Goal: Task Accomplishment & Management: Use online tool/utility

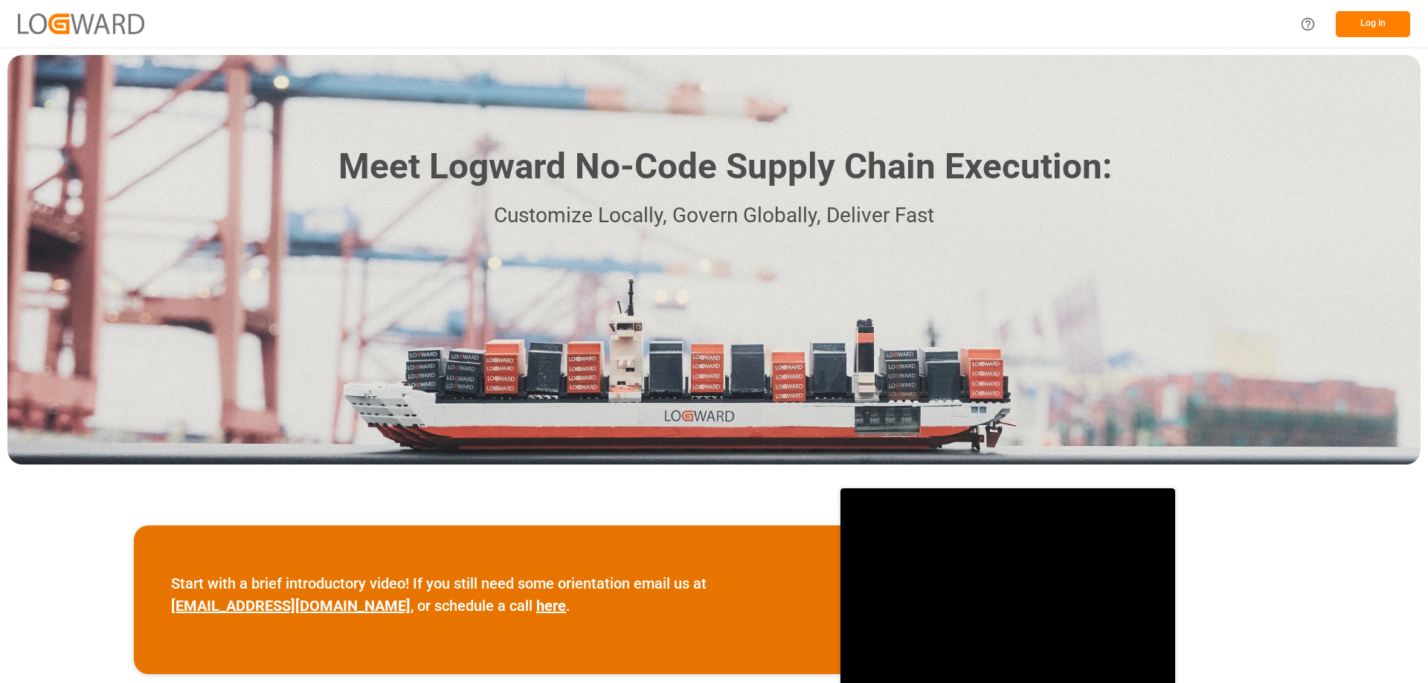
click at [1368, 20] on button "Log In" at bounding box center [1373, 24] width 74 height 26
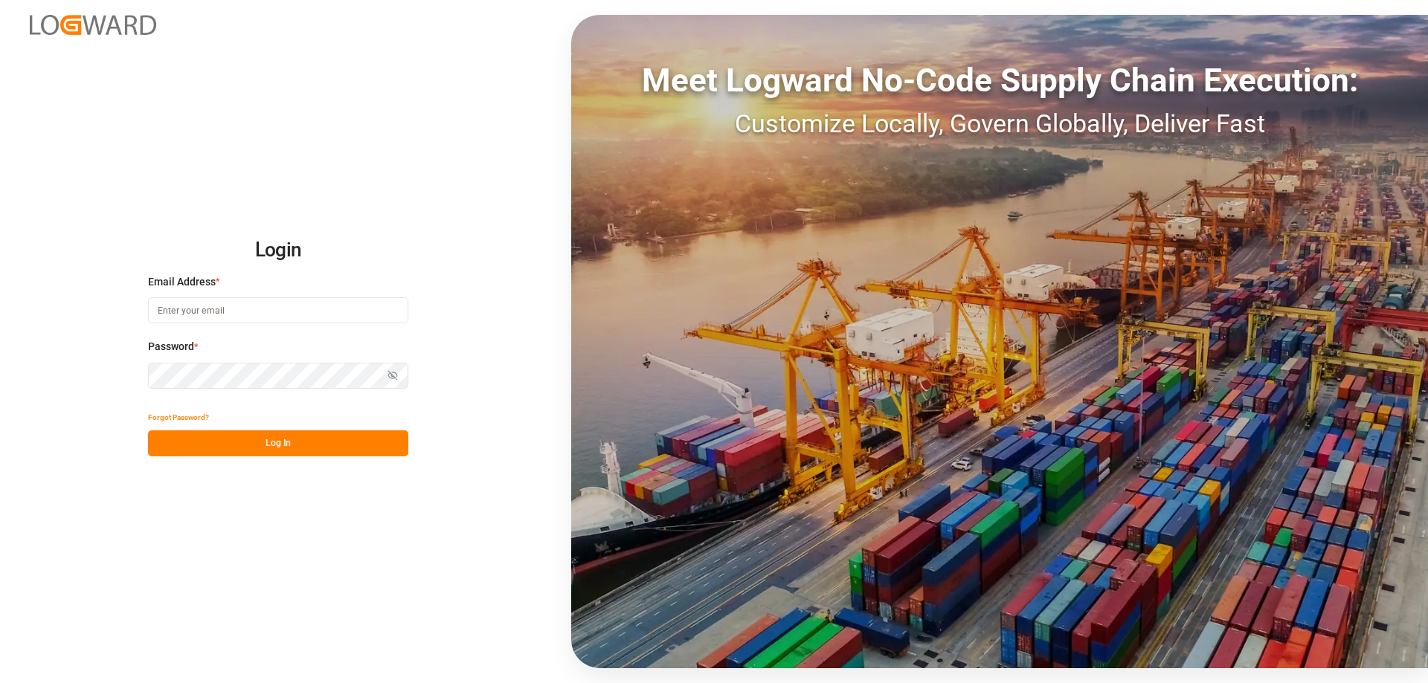
type input "[PERSON_NAME][EMAIL_ADDRESS][DOMAIN_NAME]"
click at [301, 444] on button "Log In" at bounding box center [278, 444] width 260 height 26
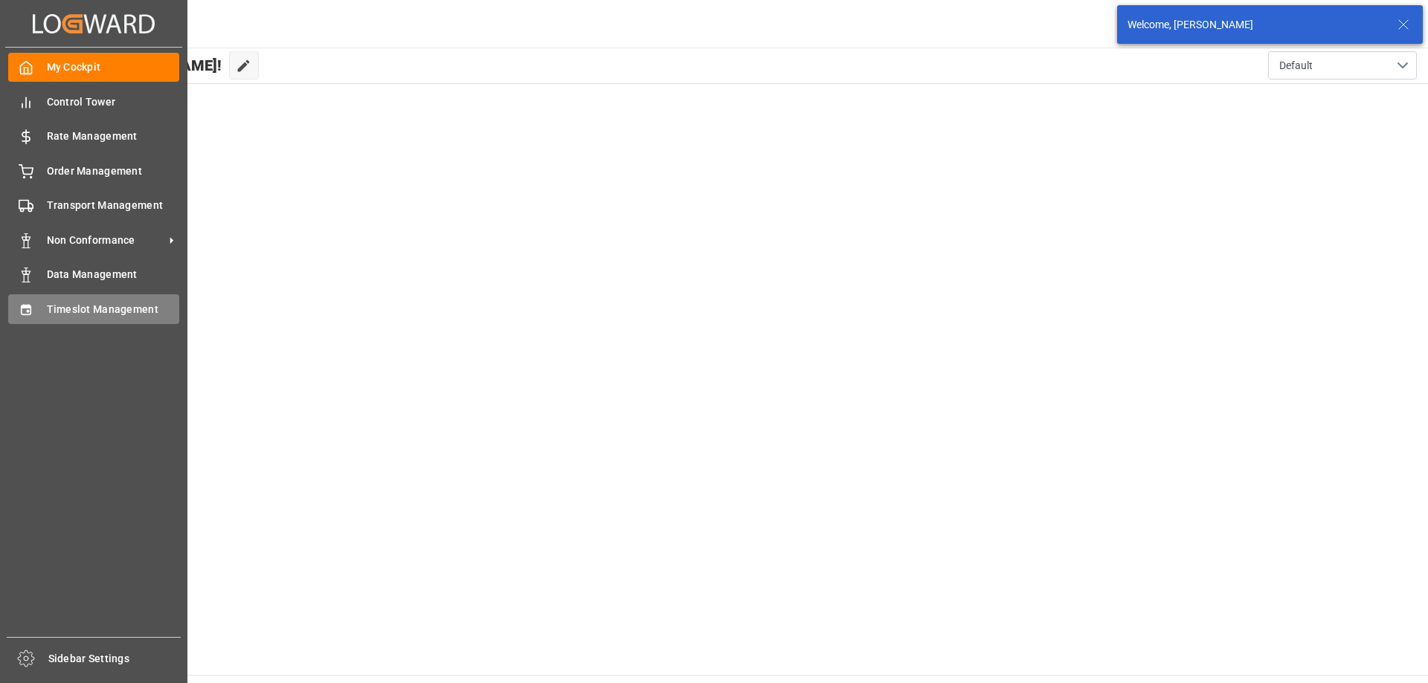
click at [68, 307] on span "Timeslot Management" at bounding box center [113, 310] width 133 height 16
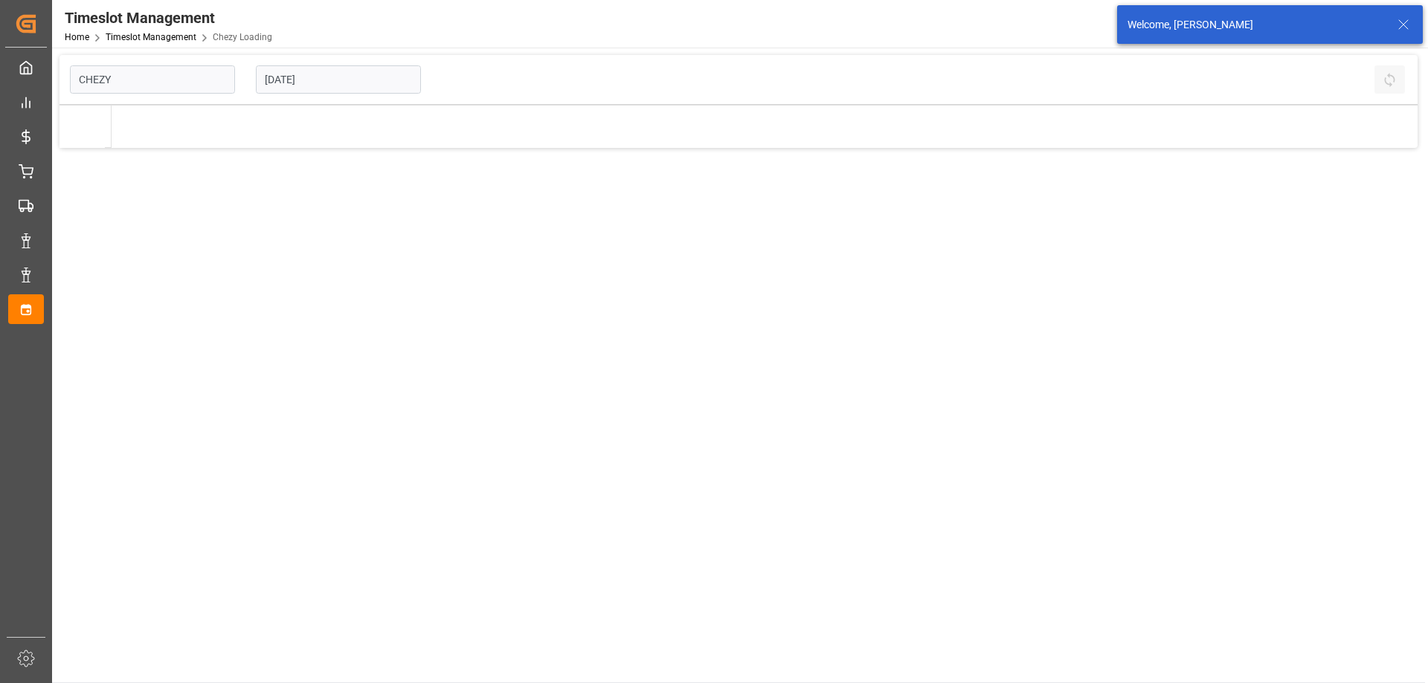
type input "Chezy Loading"
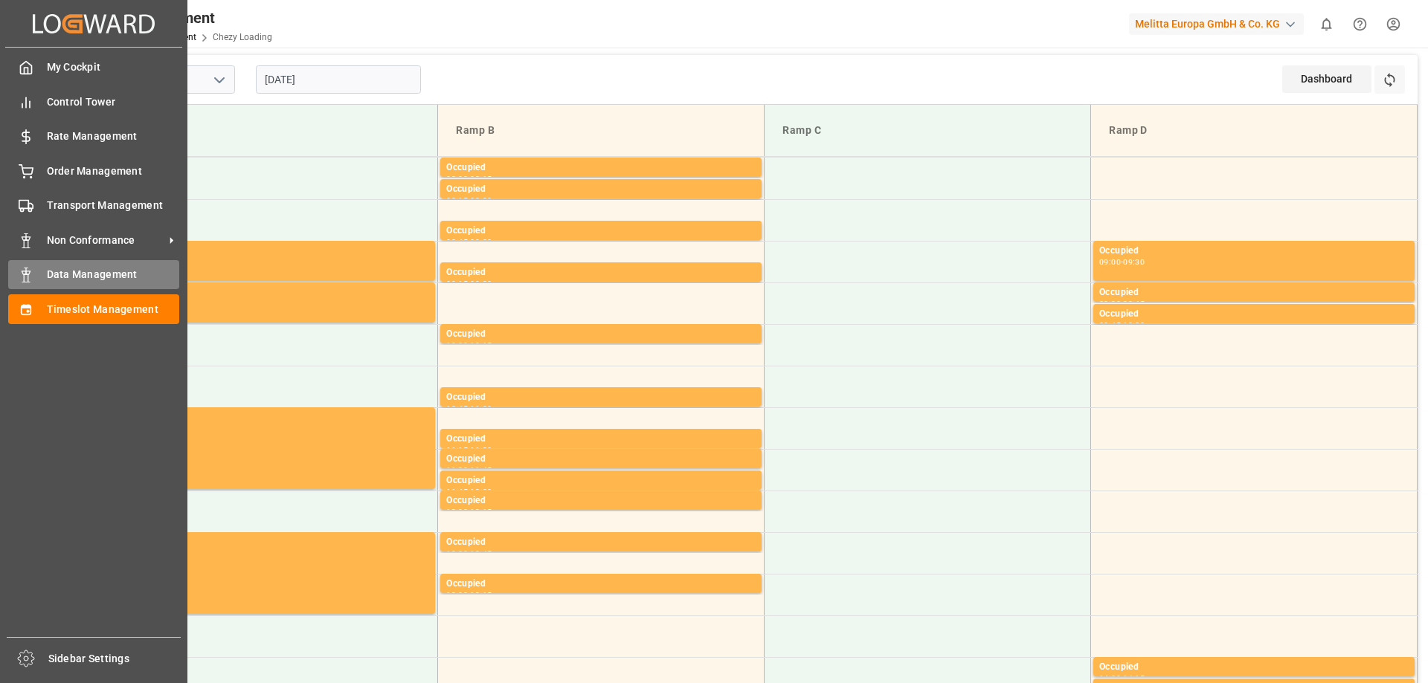
click at [85, 278] on span "Data Management" at bounding box center [113, 275] width 133 height 16
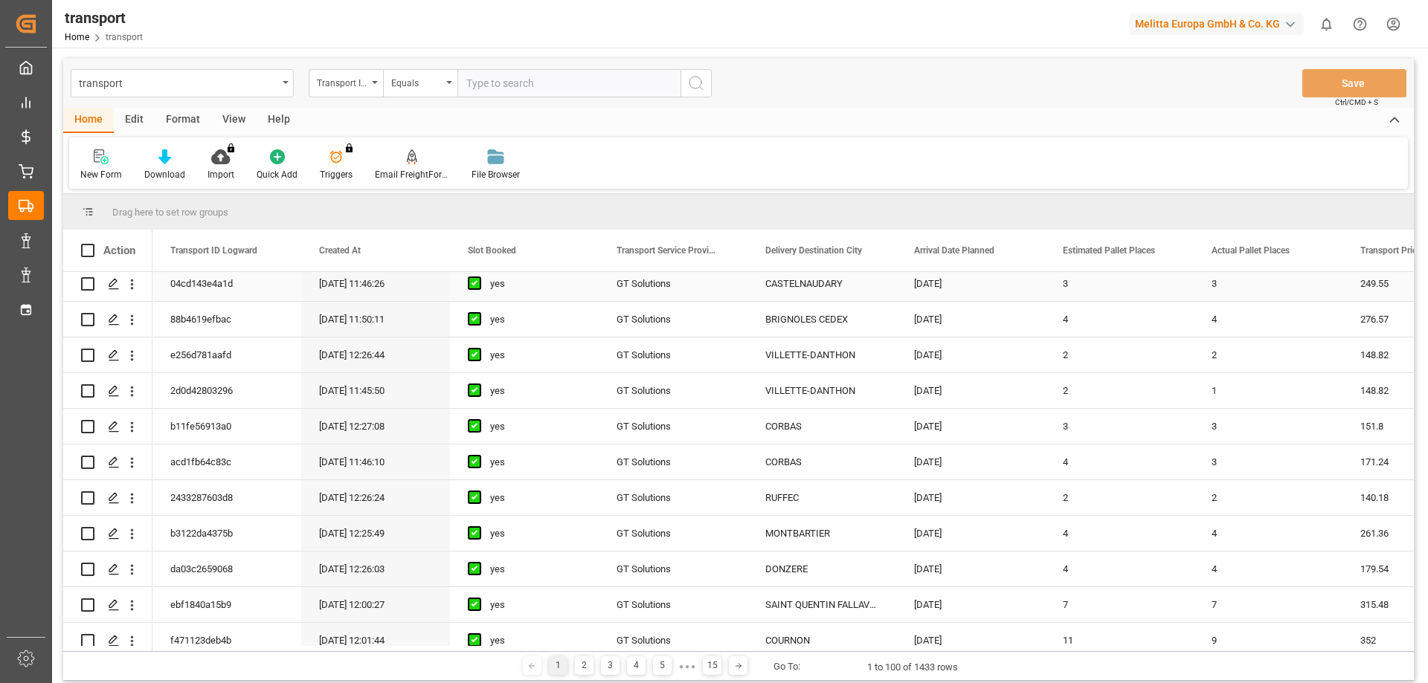
scroll to position [223, 0]
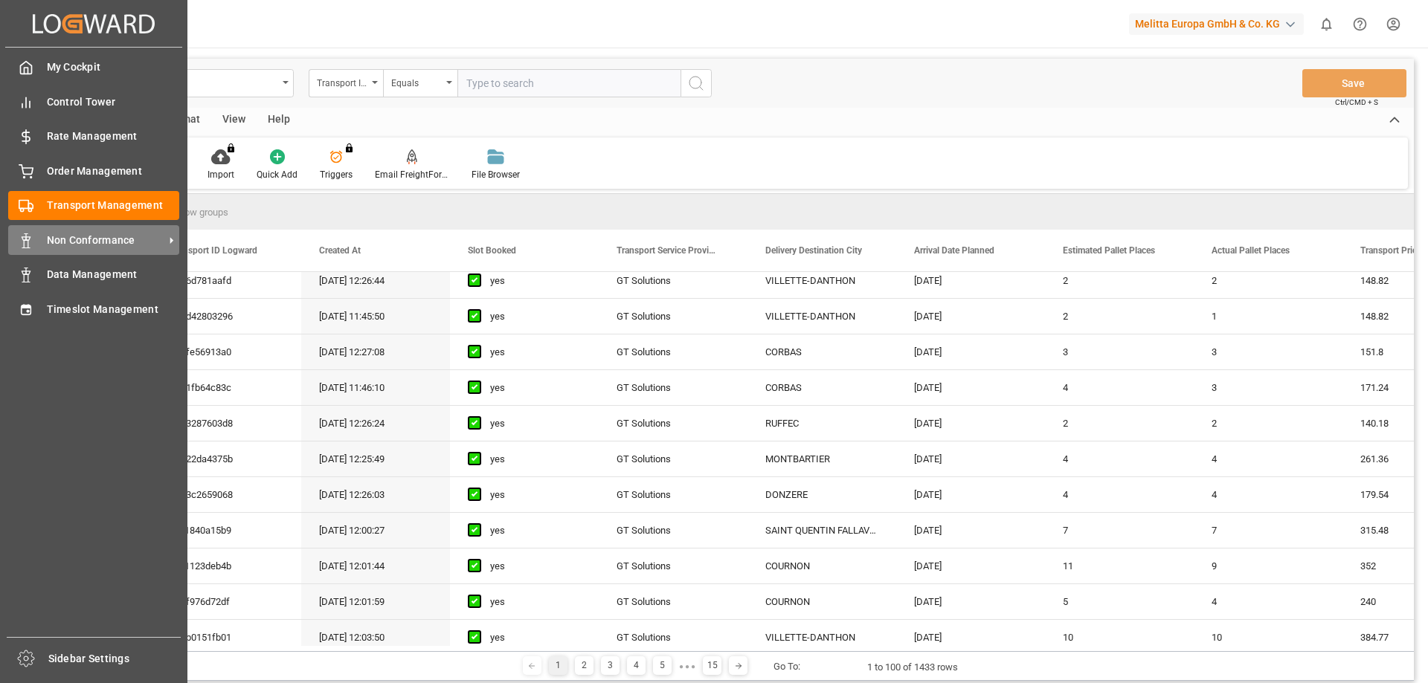
click at [68, 244] on span "Non Conformance" at bounding box center [105, 241] width 117 height 16
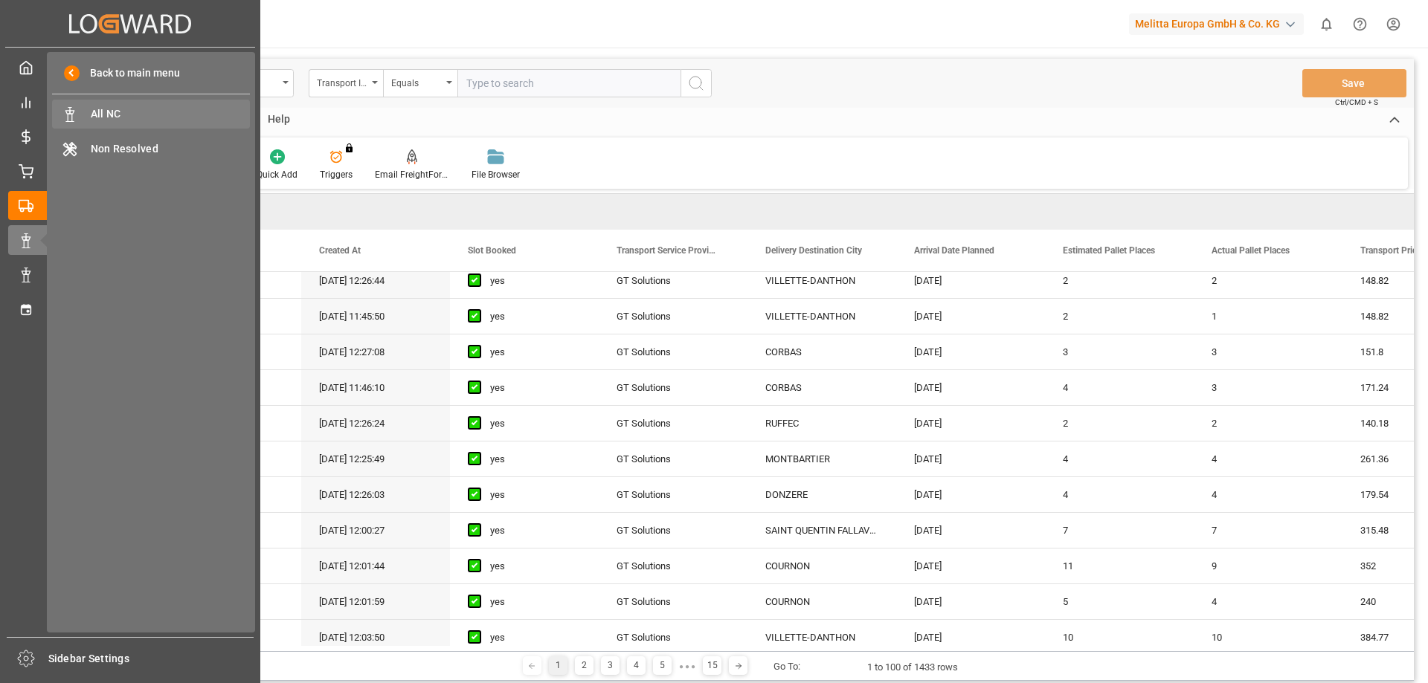
click at [123, 112] on span "All NC" at bounding box center [171, 114] width 160 height 16
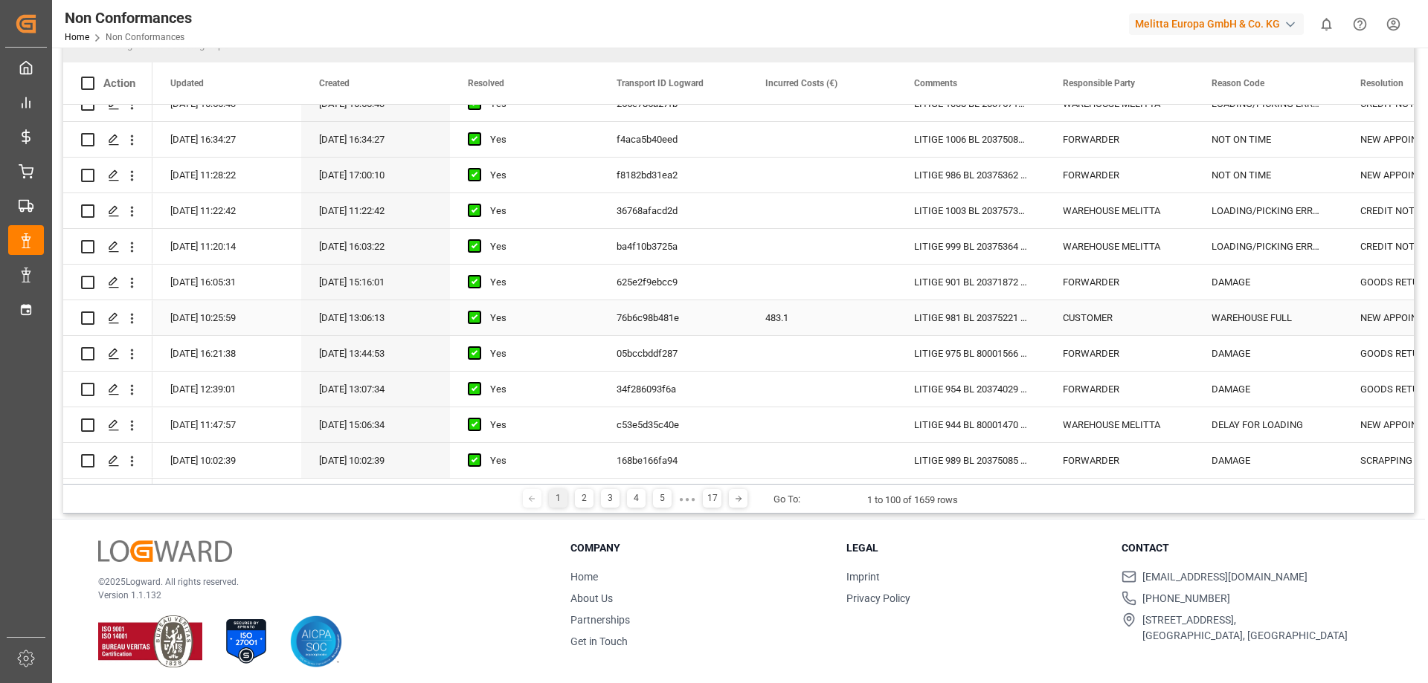
scroll to position [173, 0]
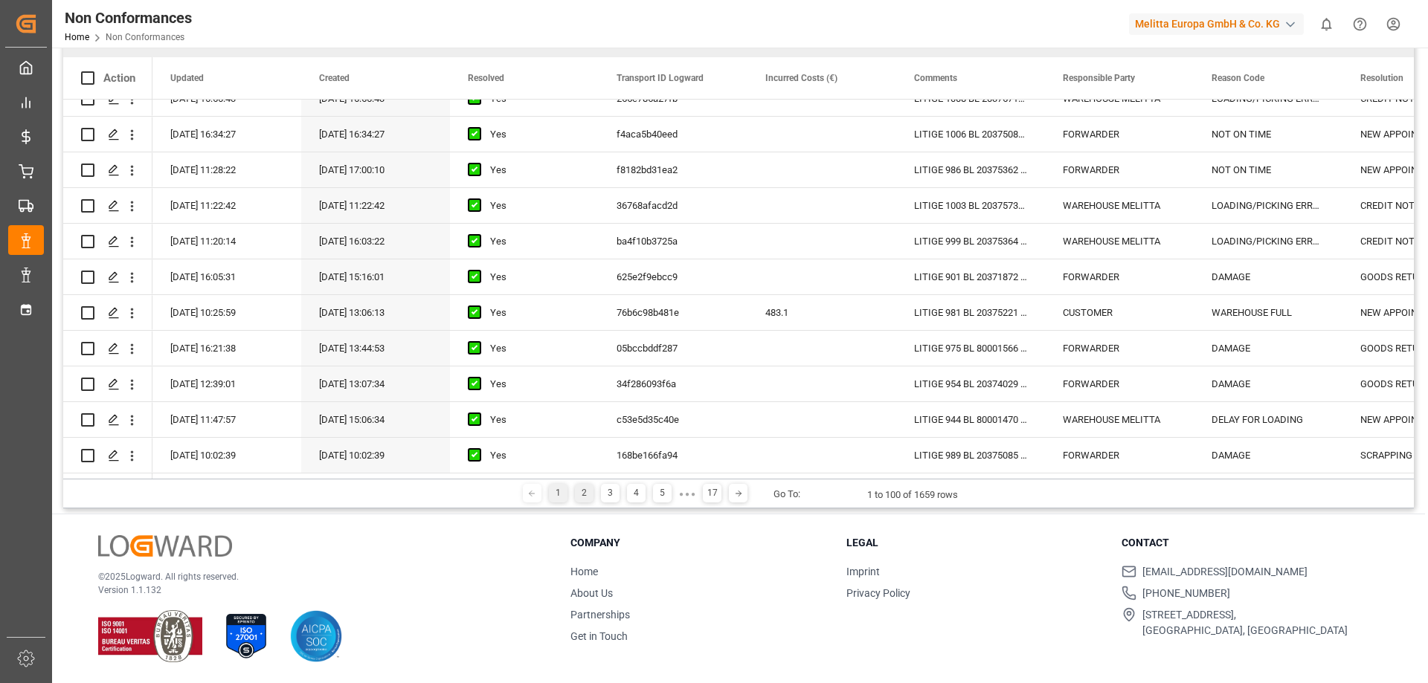
click at [585, 500] on div "2" at bounding box center [584, 493] width 19 height 19
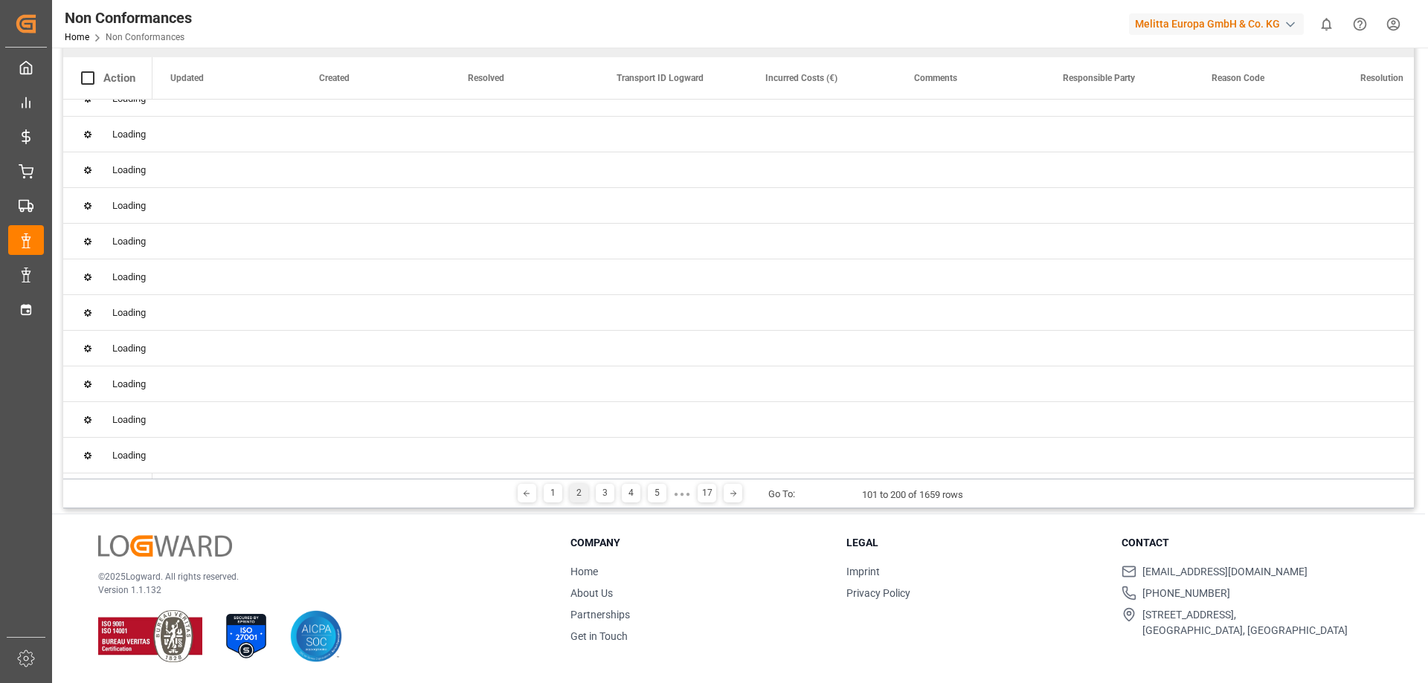
scroll to position [0, 0]
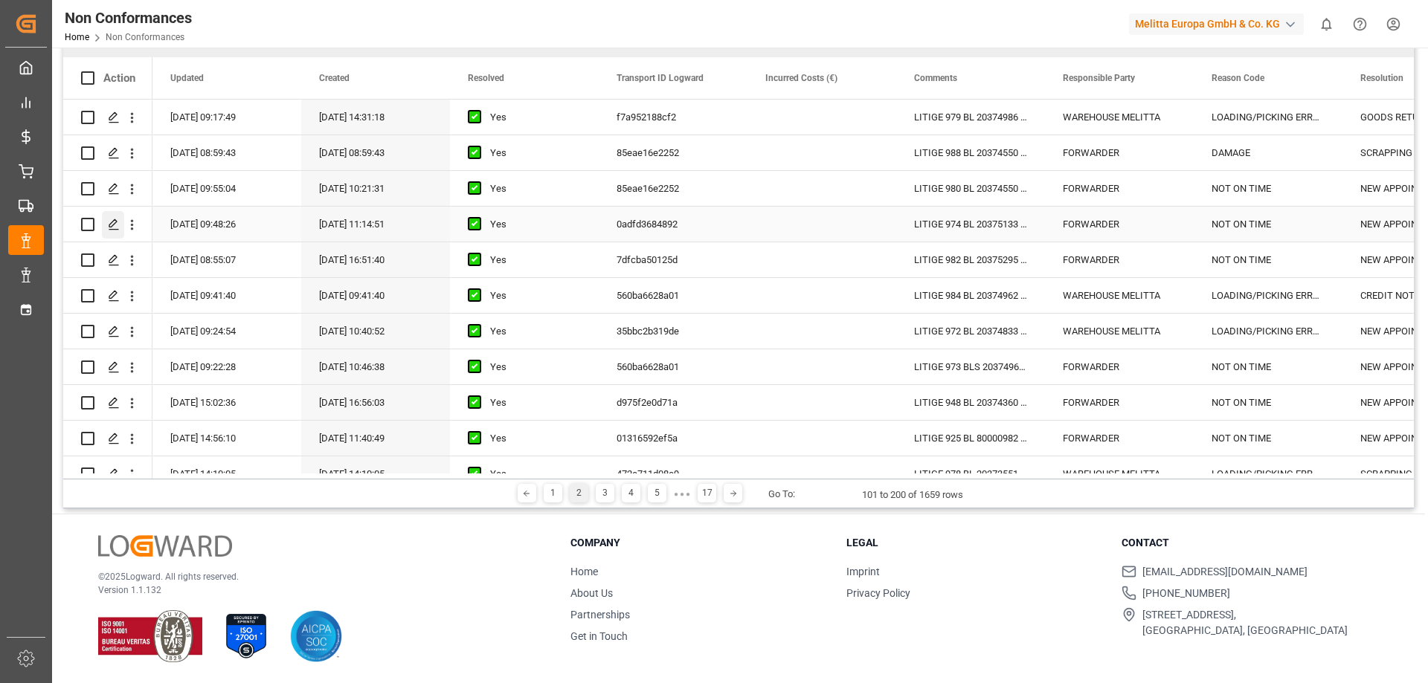
click at [104, 219] on div "Press SPACE to select this row." at bounding box center [113, 225] width 22 height 28
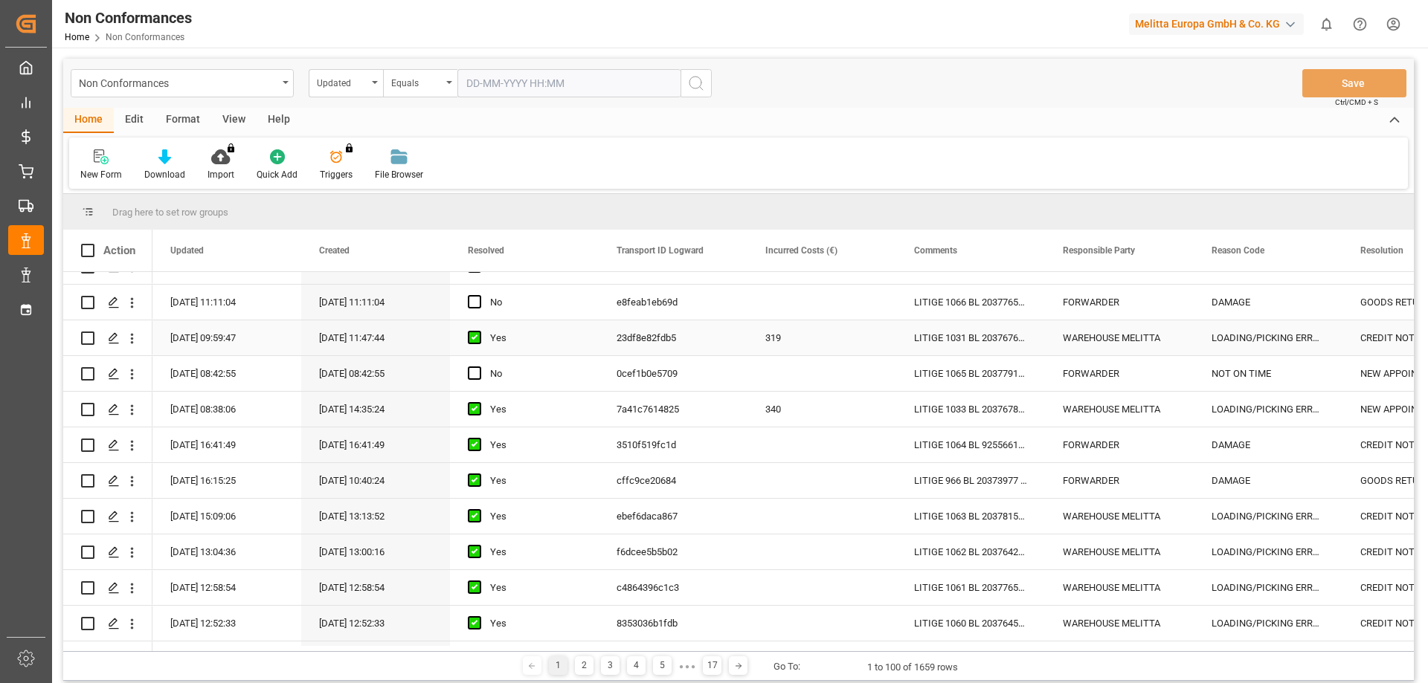
scroll to position [446, 0]
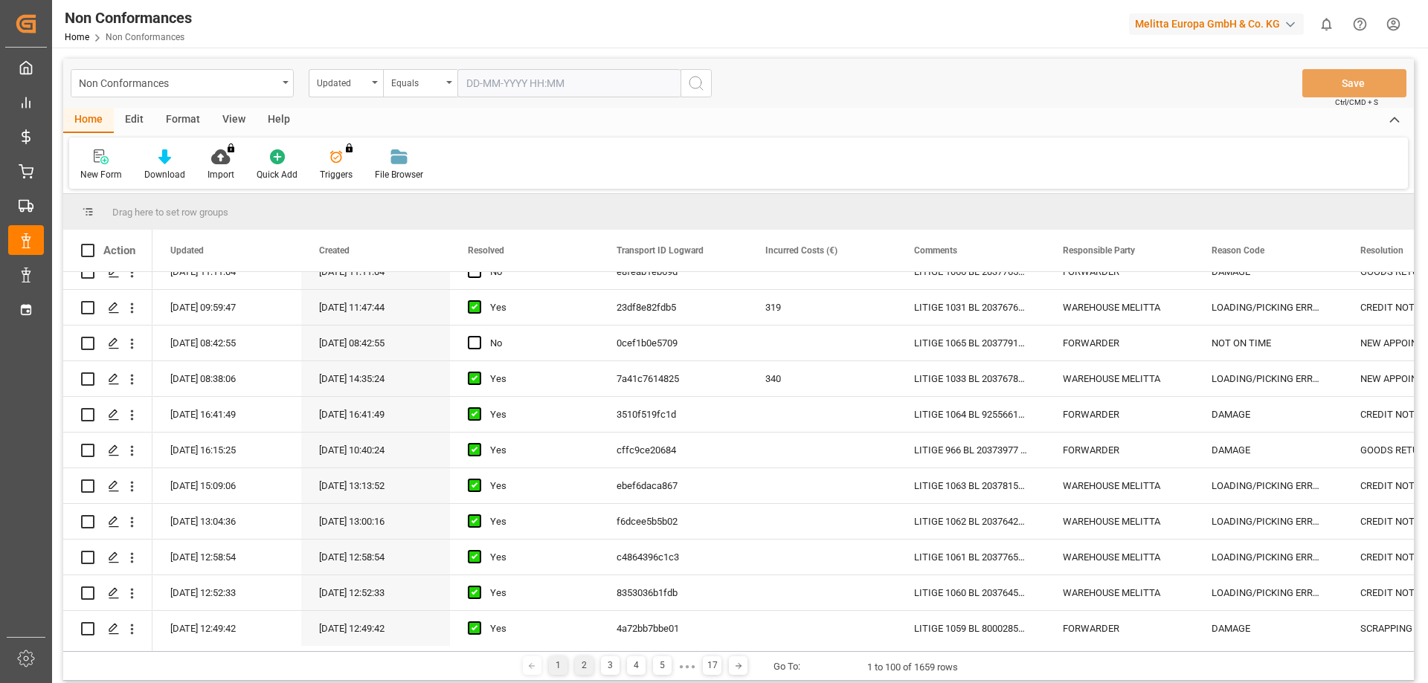
click at [578, 663] on div "2" at bounding box center [584, 666] width 19 height 19
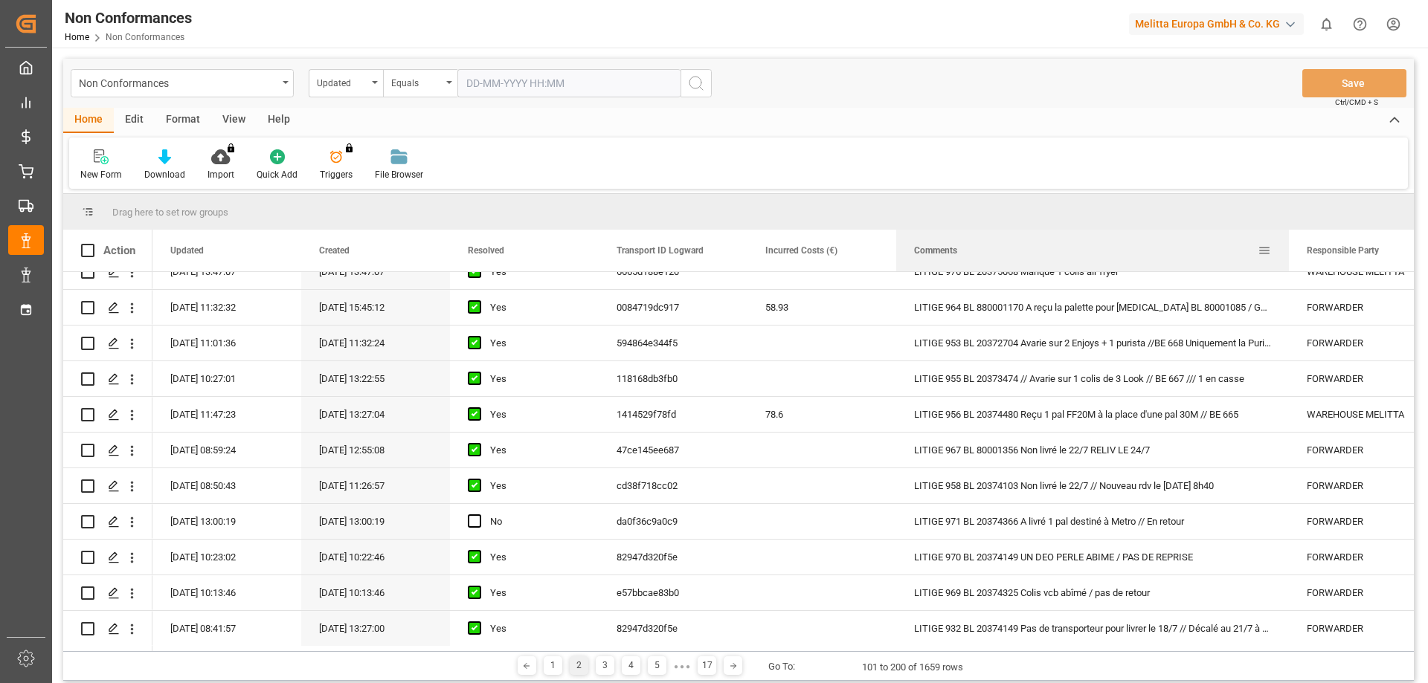
drag, startPoint x: 1044, startPoint y: 254, endPoint x: 1288, endPoint y: 234, distance: 244.8
click at [1288, 234] on div at bounding box center [1289, 251] width 6 height 42
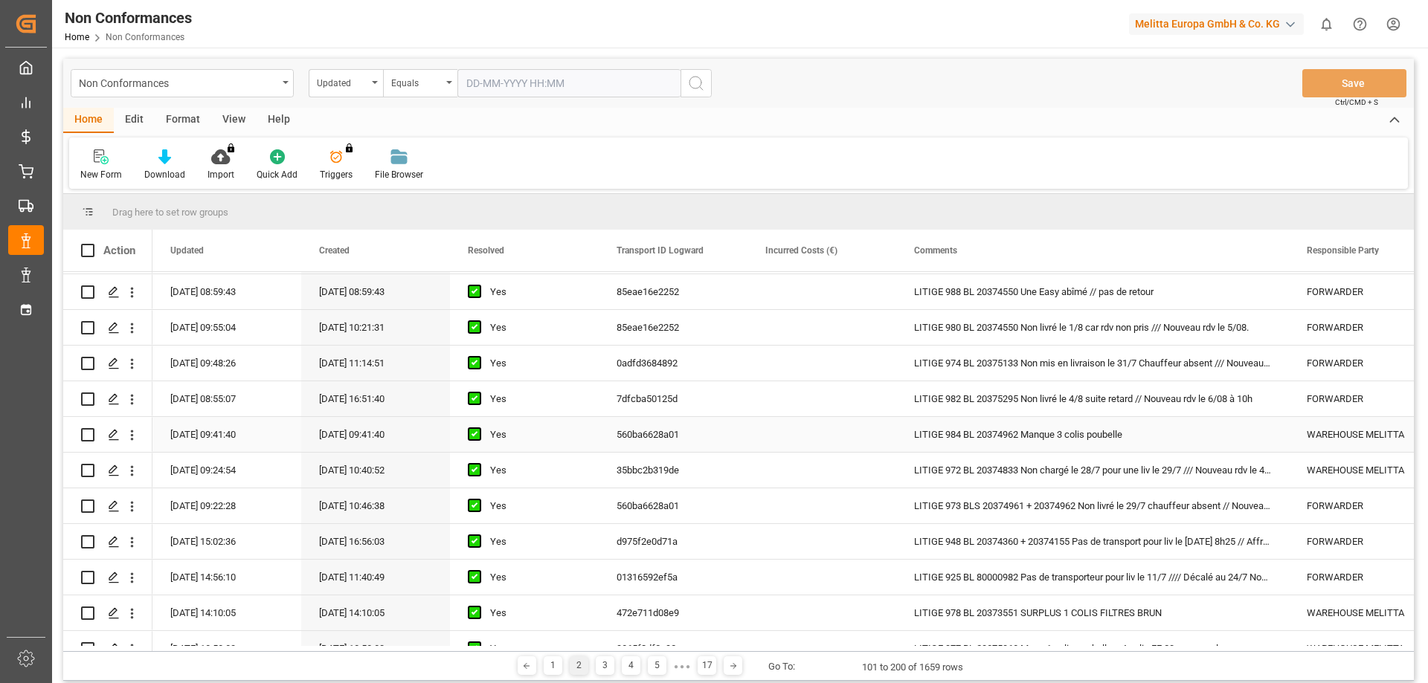
scroll to position [0, 0]
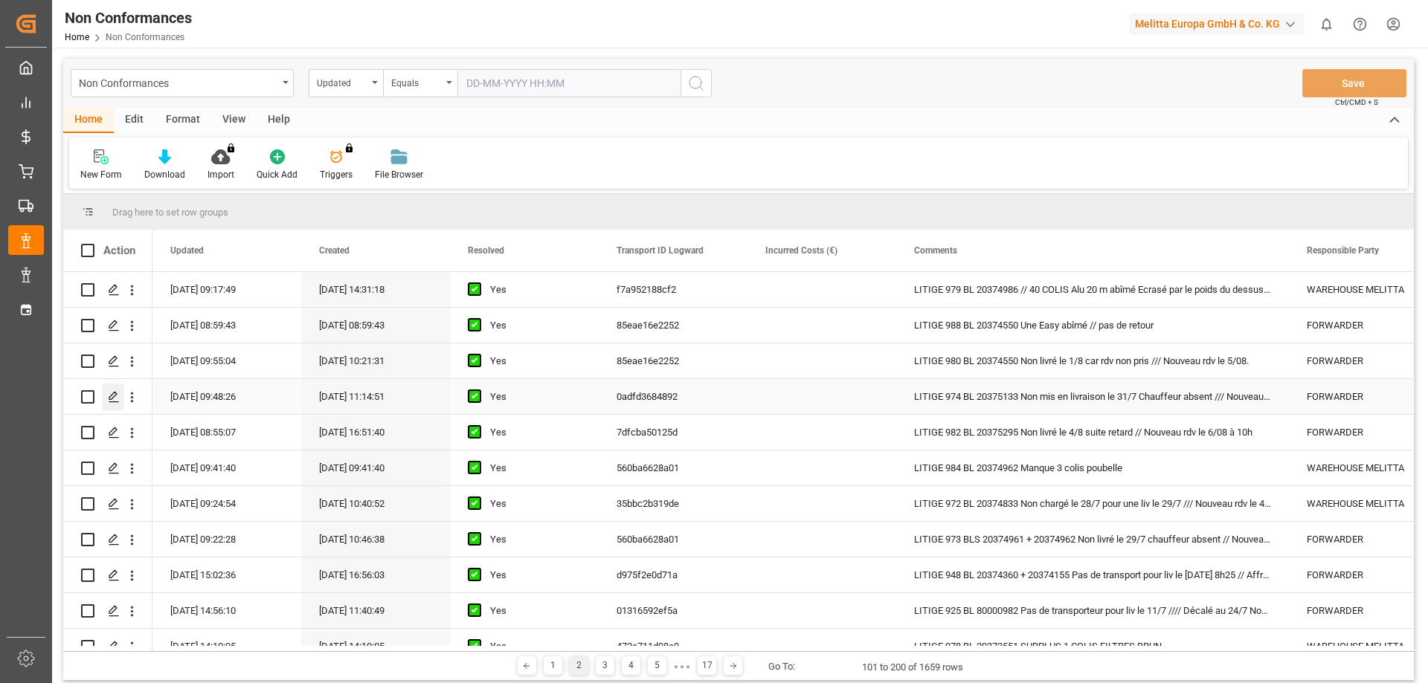
click at [123, 392] on div "Press SPACE to select this row." at bounding box center [113, 398] width 22 height 28
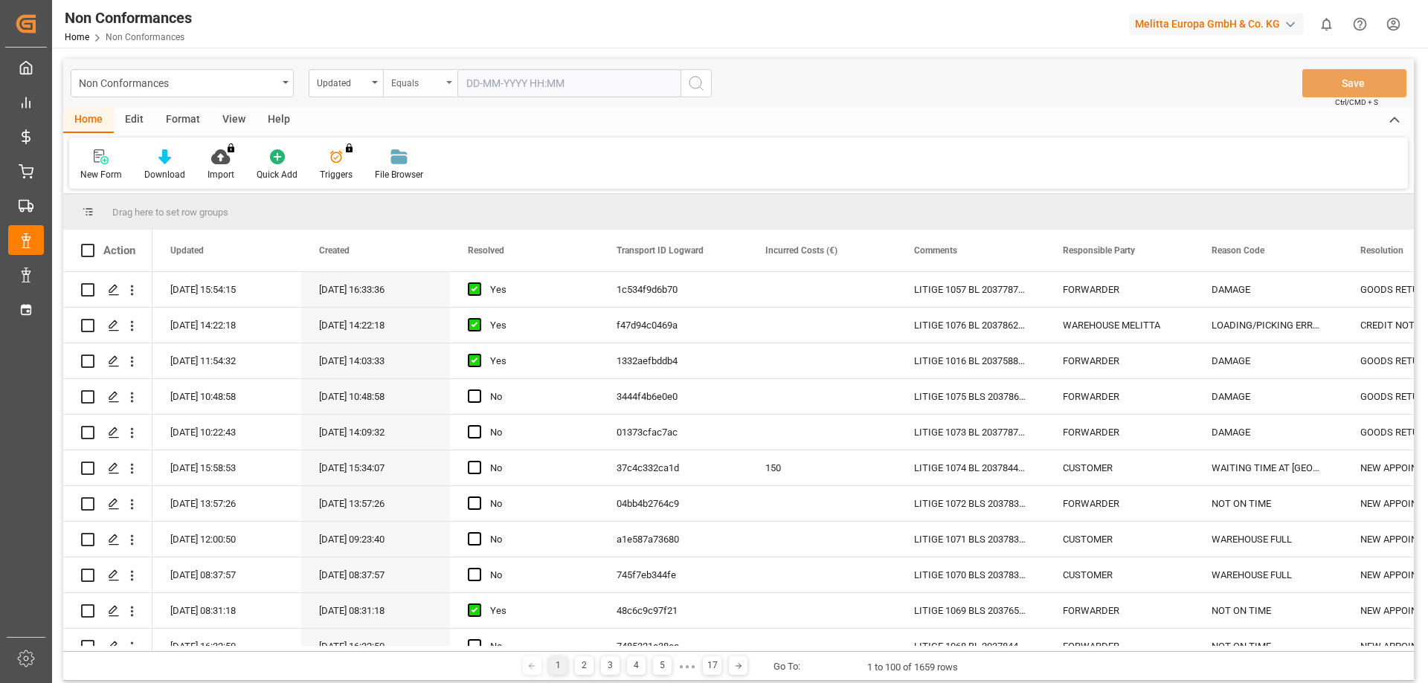
click at [443, 80] on div "Equals" at bounding box center [420, 83] width 74 height 28
click at [440, 113] on input "text" at bounding box center [495, 118] width 210 height 24
type input "20375364"
click at [377, 81] on icon "open menu" at bounding box center [375, 82] width 6 height 3
type input "20375364"
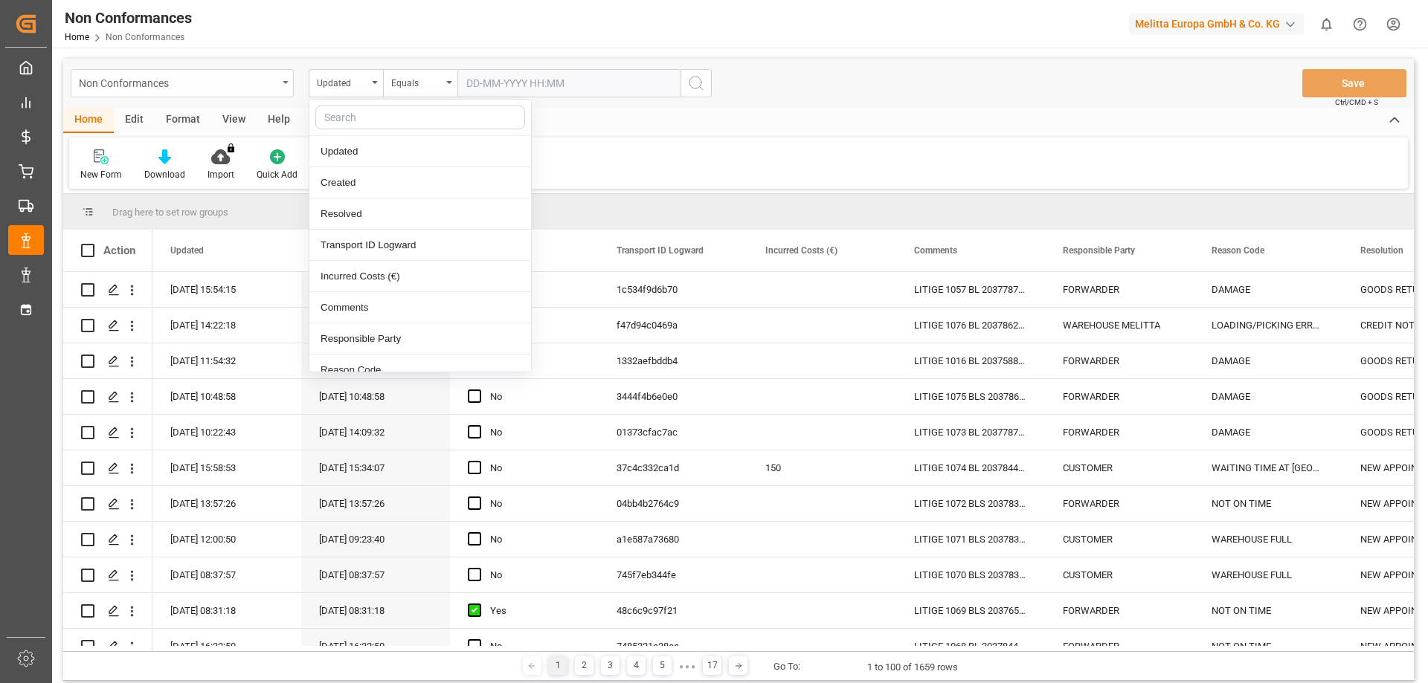
click at [263, 76] on div "Non Conformances" at bounding box center [178, 82] width 199 height 19
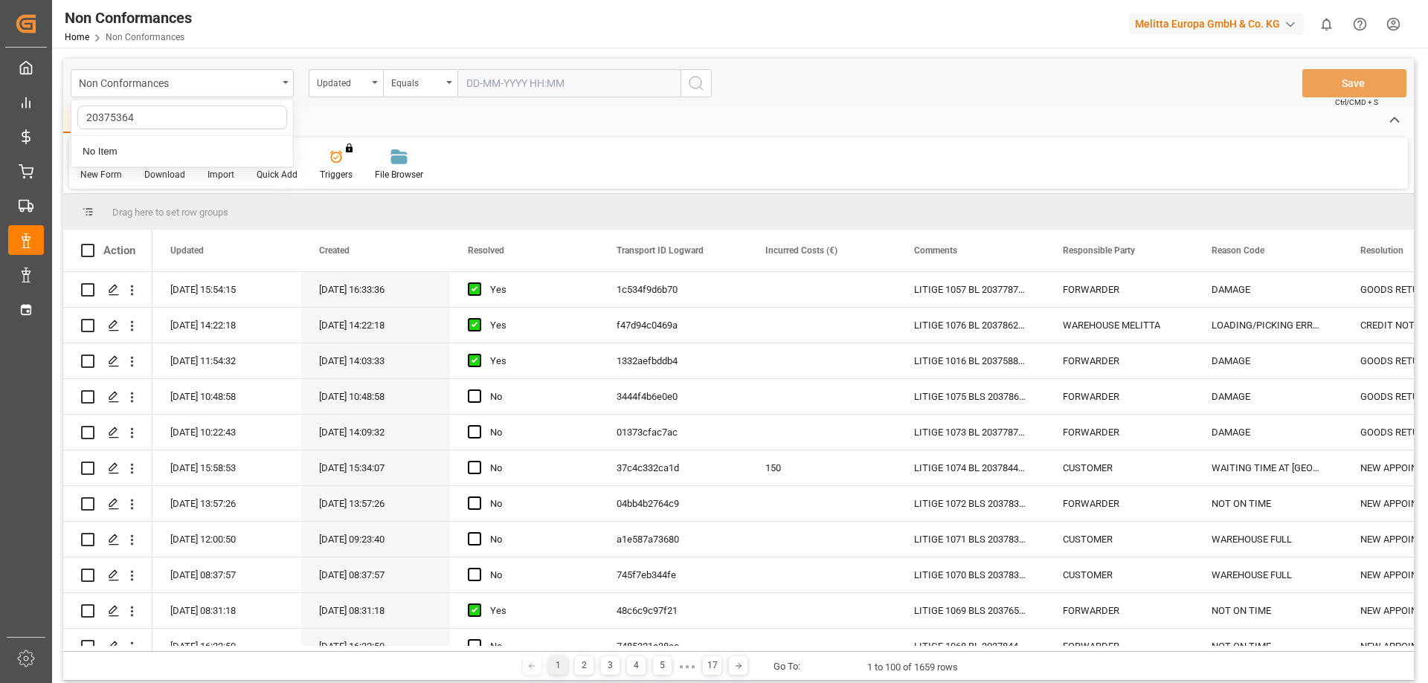
type input "20375364"
click at [506, 85] on input "text" at bounding box center [568, 83] width 223 height 28
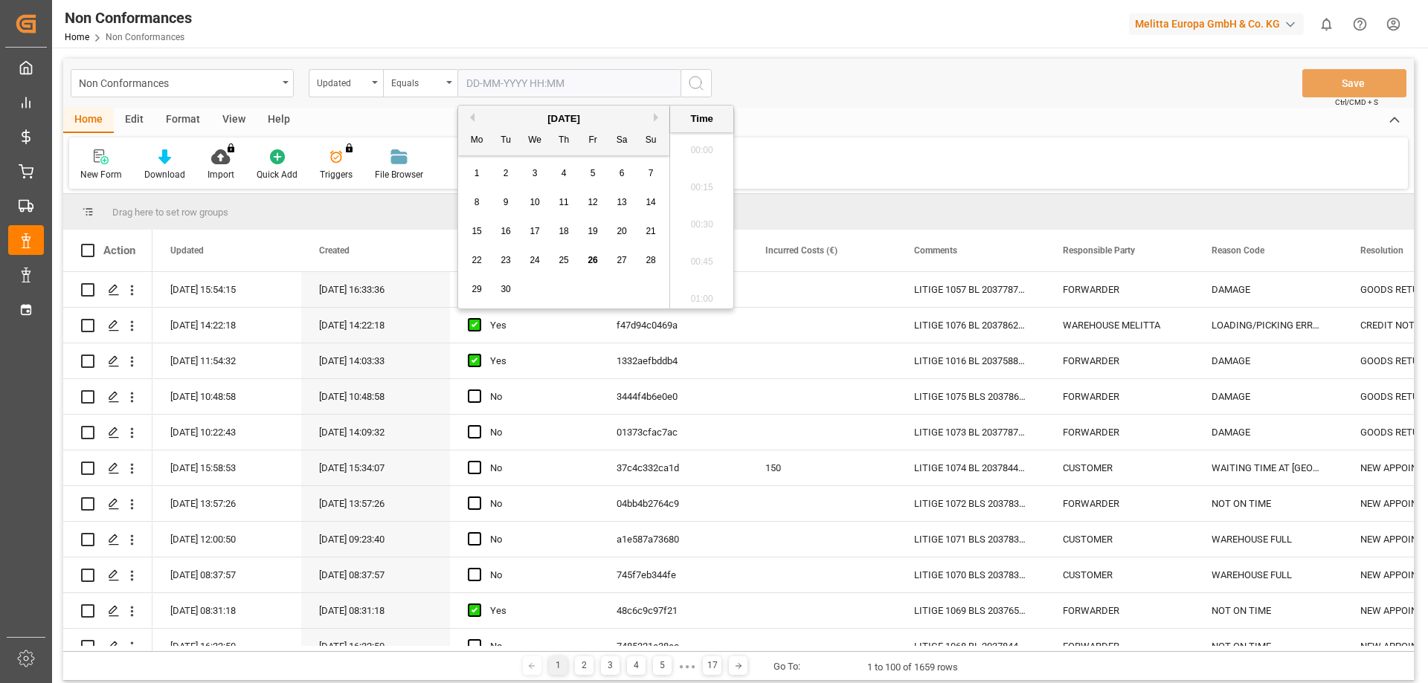
scroll to position [1269, 0]
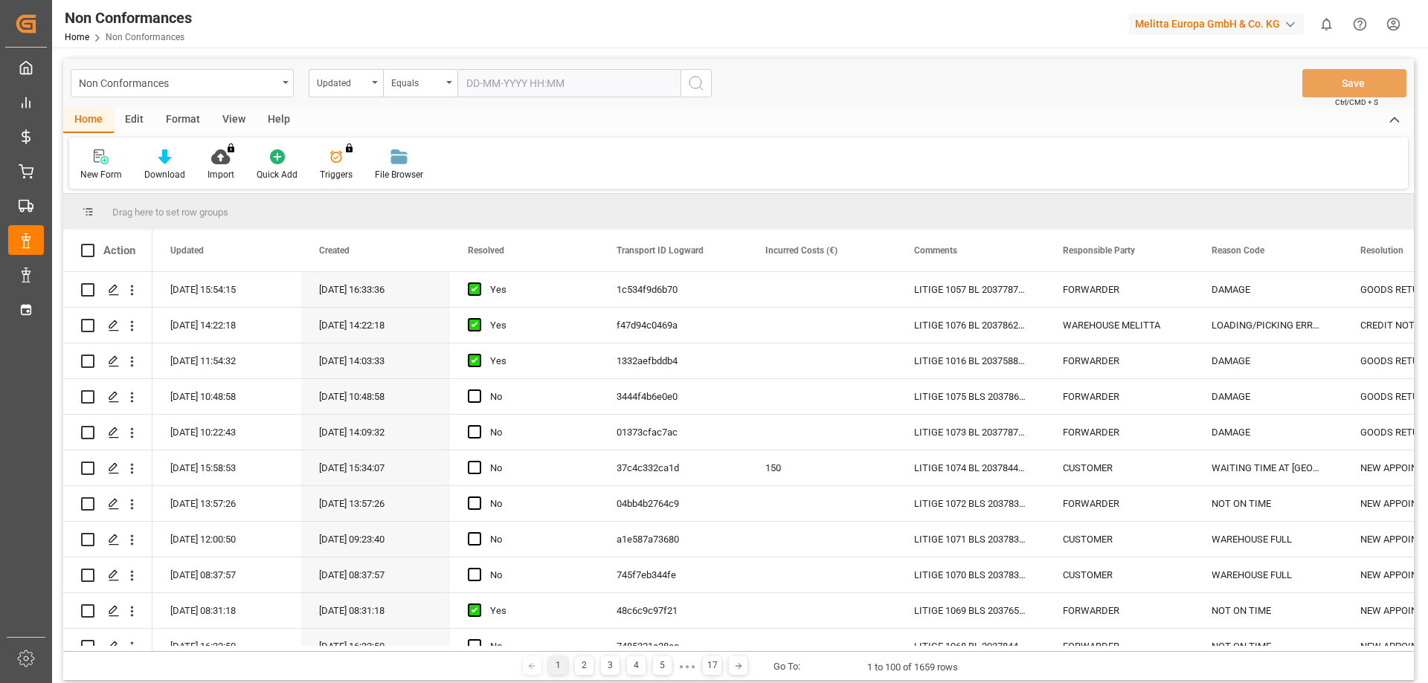
click at [923, 91] on div "Non Conformances Updated Equals Save Ctrl/CMD + S" at bounding box center [738, 83] width 1350 height 49
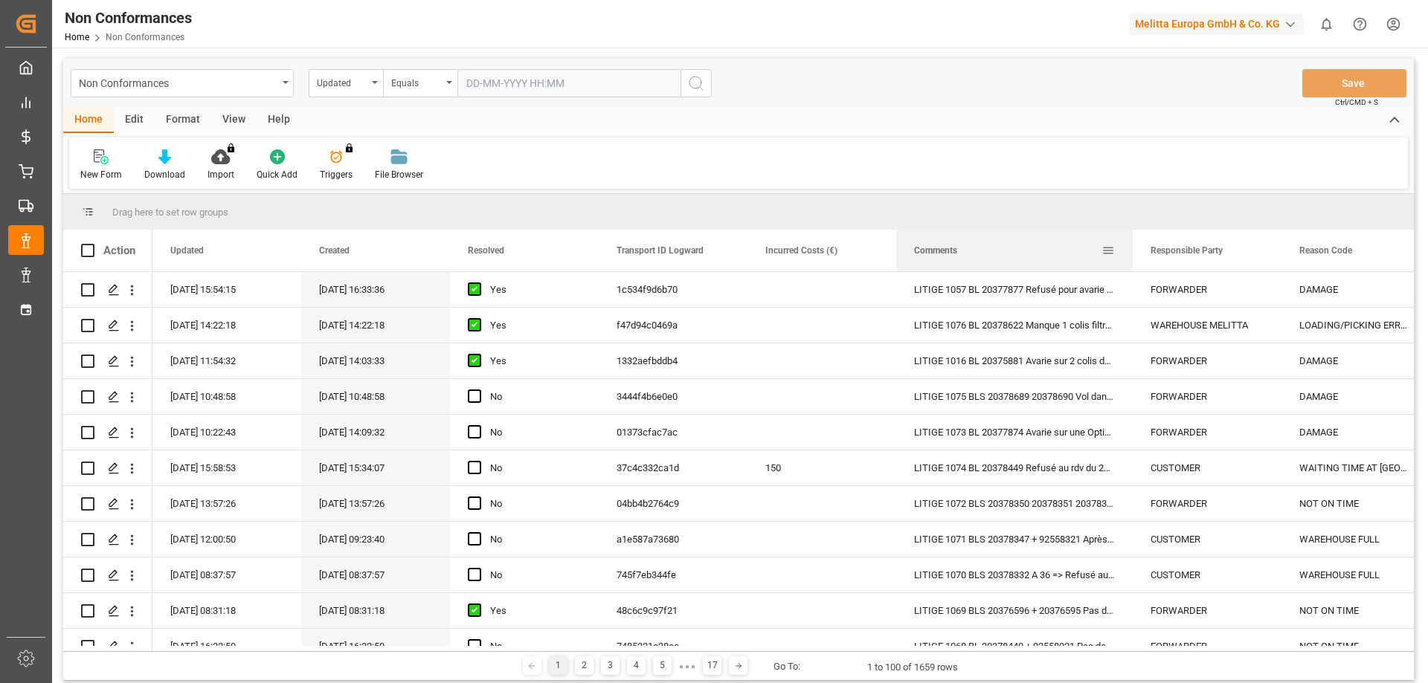
drag, startPoint x: 1043, startPoint y: 254, endPoint x: 1130, endPoint y: 241, distance: 88.7
click at [1130, 241] on div at bounding box center [1133, 251] width 6 height 42
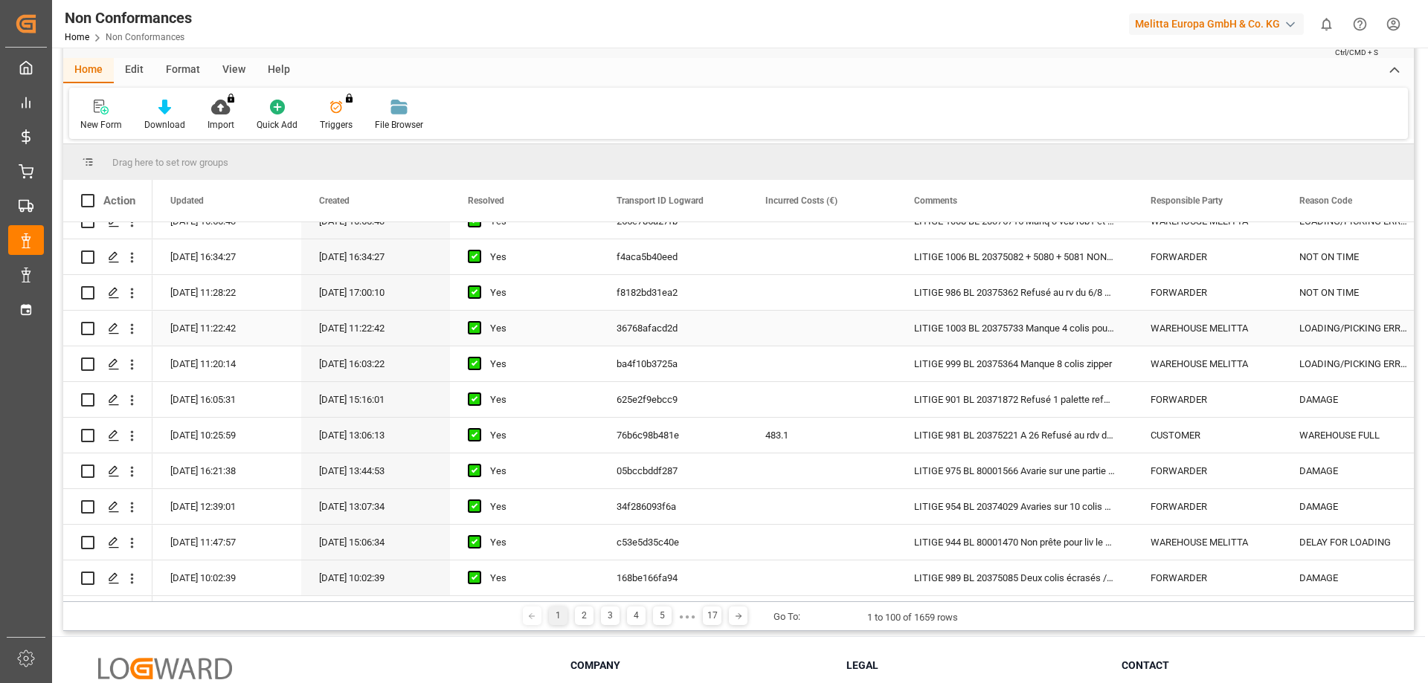
scroll to position [74, 0]
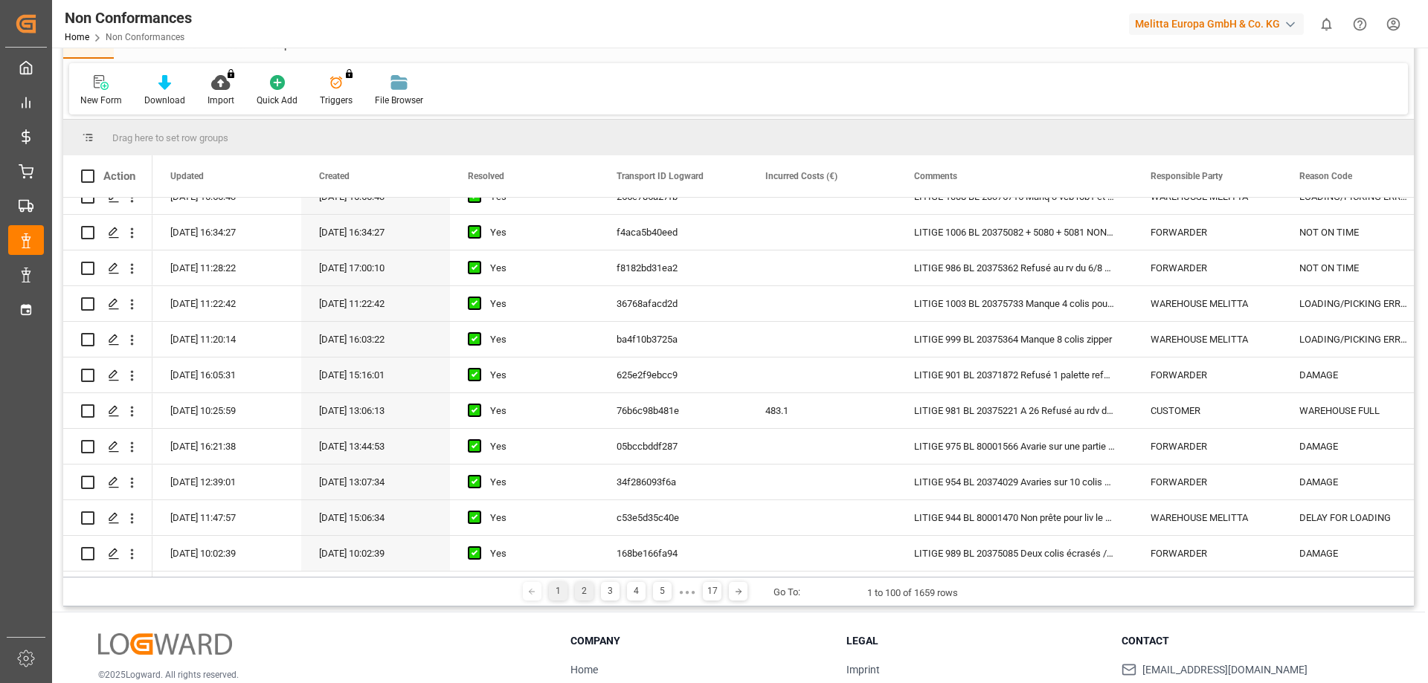
click at [583, 587] on div "2" at bounding box center [584, 591] width 19 height 19
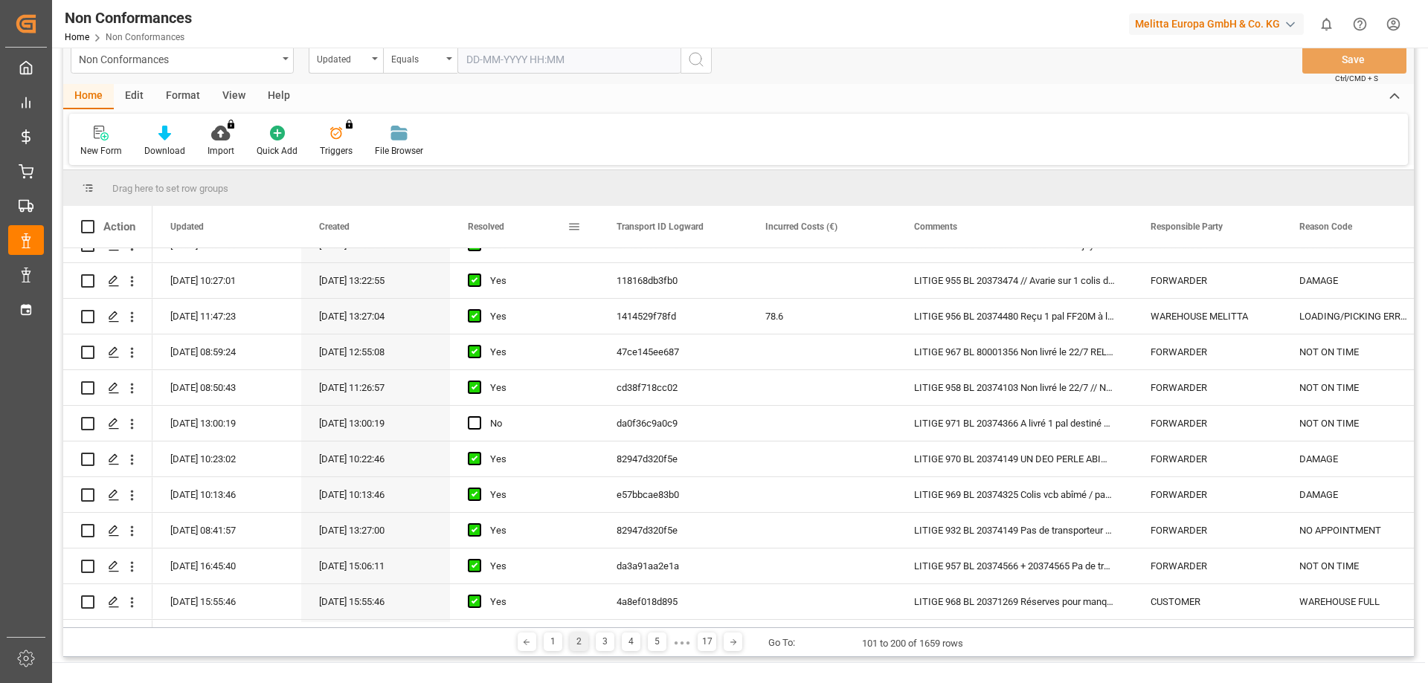
scroll to position [0, 0]
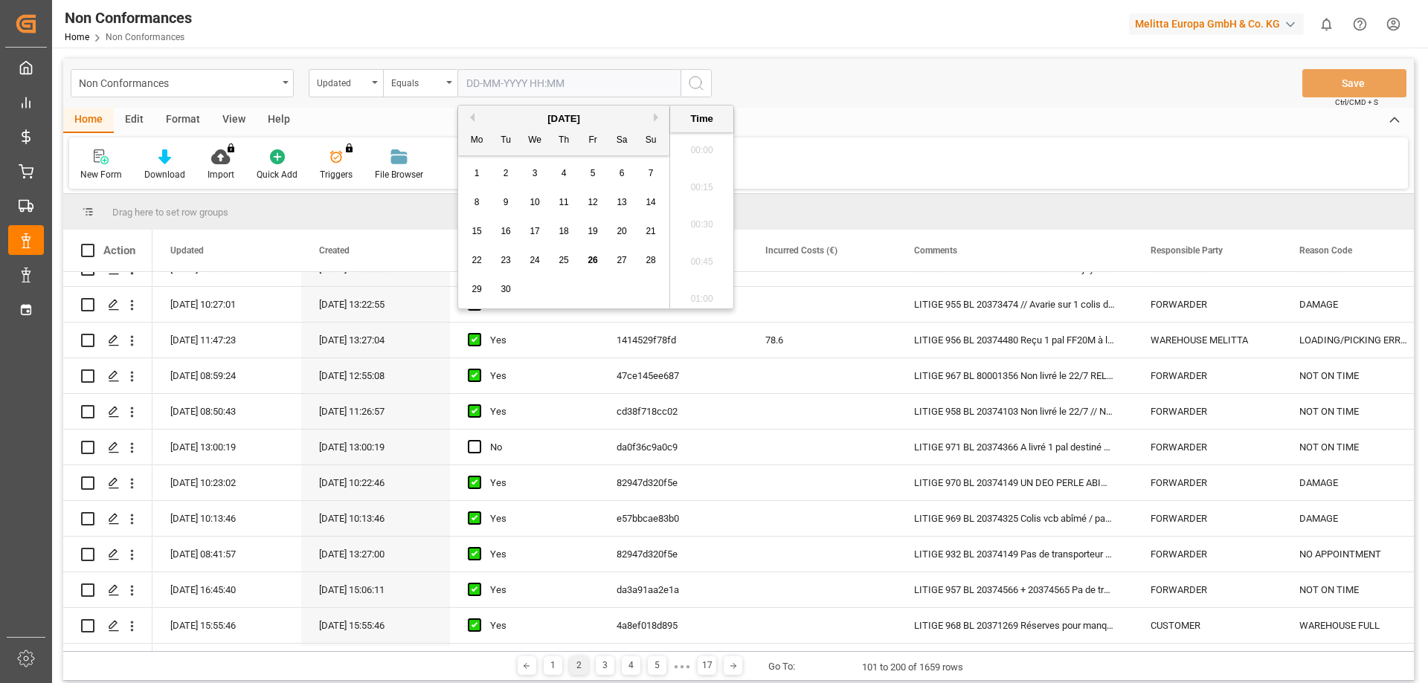
click at [563, 83] on input "text" at bounding box center [568, 83] width 223 height 28
click at [477, 117] on div "[DATE]" at bounding box center [563, 119] width 211 height 15
click at [473, 115] on button "Previous Month" at bounding box center [470, 117] width 9 height 9
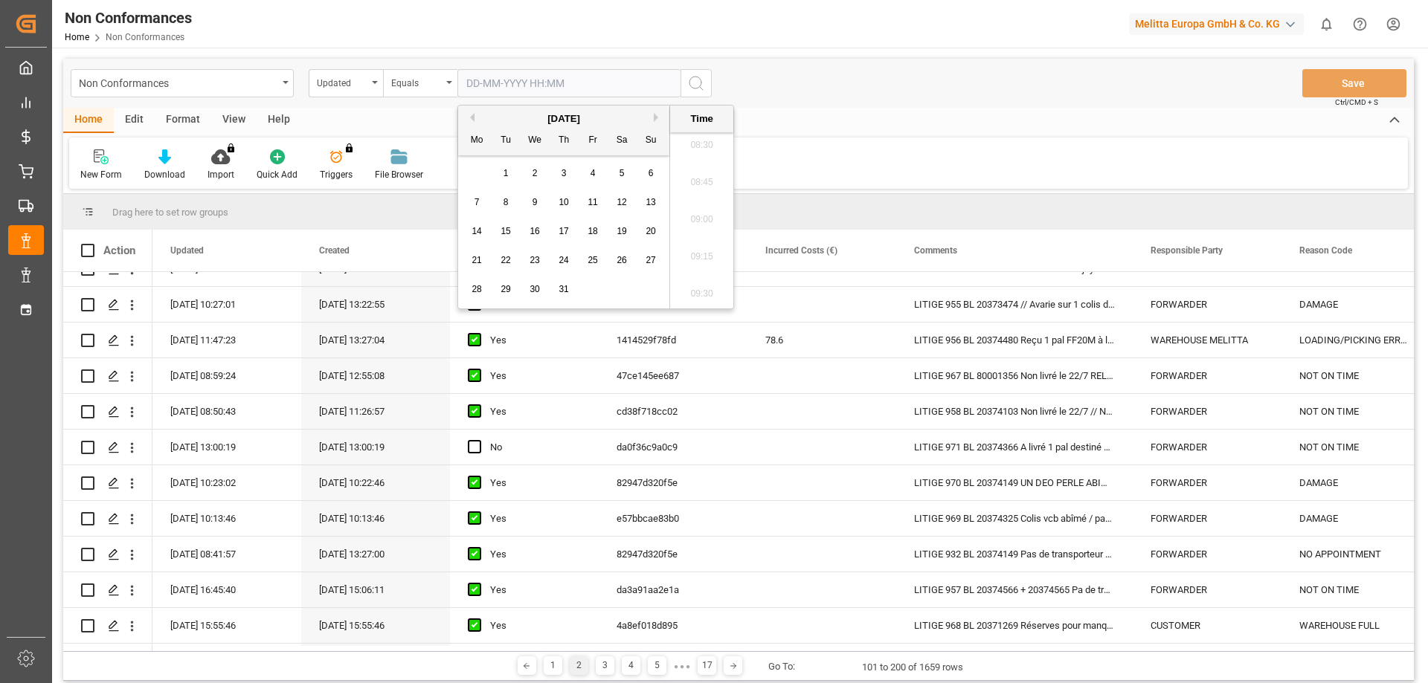
click at [567, 290] on span "31" at bounding box center [563, 289] width 10 height 10
type input "[DATE] 00:00"
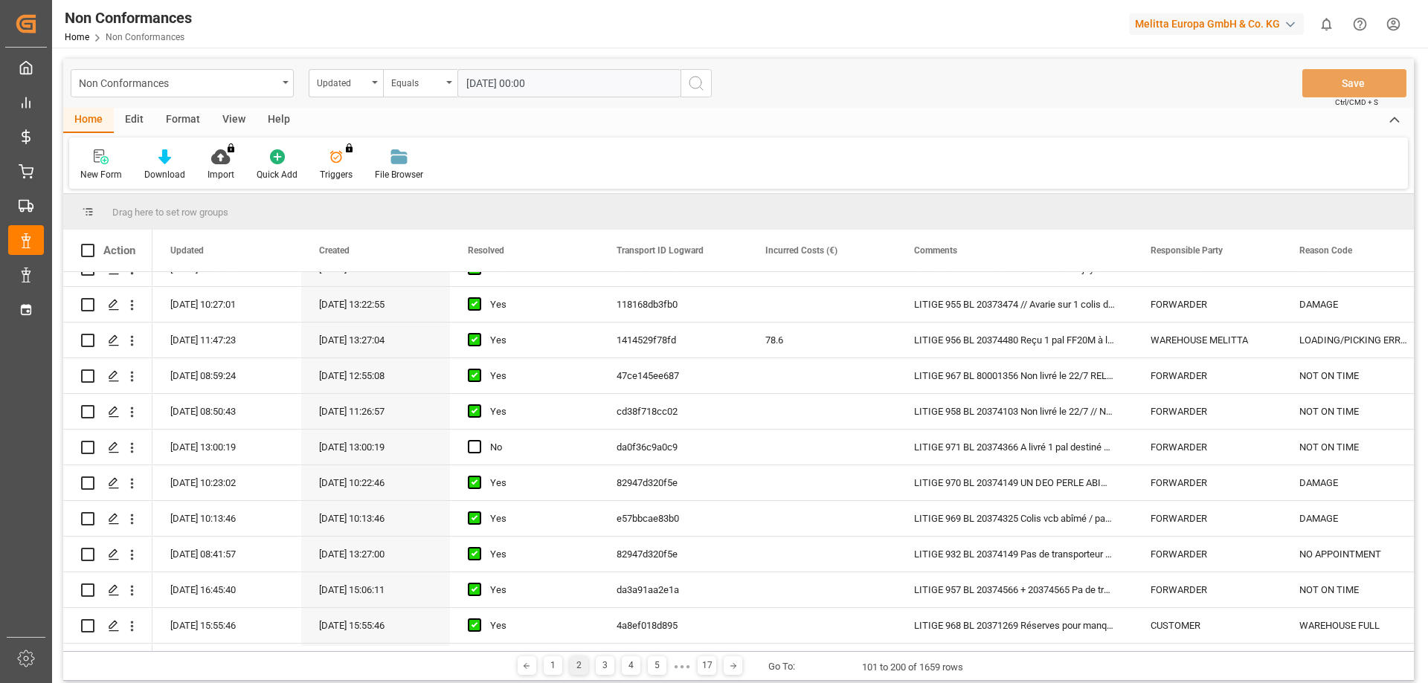
click at [705, 83] on button "search button" at bounding box center [695, 83] width 31 height 28
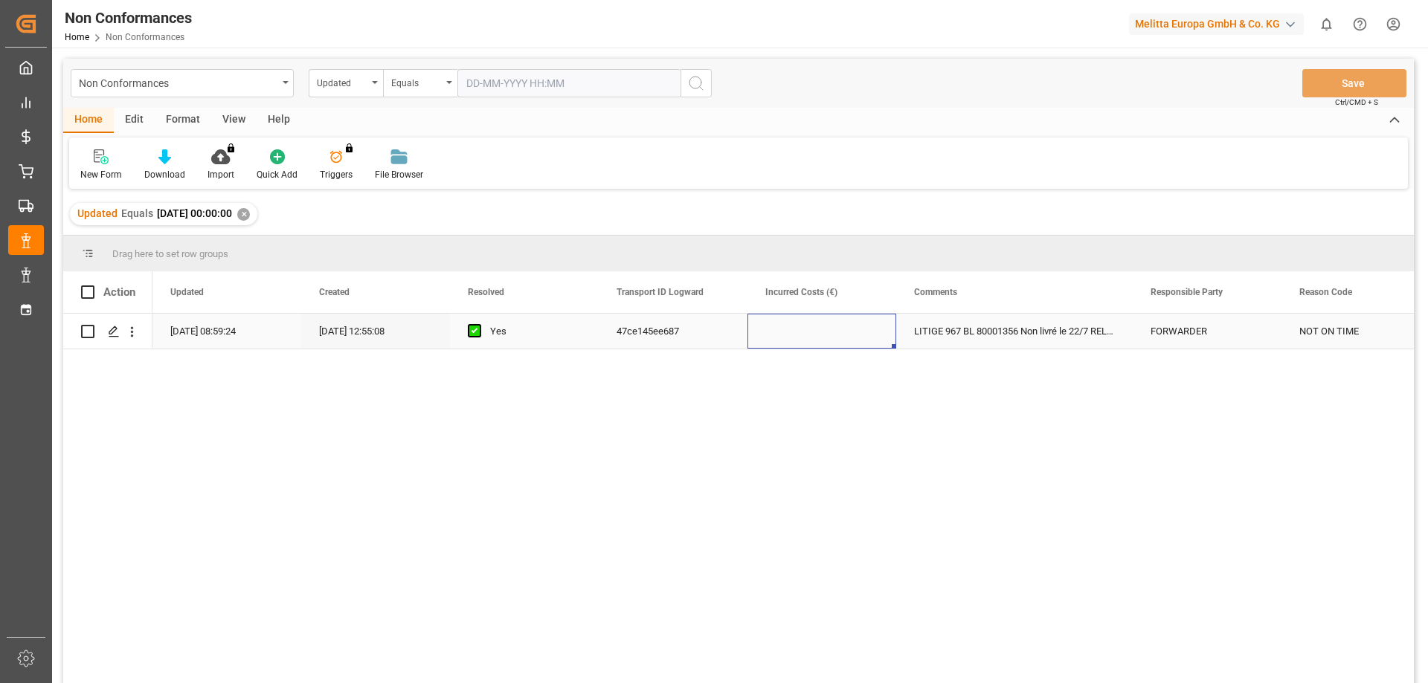
click at [812, 329] on div "Press SPACE to select this row." at bounding box center [821, 331] width 149 height 35
click at [119, 332] on icon "Press SPACE to select this row." at bounding box center [114, 332] width 12 height 12
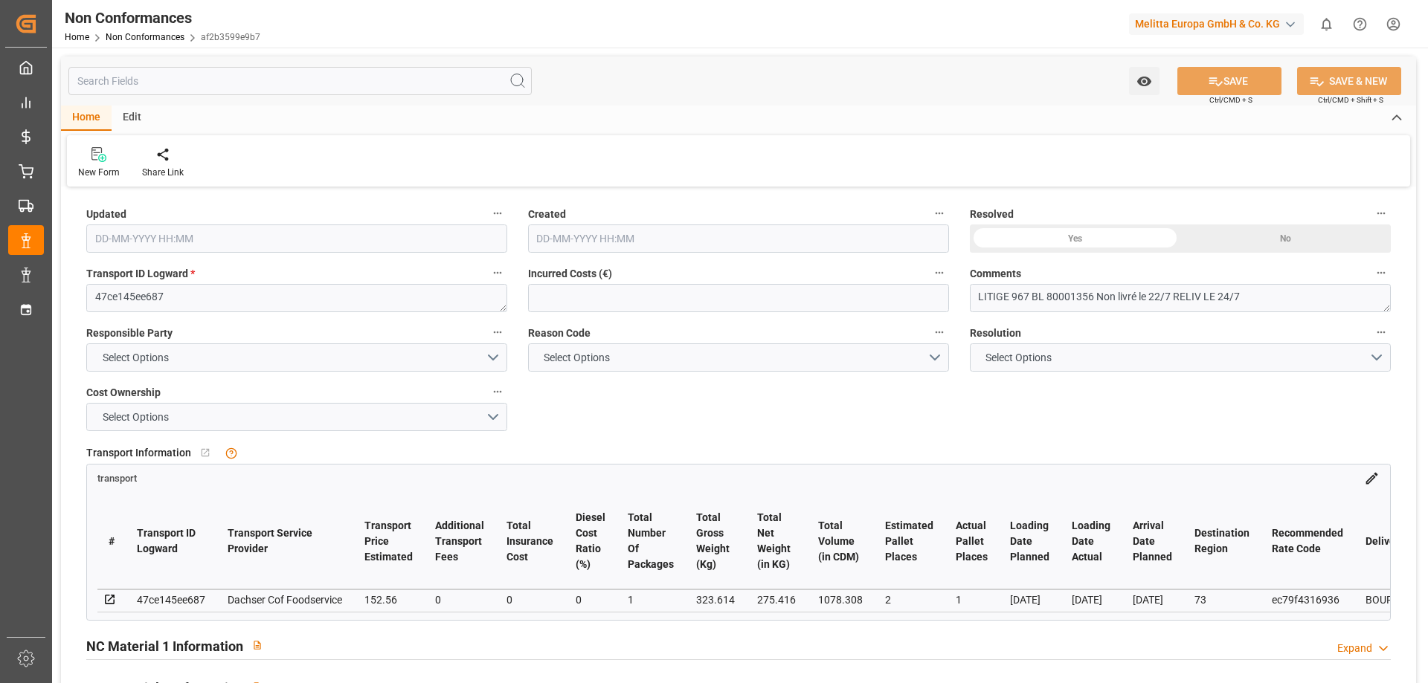
type input "[DATE] 06:59"
type input "[DATE] 10:55"
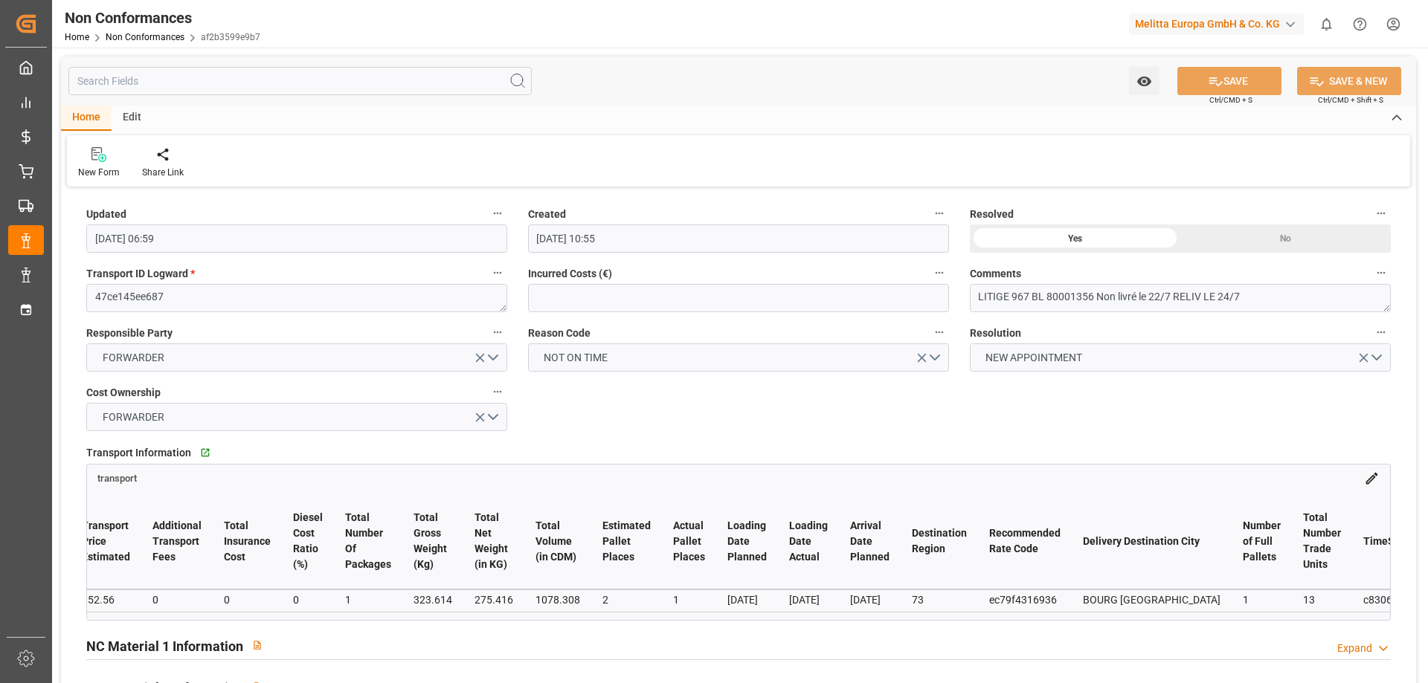
scroll to position [0, 289]
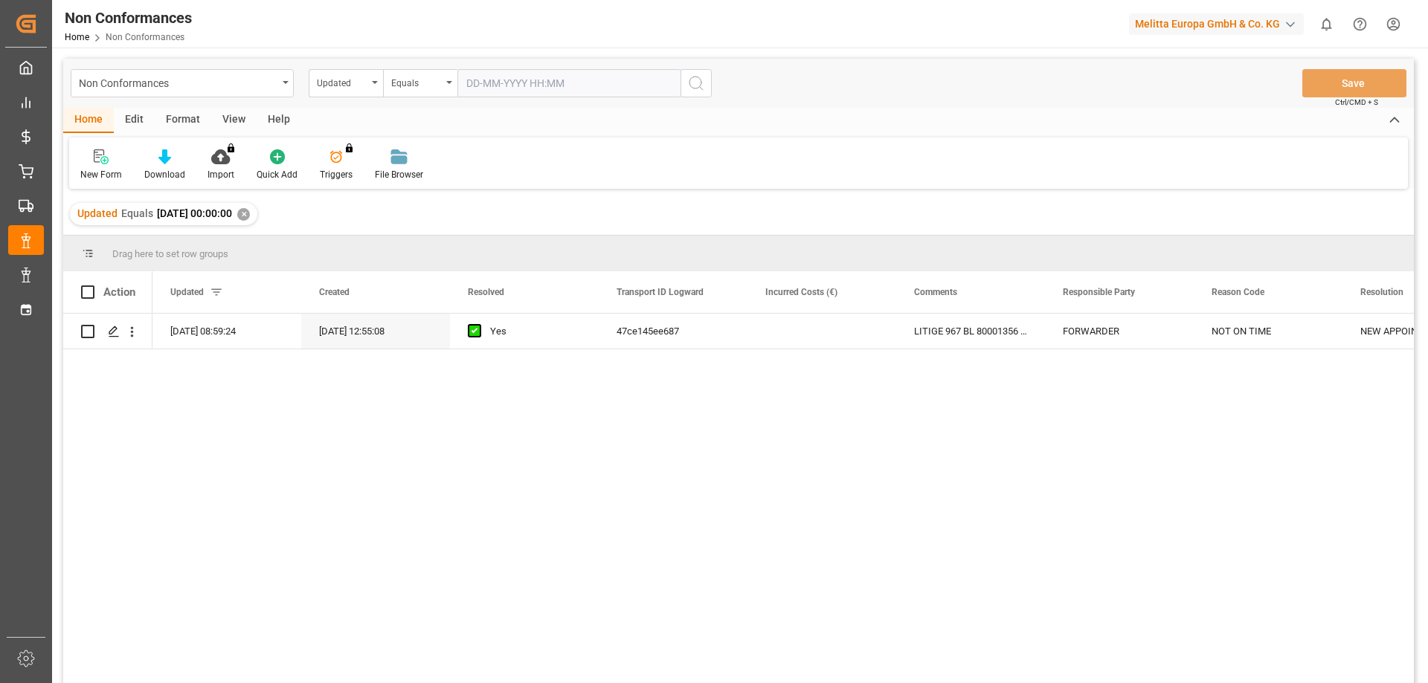
click at [250, 210] on div "✕" at bounding box center [243, 214] width 13 height 13
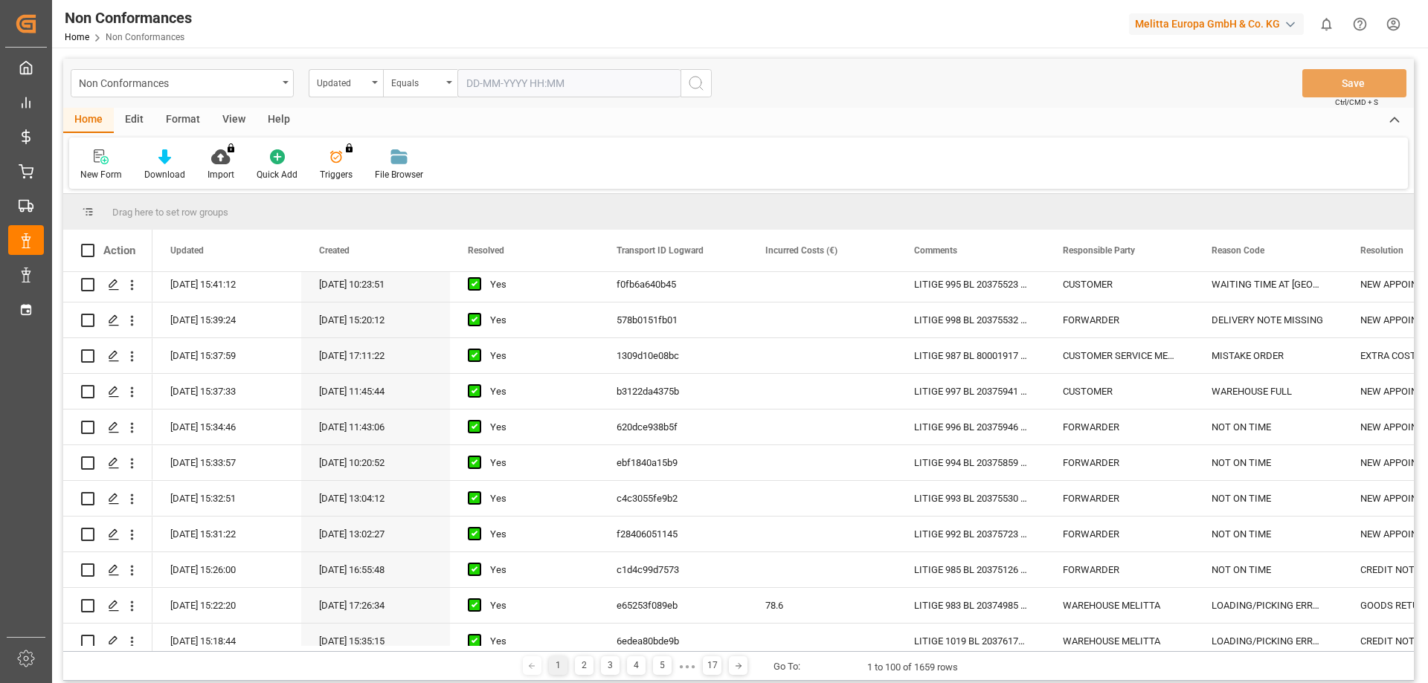
scroll to position [1933, 0]
click at [118, 569] on icon "Press SPACE to select this row." at bounding box center [114, 570] width 12 height 12
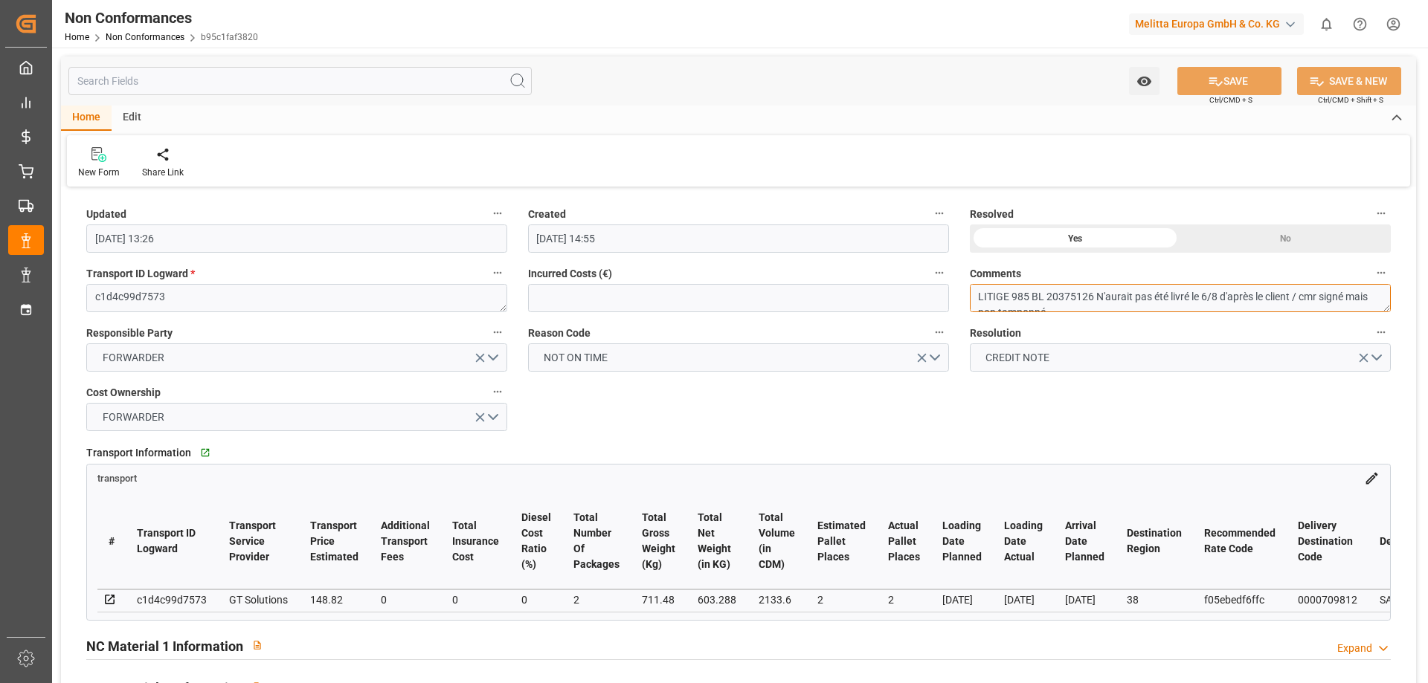
click at [1091, 297] on textarea "LITIGE 985 BL 20375126 N'aurait pas été livré le 6/8 d'après le client / cmr si…" at bounding box center [1180, 298] width 421 height 28
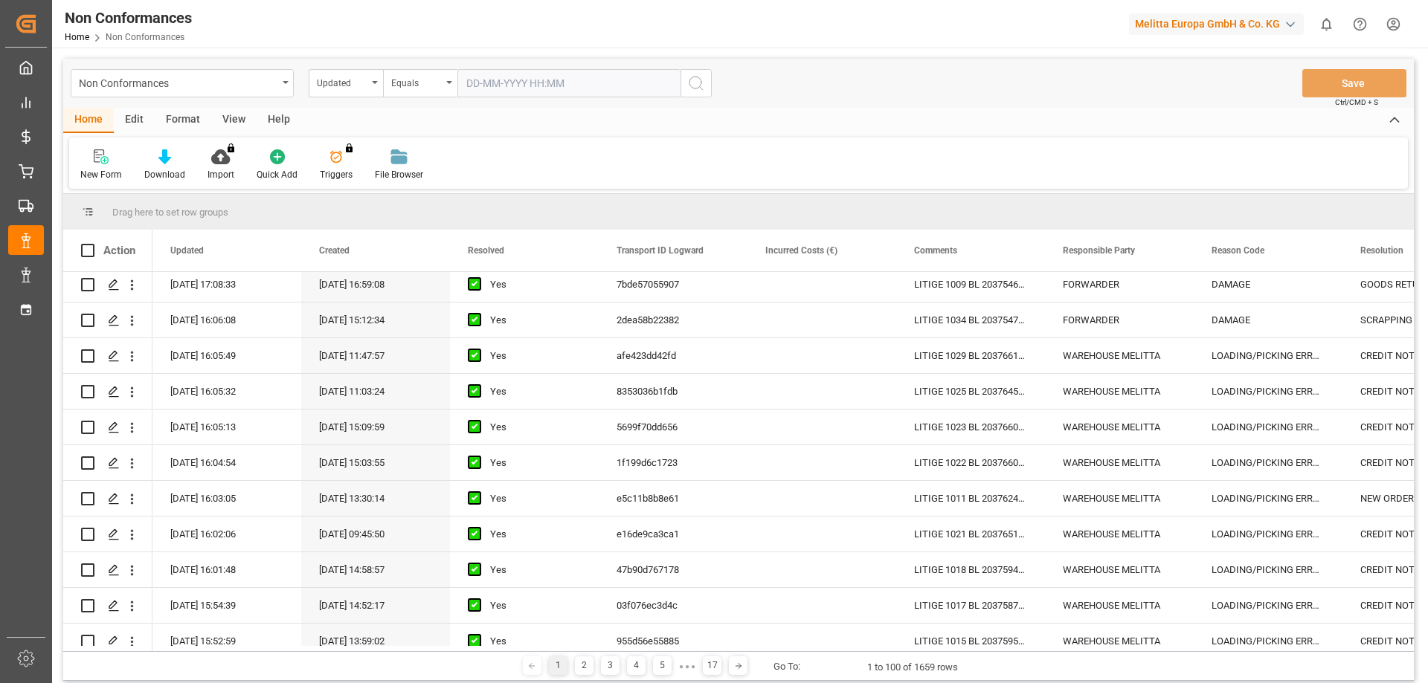
scroll to position [1339, 0]
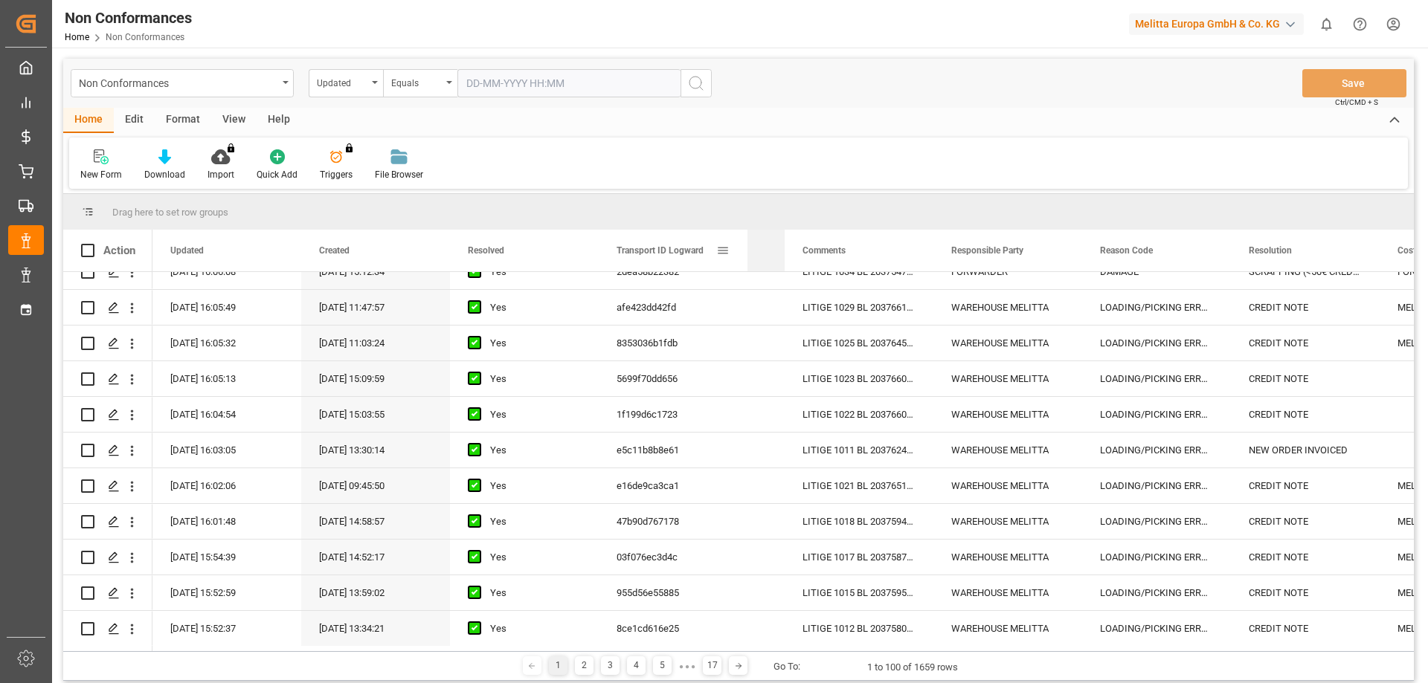
drag, startPoint x: 895, startPoint y: 257, endPoint x: 677, endPoint y: 260, distance: 217.2
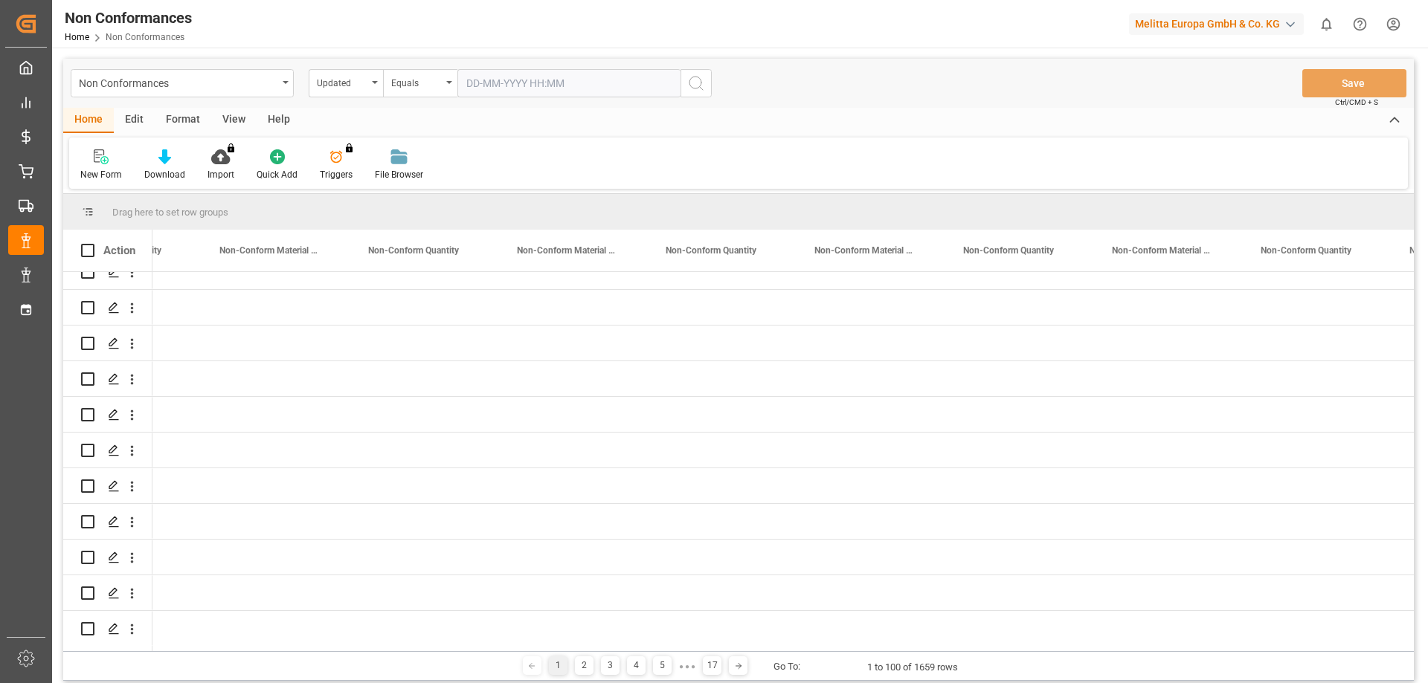
scroll to position [0, 0]
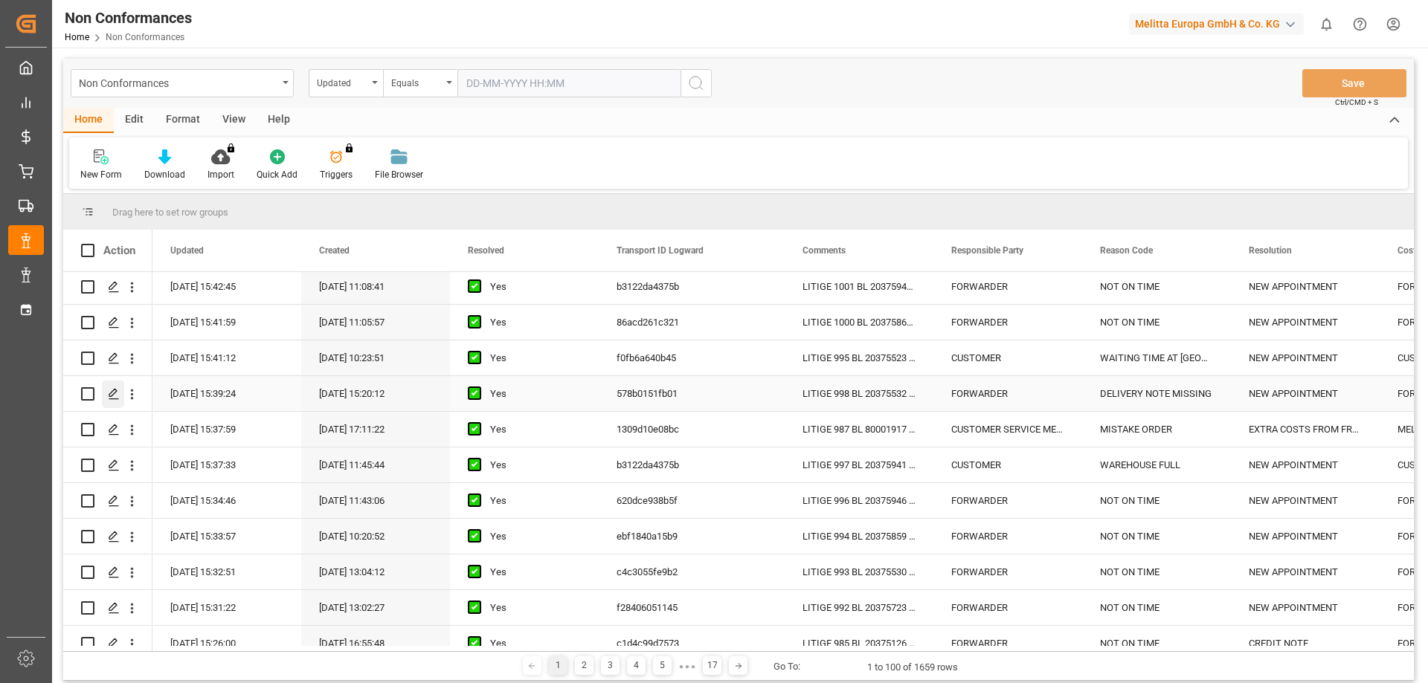
click at [112, 392] on polygon "Press SPACE to select this row." at bounding box center [112, 393] width 7 height 7
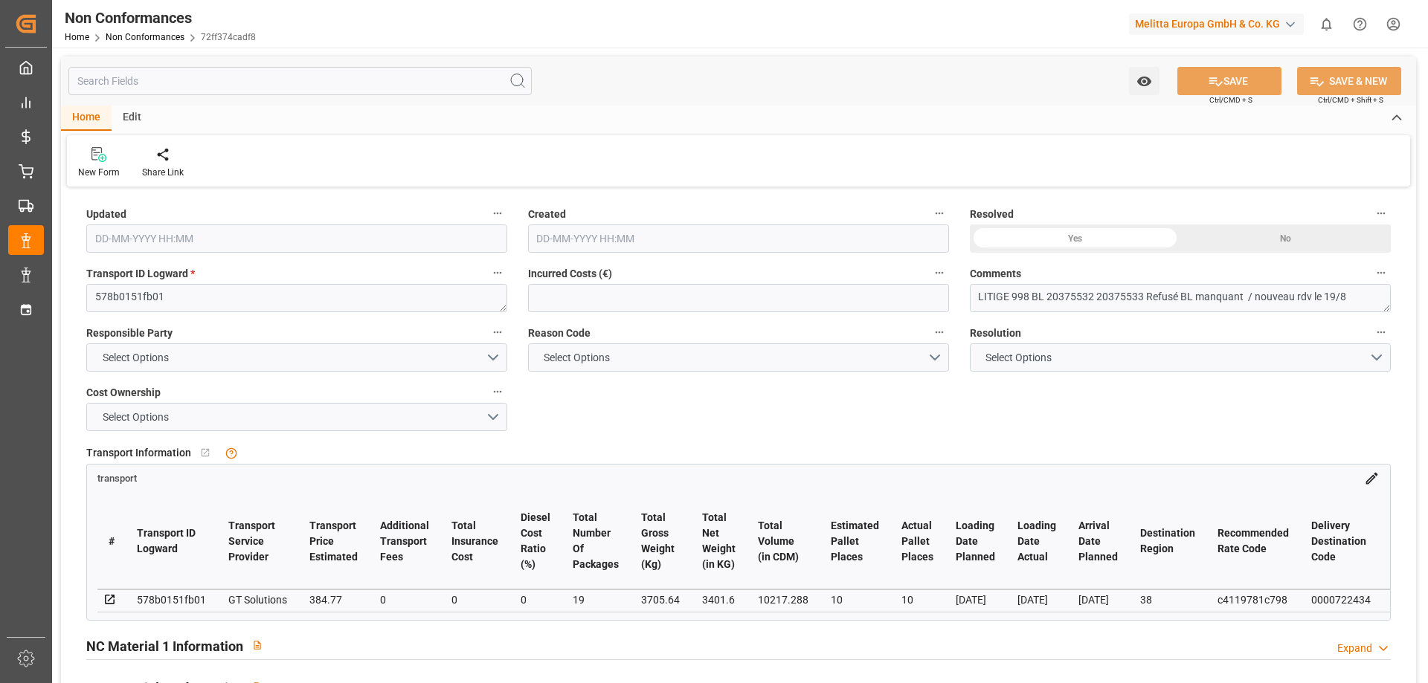
type input "[DATE] 13:39"
type input "[DATE] 13:20"
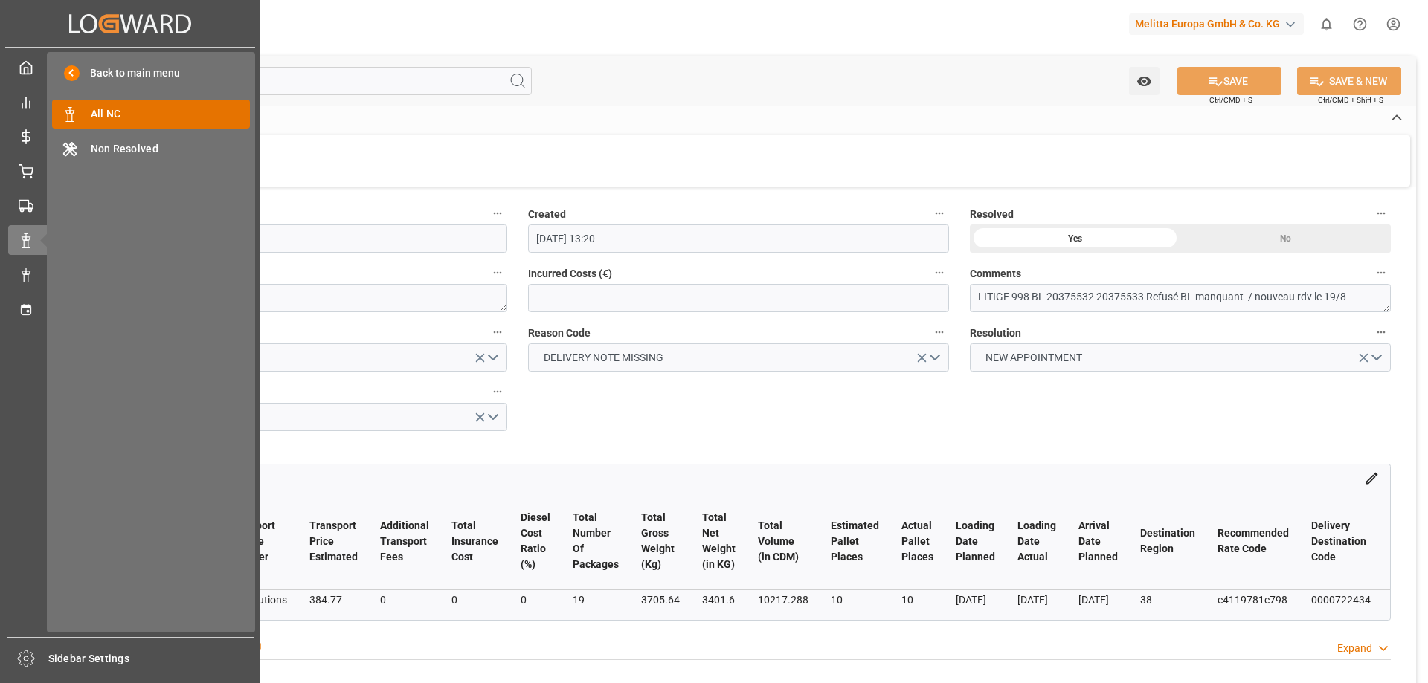
click at [116, 115] on span "All NC" at bounding box center [171, 114] width 160 height 16
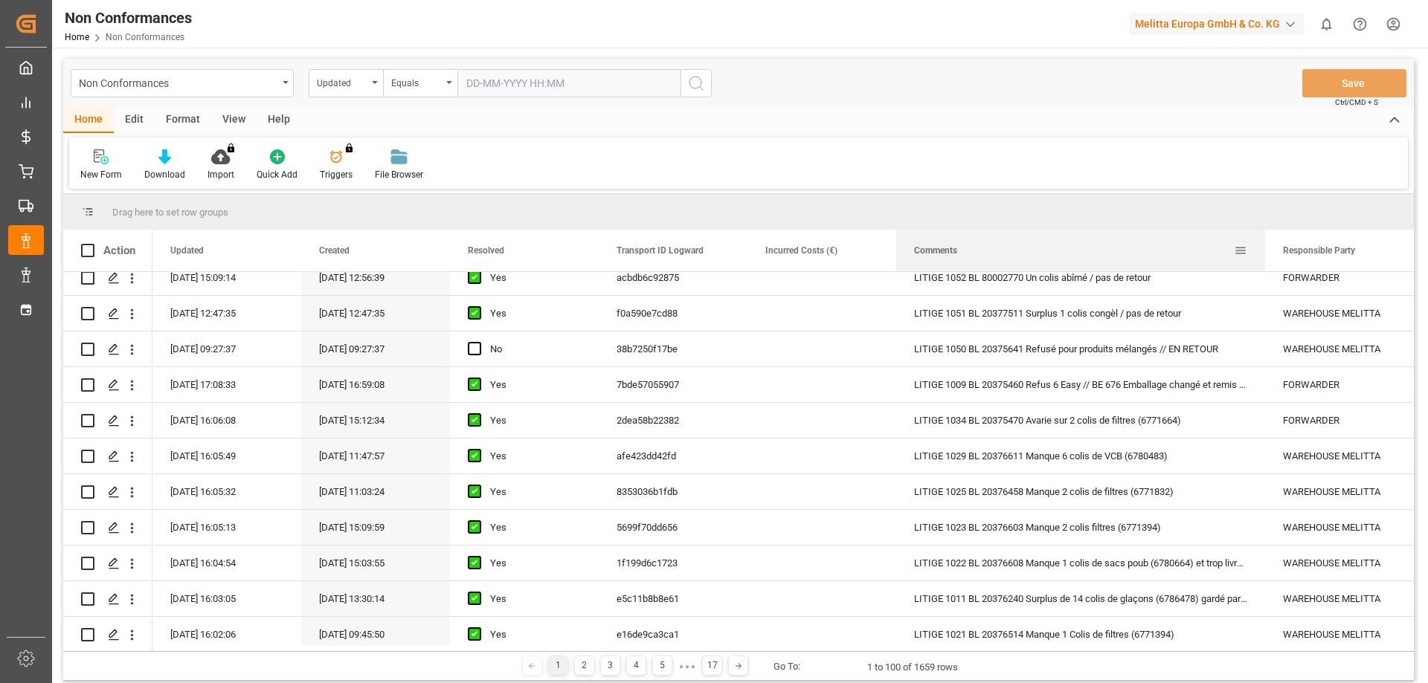
drag, startPoint x: 1042, startPoint y: 255, endPoint x: 1262, endPoint y: 253, distance: 220.1
click at [1262, 253] on div at bounding box center [1265, 251] width 6 height 42
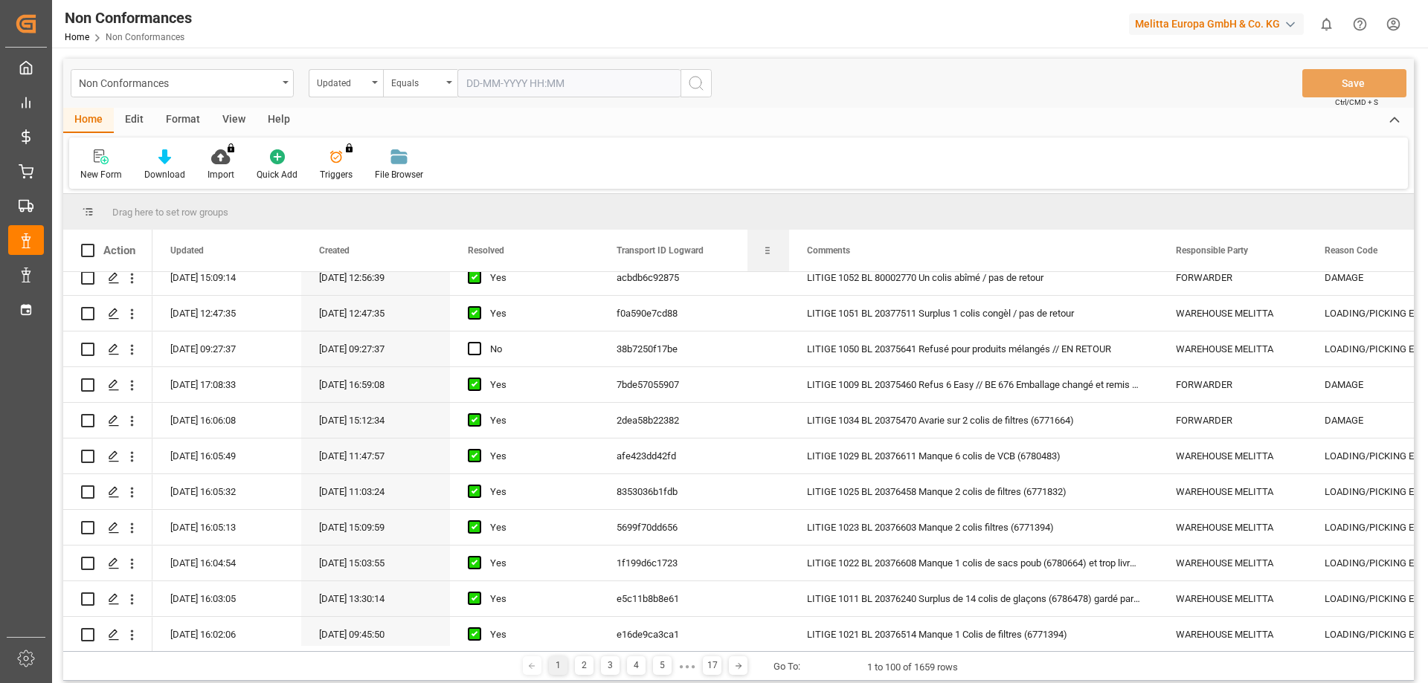
drag, startPoint x: 895, startPoint y: 246, endPoint x: 773, endPoint y: 251, distance: 121.3
click at [773, 251] on div "Incurred Costs (€)" at bounding box center [768, 251] width 42 height 42
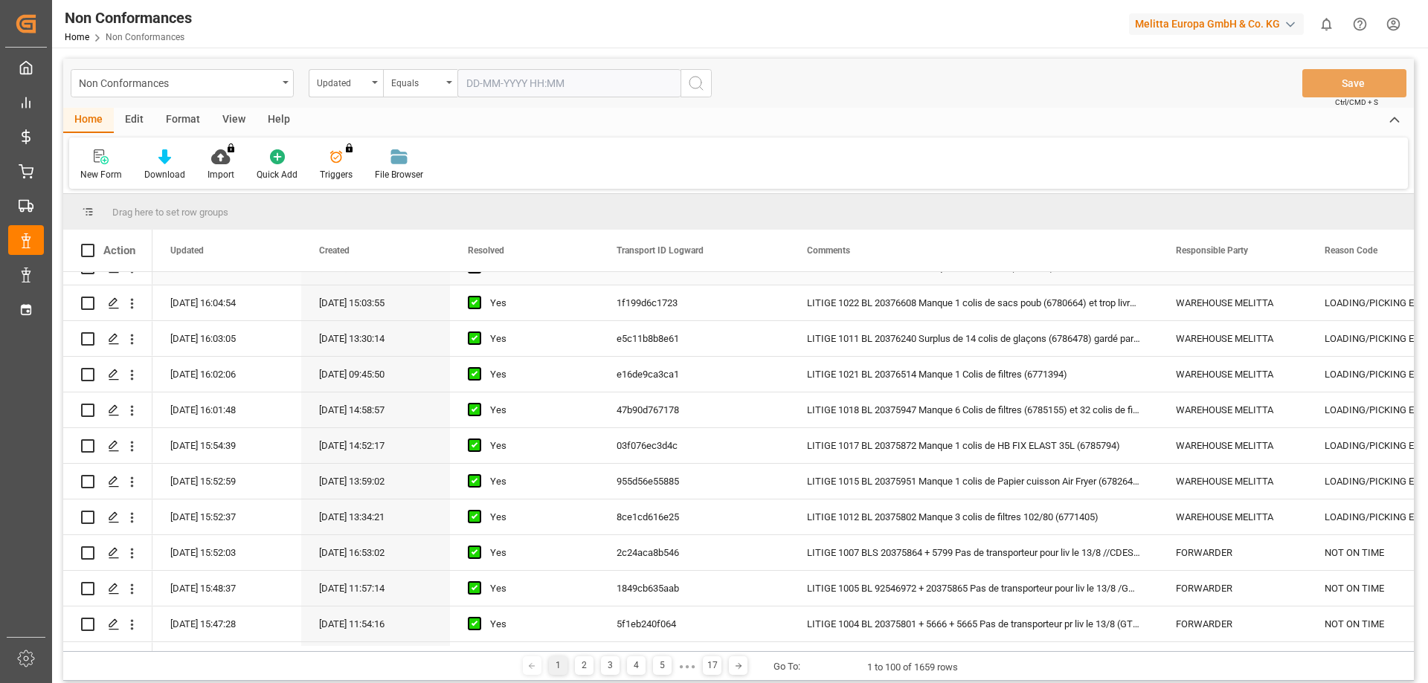
scroll to position [1487, 0]
click at [120, 517] on div "Press SPACE to select this row." at bounding box center [113, 517] width 22 height 28
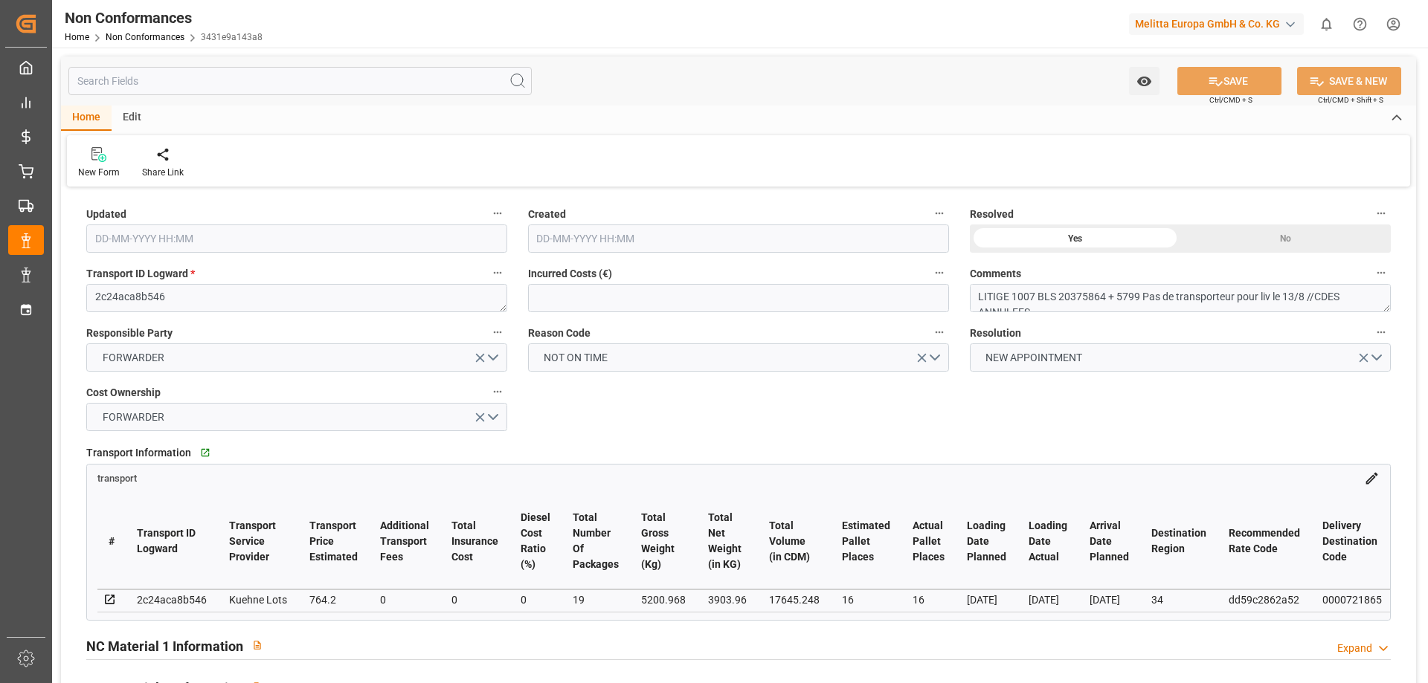
type input "[DATE] 13:52"
type input "[DATE] 14:53"
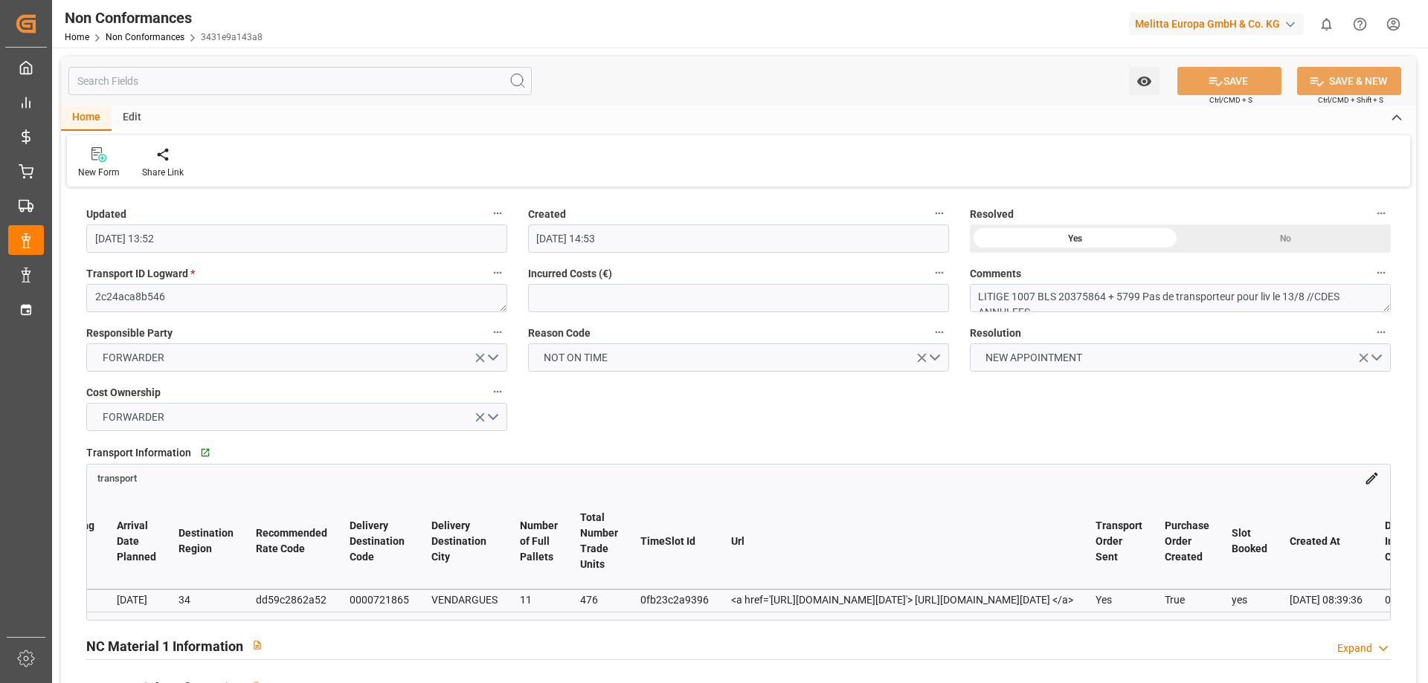
scroll to position [0, 1173]
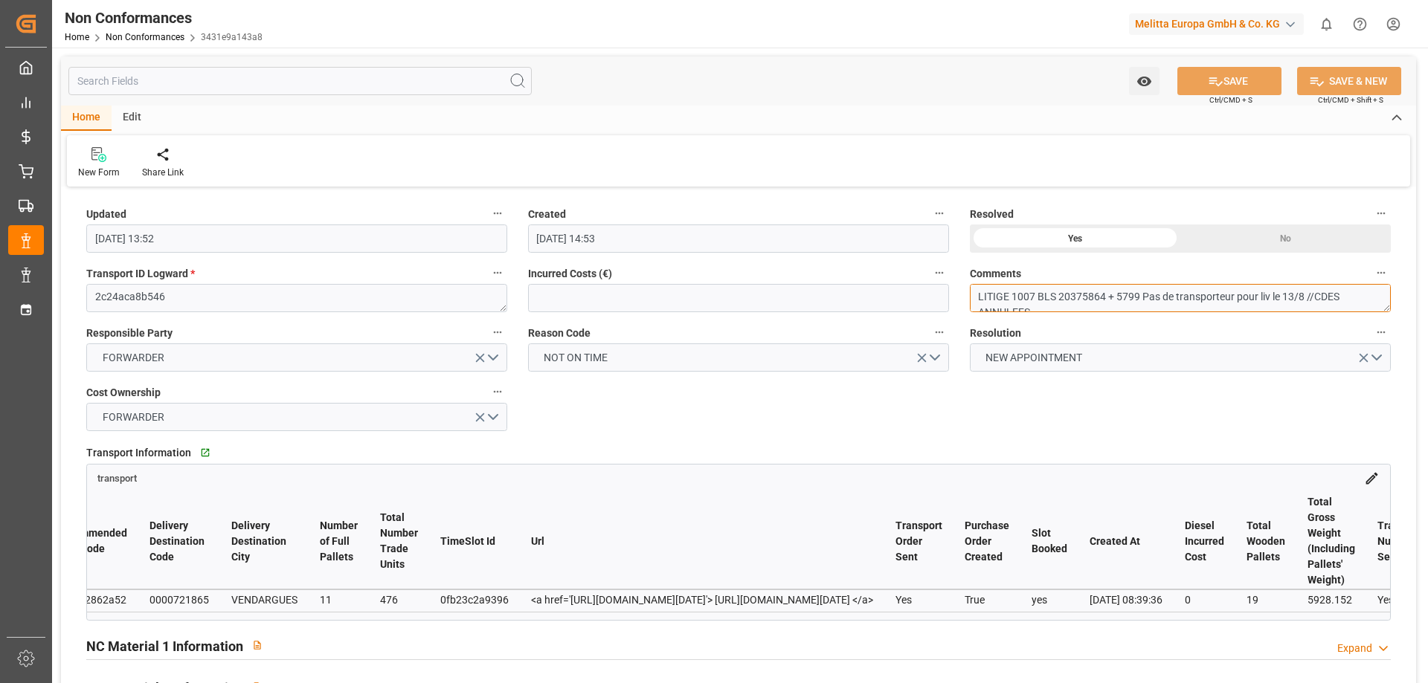
click at [1031, 291] on textarea "LITIGE 1007 BLS 20375864 + 5799 Pas de transporteur pour liv le 13/8 //CDES ANN…" at bounding box center [1180, 298] width 421 height 28
drag, startPoint x: 219, startPoint y: 619, endPoint x: 170, endPoint y: 619, distance: 49.1
click at [170, 619] on div "# Transport ID Logward Transport Service Provider Transport Price Estimated Add…" at bounding box center [738, 553] width 1303 height 134
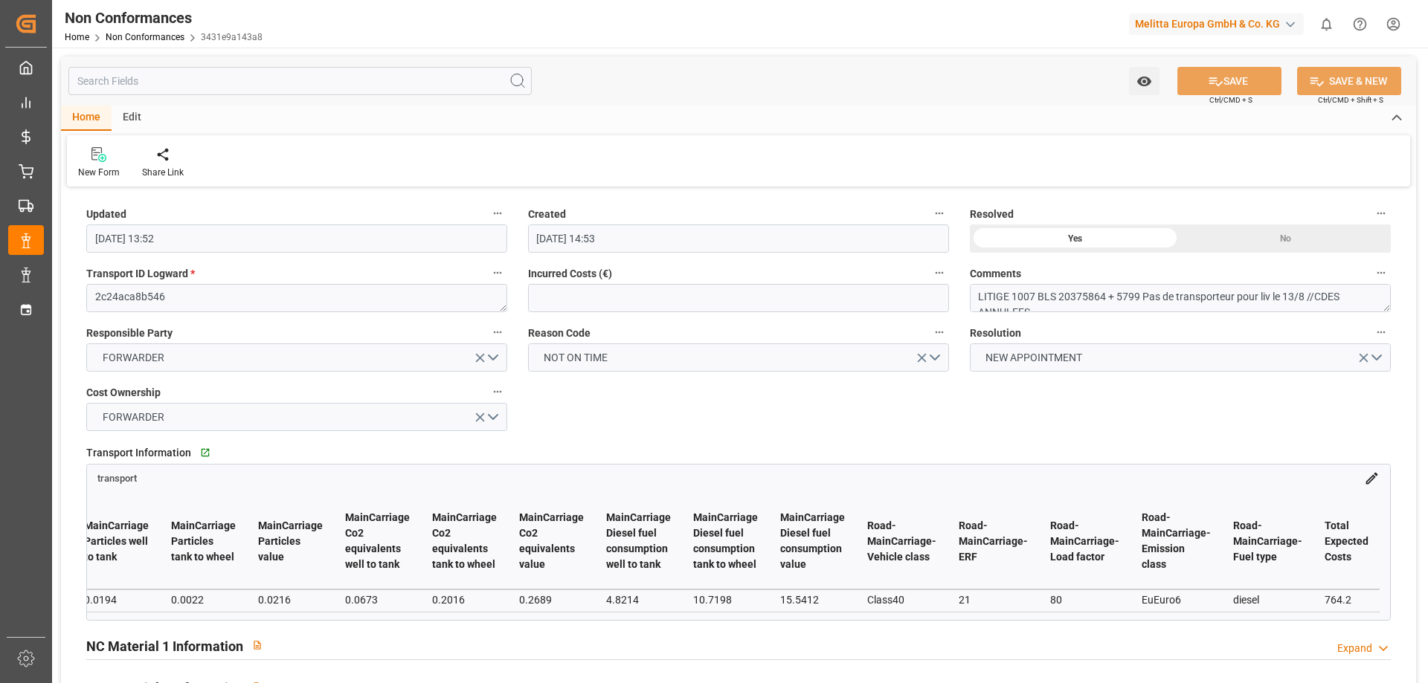
scroll to position [0, 19240]
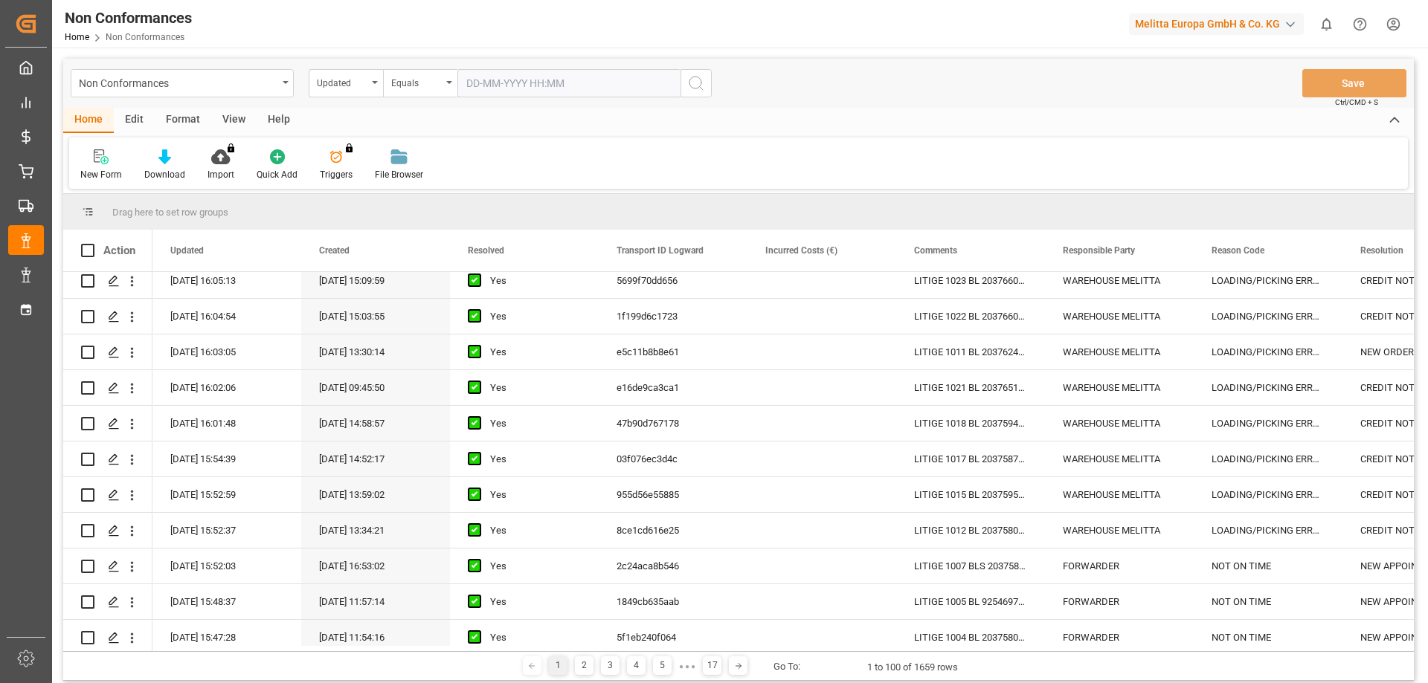
scroll to position [1487, 0]
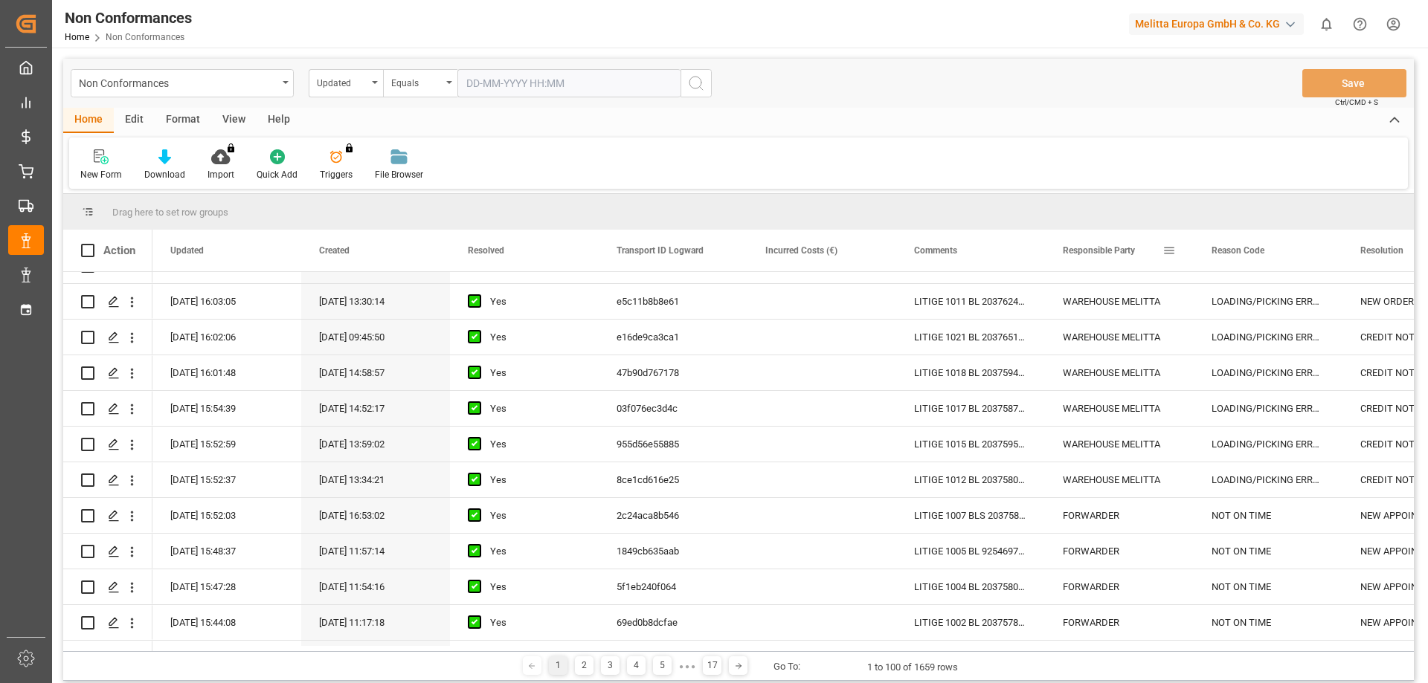
click at [1047, 245] on div "Responsible Party" at bounding box center [1119, 251] width 149 height 42
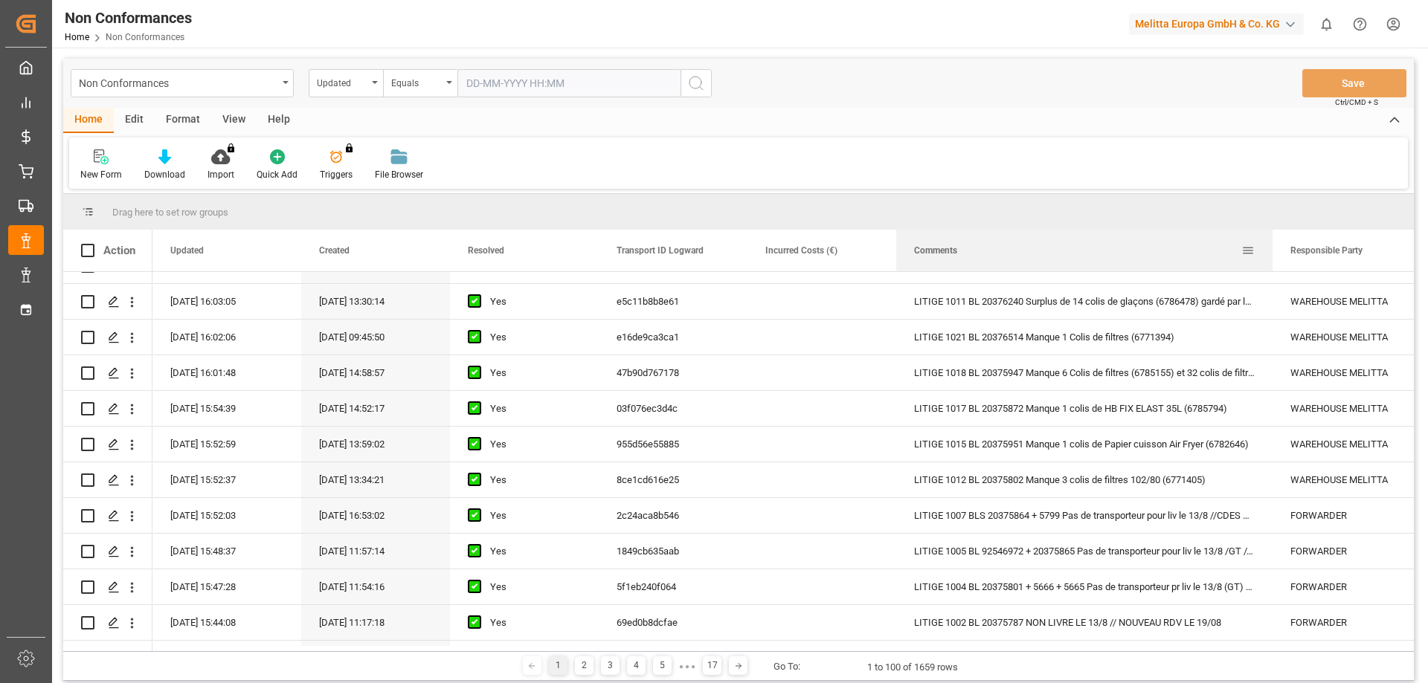
drag, startPoint x: 1042, startPoint y: 251, endPoint x: 1269, endPoint y: 246, distance: 227.6
click at [1269, 246] on div at bounding box center [1272, 251] width 6 height 42
click at [113, 584] on icon "Press SPACE to select this row." at bounding box center [114, 588] width 12 height 12
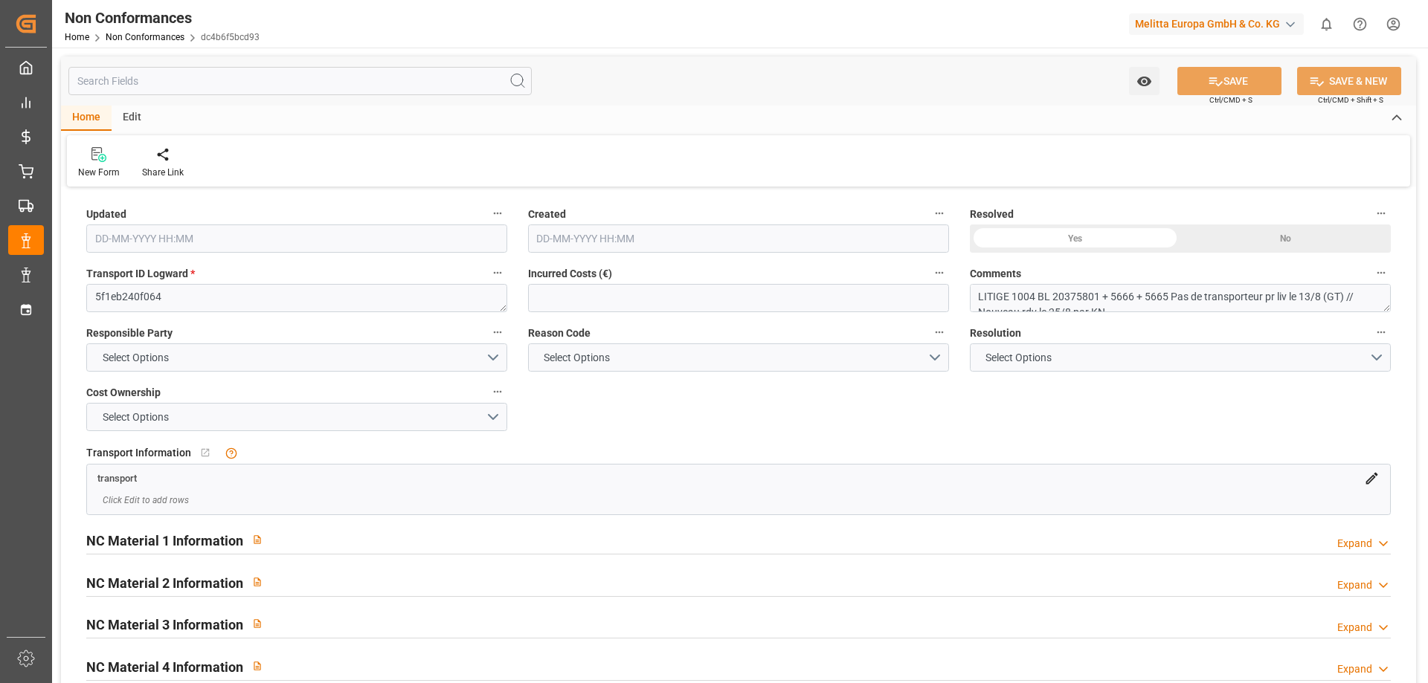
type input "11-09-2025 13:47"
type input "14-08-2025 09:54"
click at [1106, 295] on textarea "LITIGE 1004 BL 20375801 + 5666 + 5665 Pas de transporteur pr liv le 13/8 (GT) /…" at bounding box center [1180, 298] width 421 height 28
click at [1382, 362] on button "NEW APPOINTMENT" at bounding box center [1180, 358] width 421 height 28
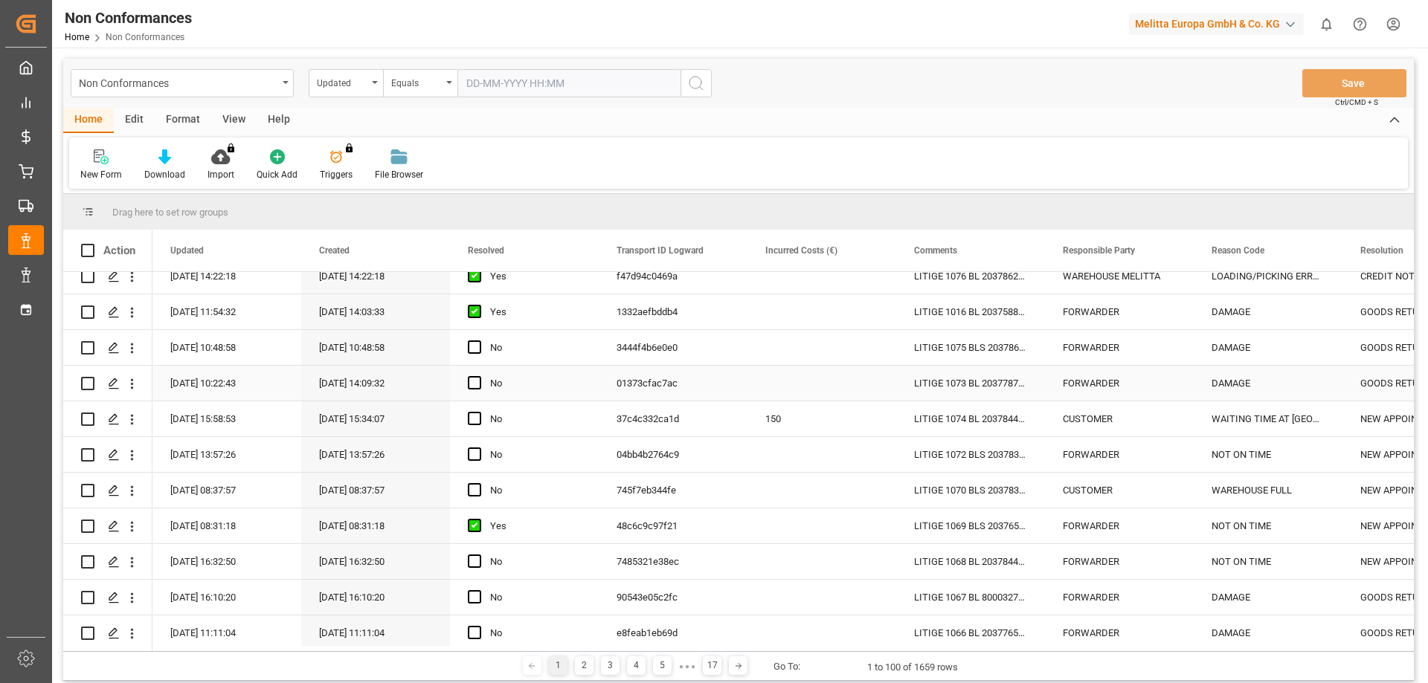
scroll to position [297, 0]
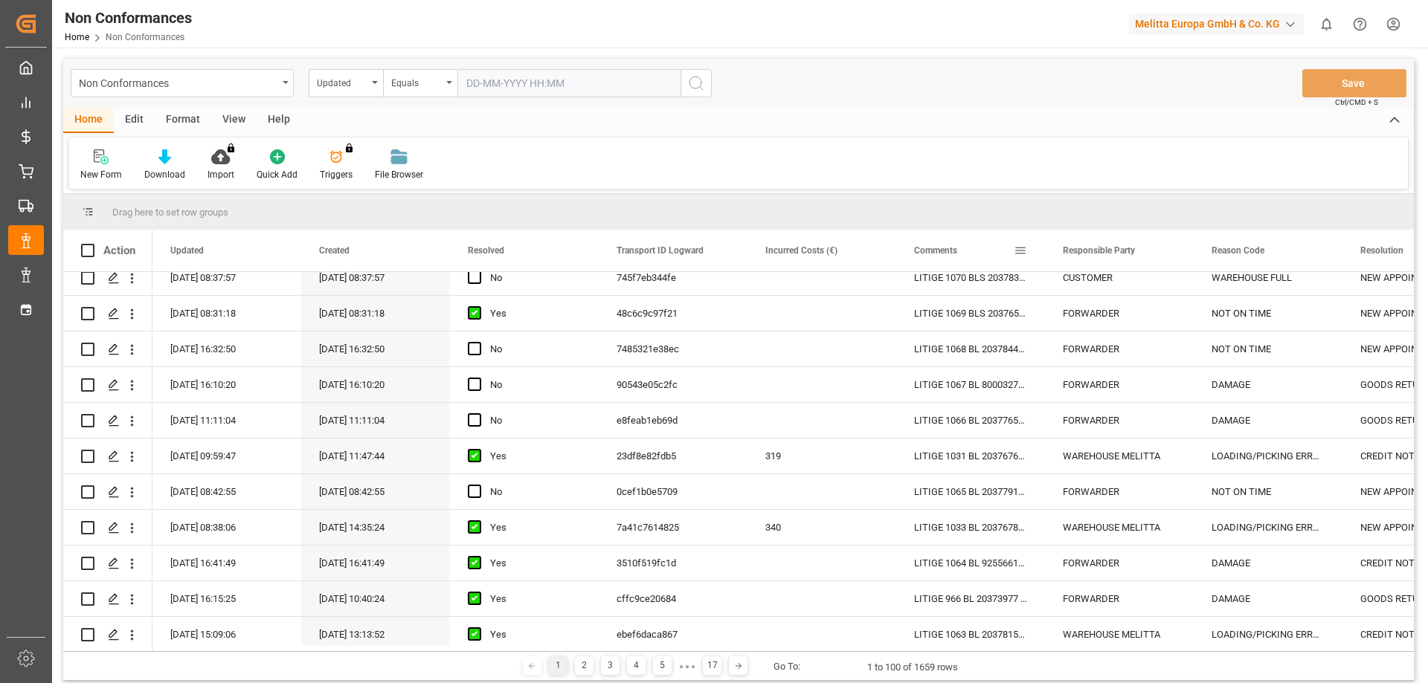
click at [1041, 248] on div "Comments" at bounding box center [970, 251] width 149 height 42
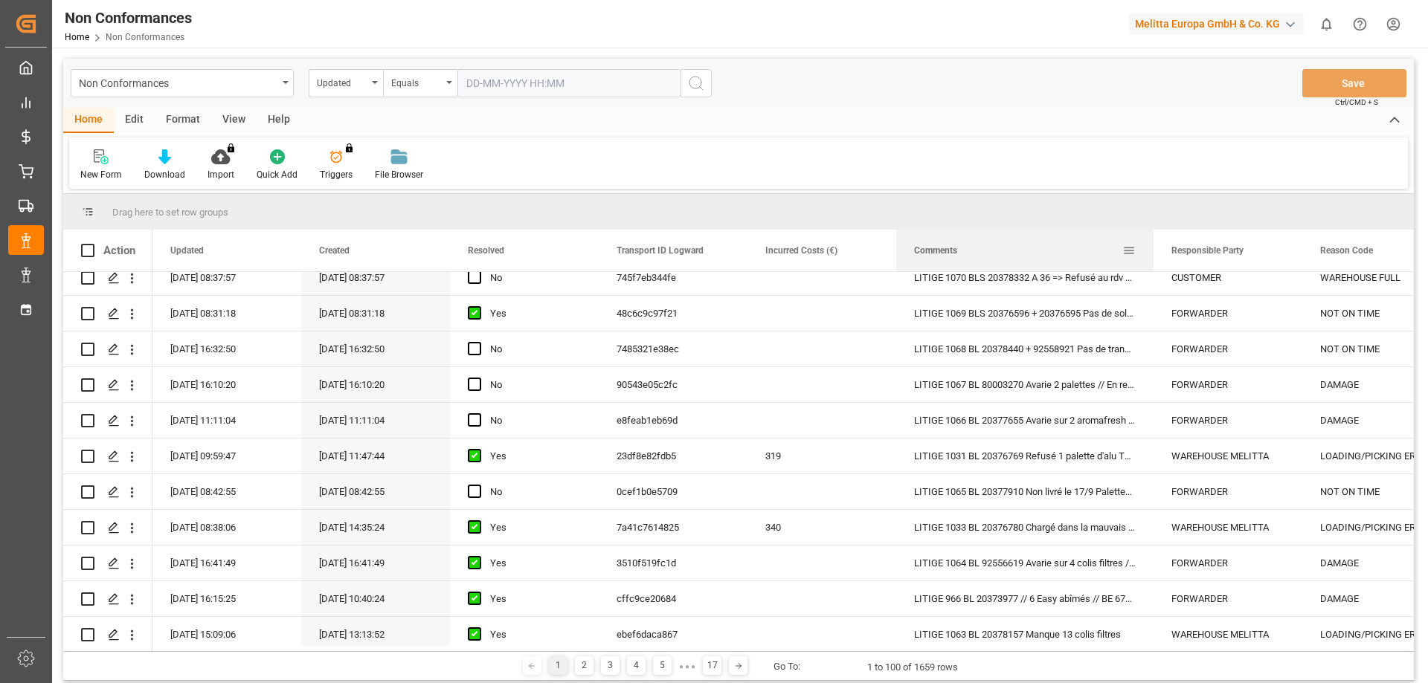
drag, startPoint x: 1043, startPoint y: 260, endPoint x: 1152, endPoint y: 254, distance: 108.7
click at [1152, 254] on div at bounding box center [1153, 251] width 6 height 42
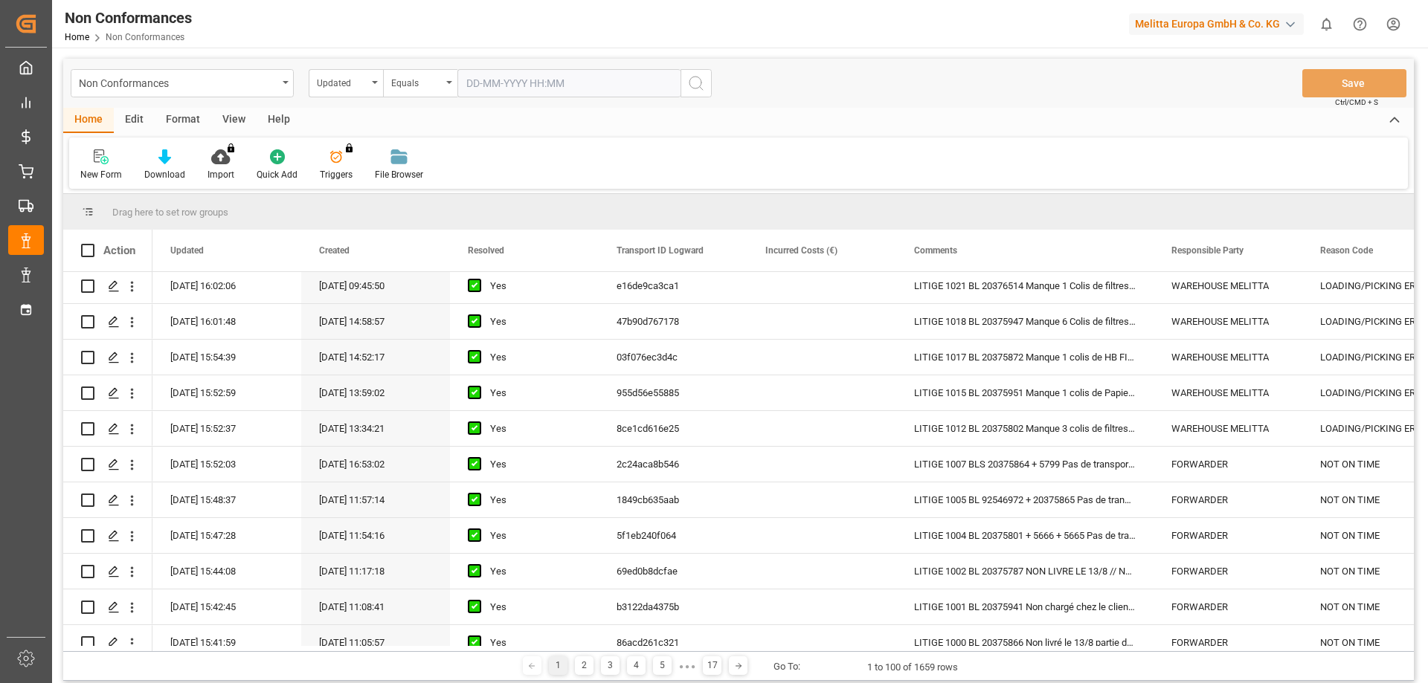
scroll to position [1562, 0]
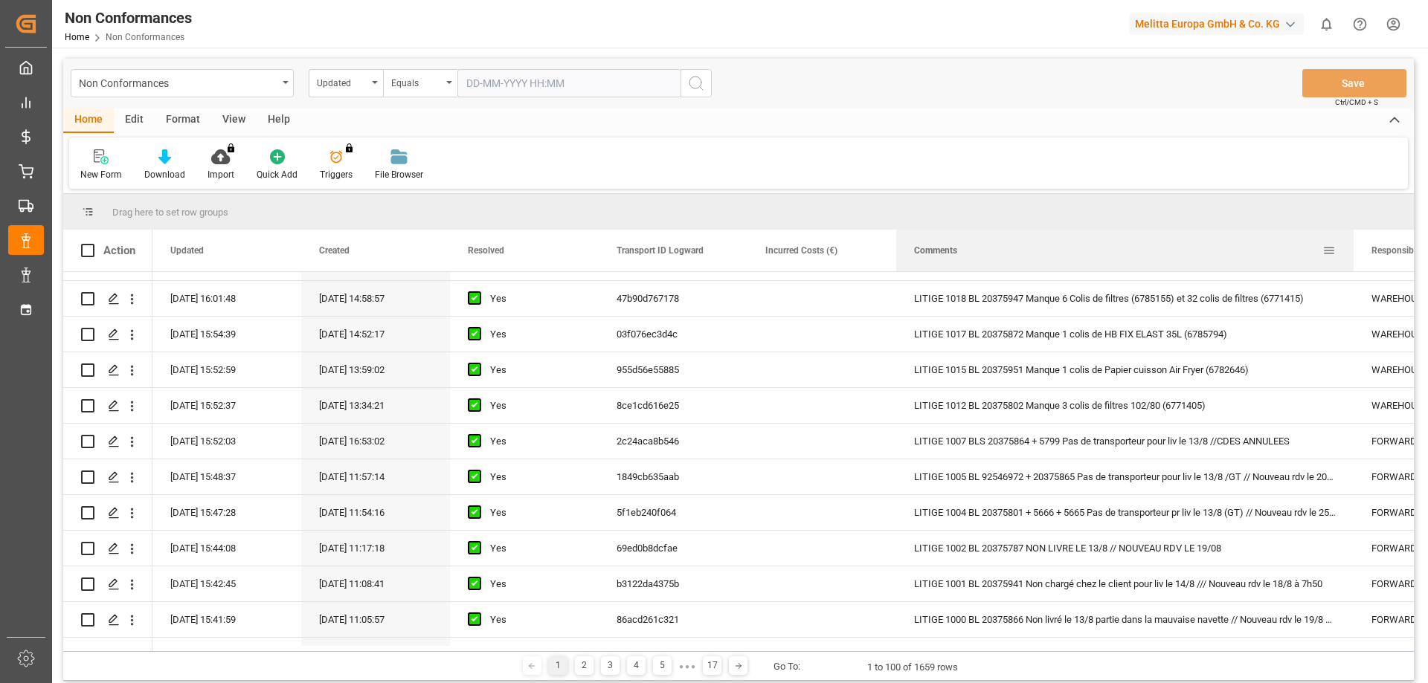
drag, startPoint x: 1153, startPoint y: 265, endPoint x: 1353, endPoint y: 251, distance: 200.5
click at [1353, 251] on div at bounding box center [1353, 251] width 6 height 42
click at [118, 550] on icon "Press SPACE to select this row." at bounding box center [114, 549] width 12 height 12
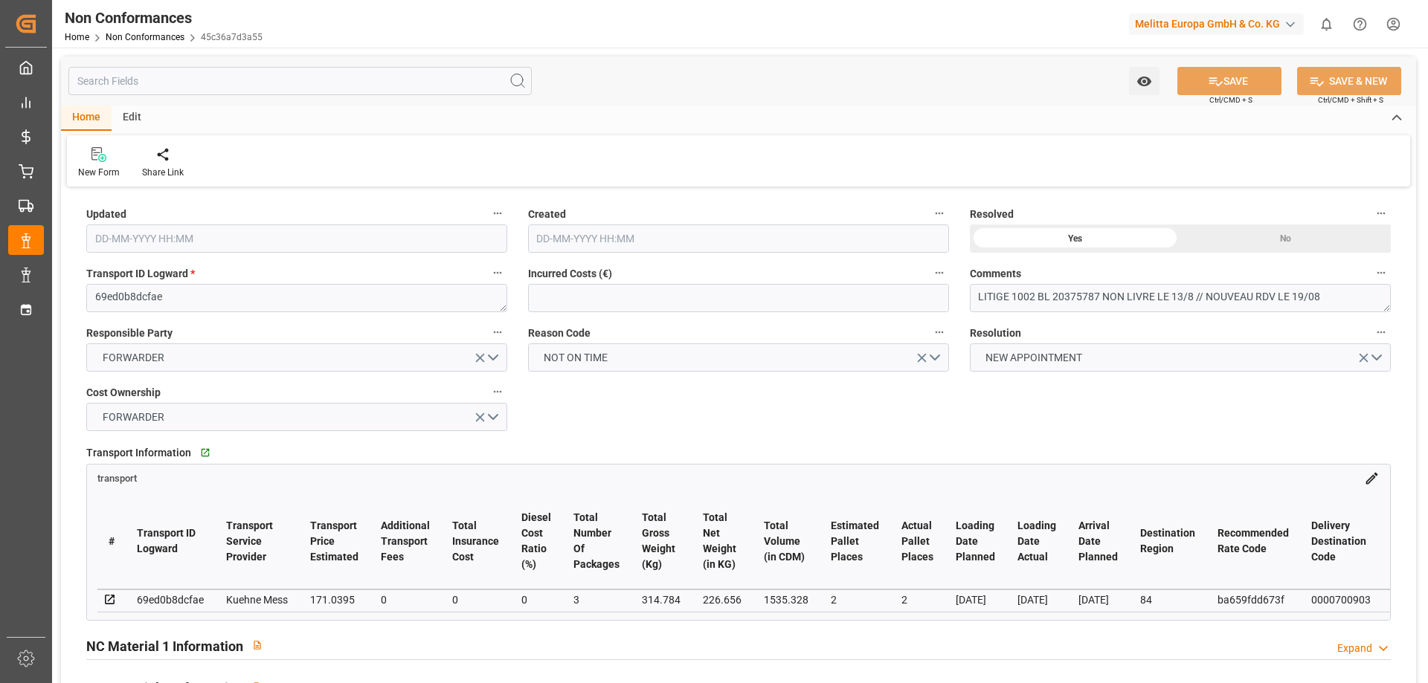
type input "11-09-2025 13:44"
type input "14-08-2025 09:17"
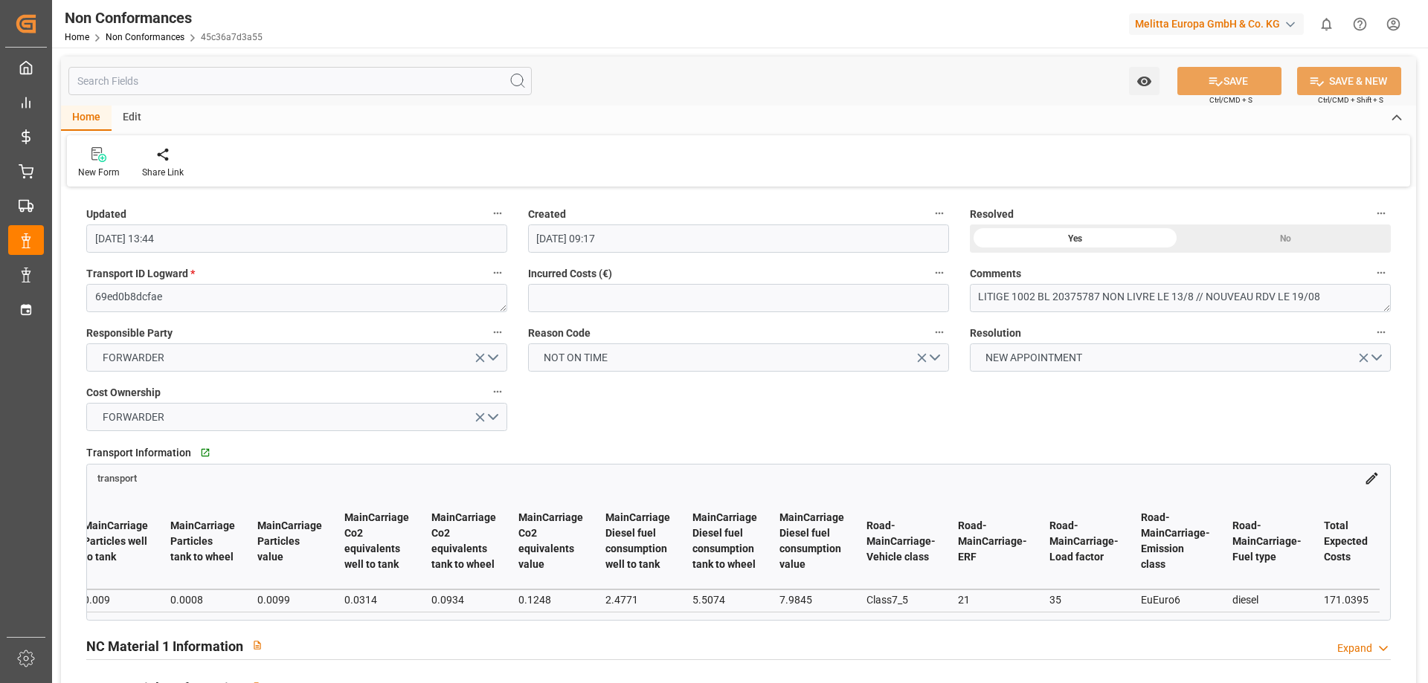
scroll to position [0, 7054]
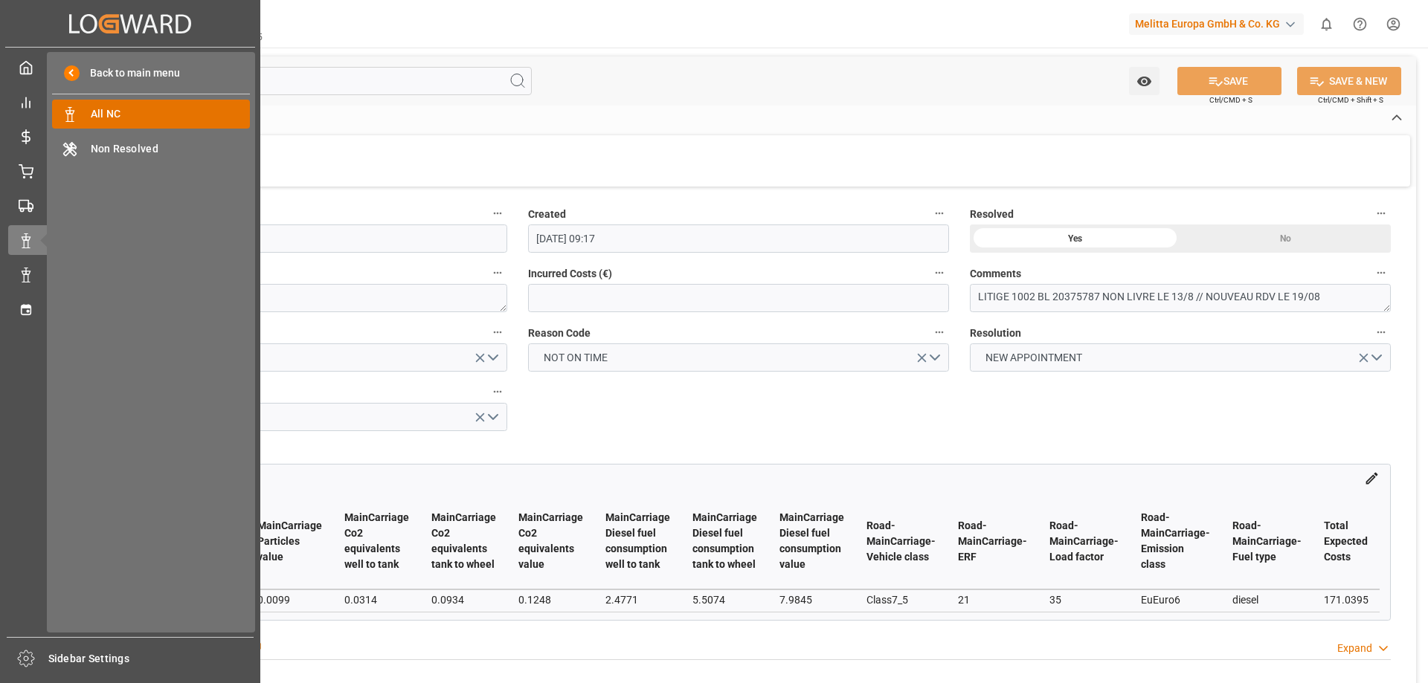
click at [119, 112] on span "All NC" at bounding box center [171, 114] width 160 height 16
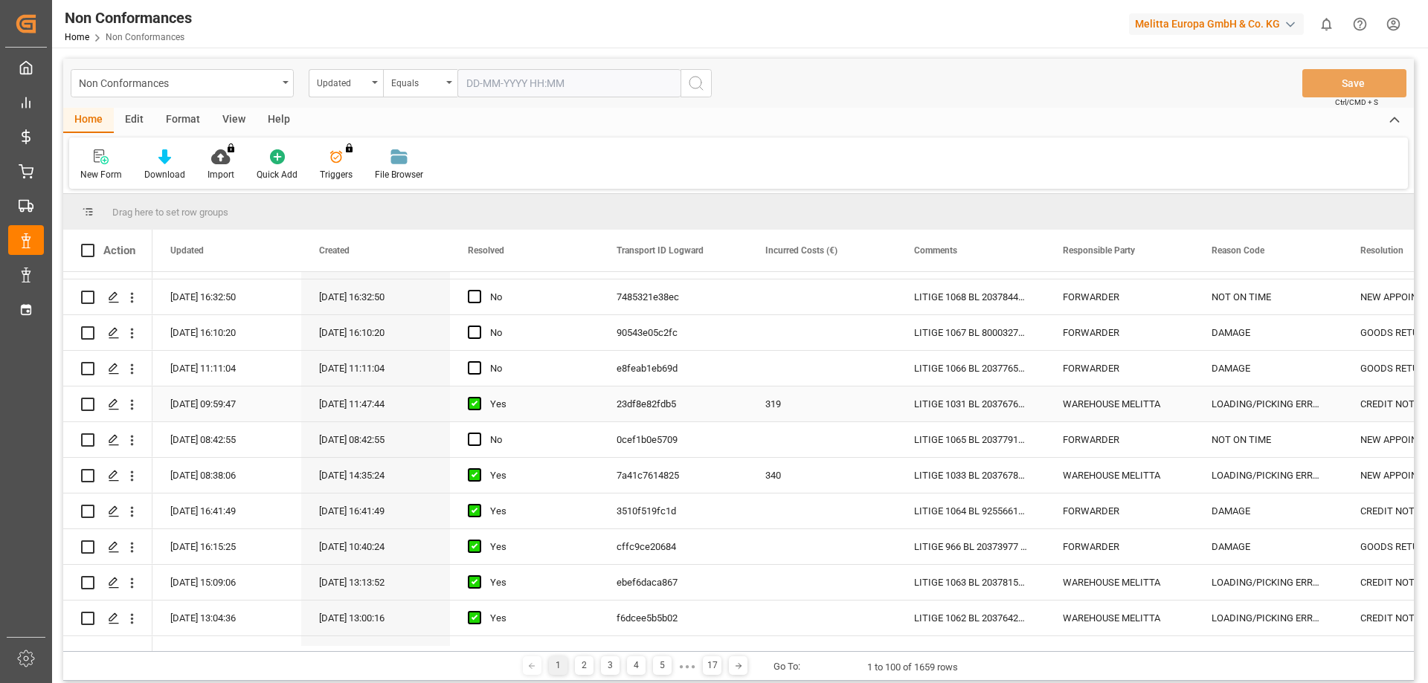
scroll to position [372, 0]
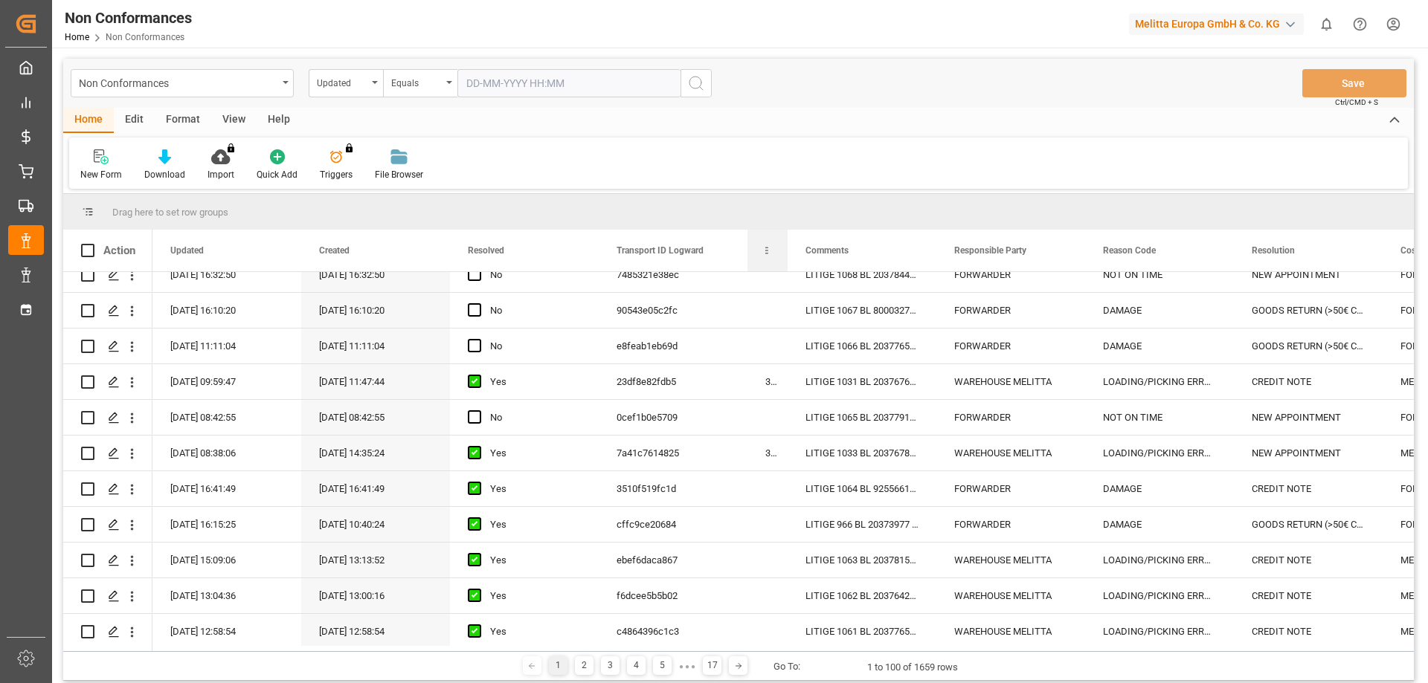
drag, startPoint x: 893, startPoint y: 255, endPoint x: 849, endPoint y: 241, distance: 46.1
click at [776, 261] on div "Incurred Costs (€)" at bounding box center [767, 251] width 40 height 42
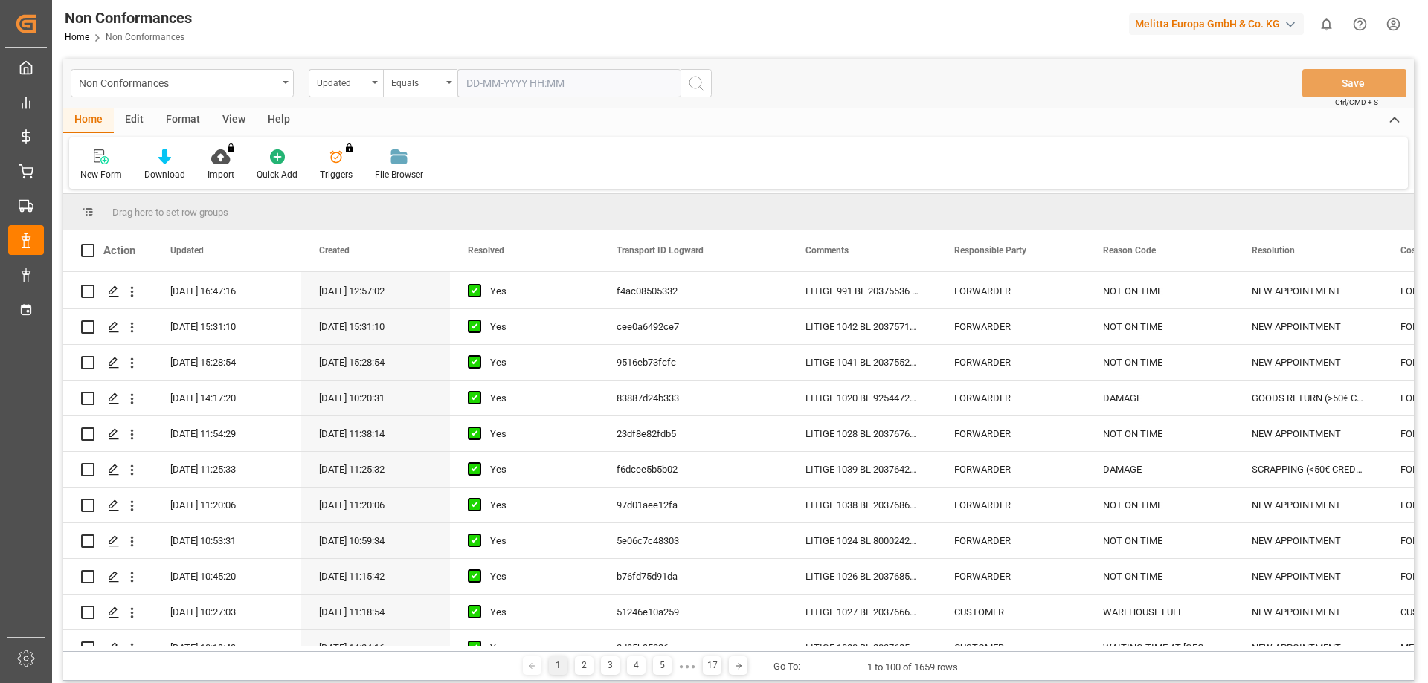
scroll to position [2752, 0]
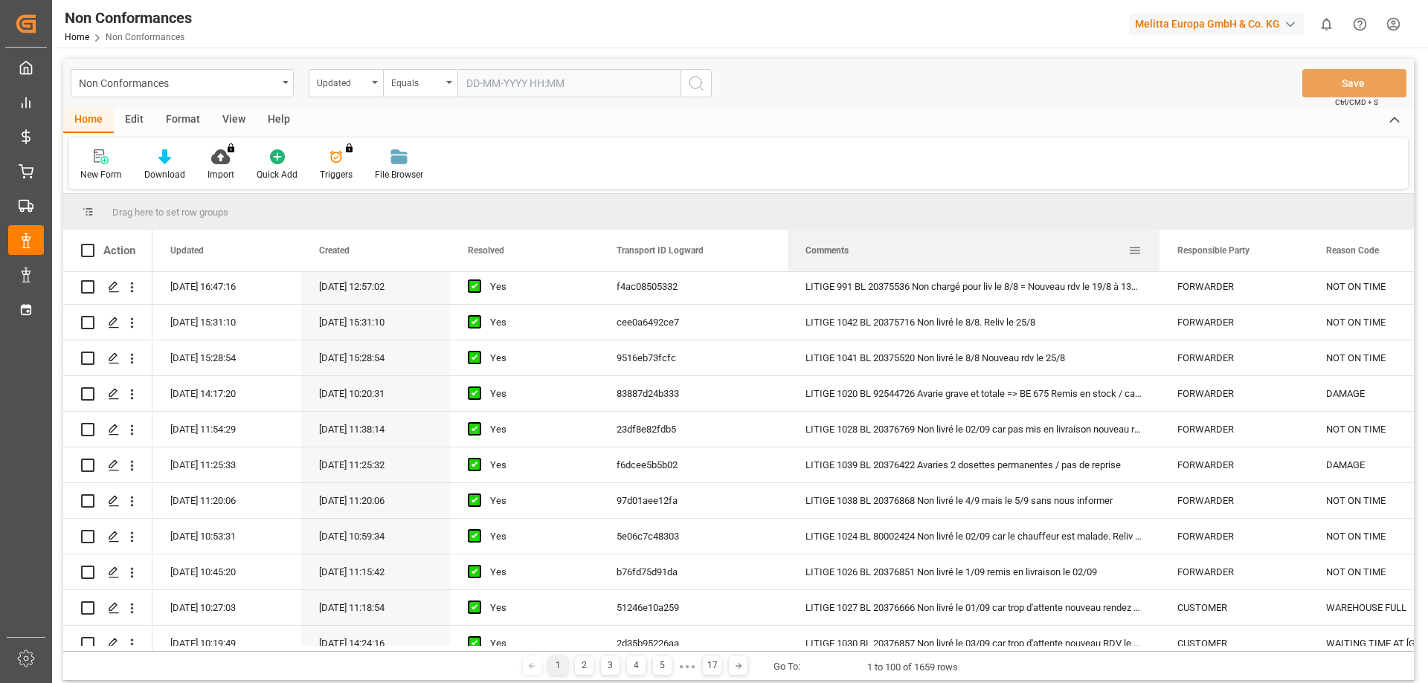
drag, startPoint x: 935, startPoint y: 244, endPoint x: 1158, endPoint y: 230, distance: 223.5
click at [1158, 230] on div at bounding box center [1159, 251] width 6 height 42
click at [107, 292] on div "Press SPACE to select this row." at bounding box center [113, 288] width 22 height 28
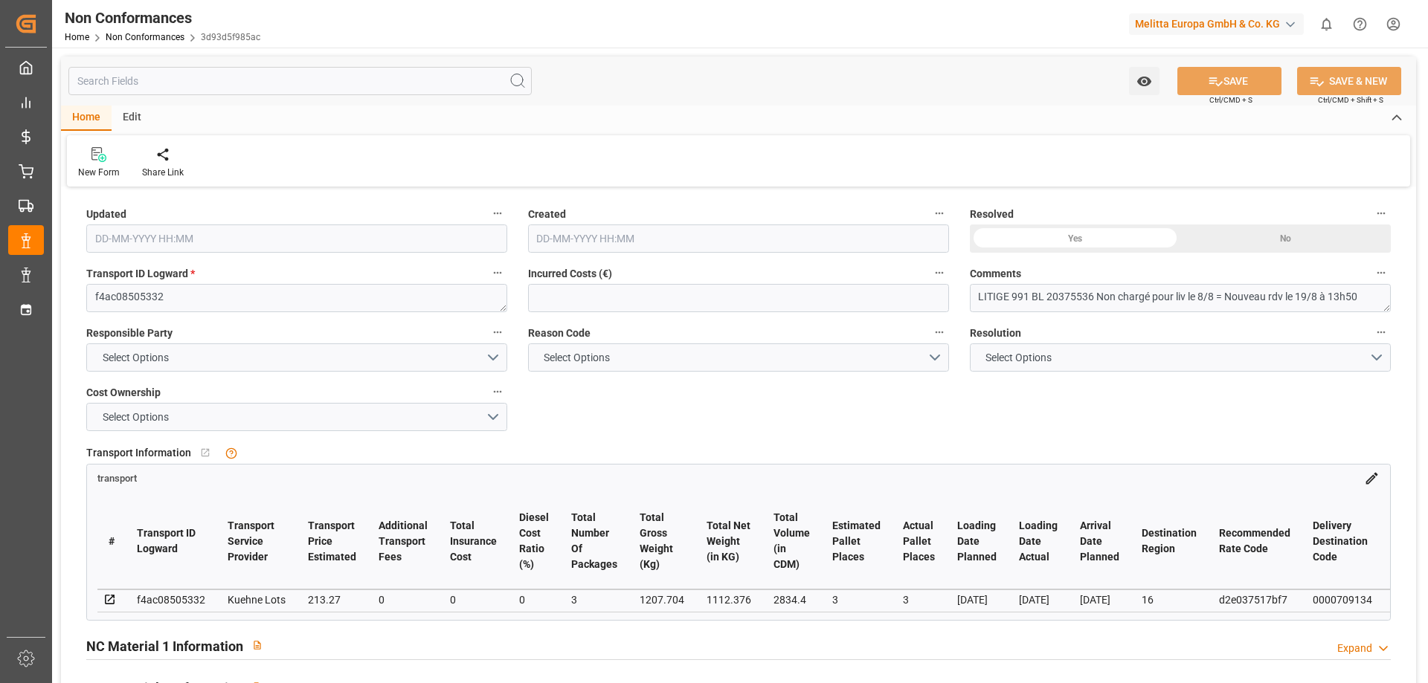
type input "08-09-2025 14:47"
type input "11-08-2025 10:57"
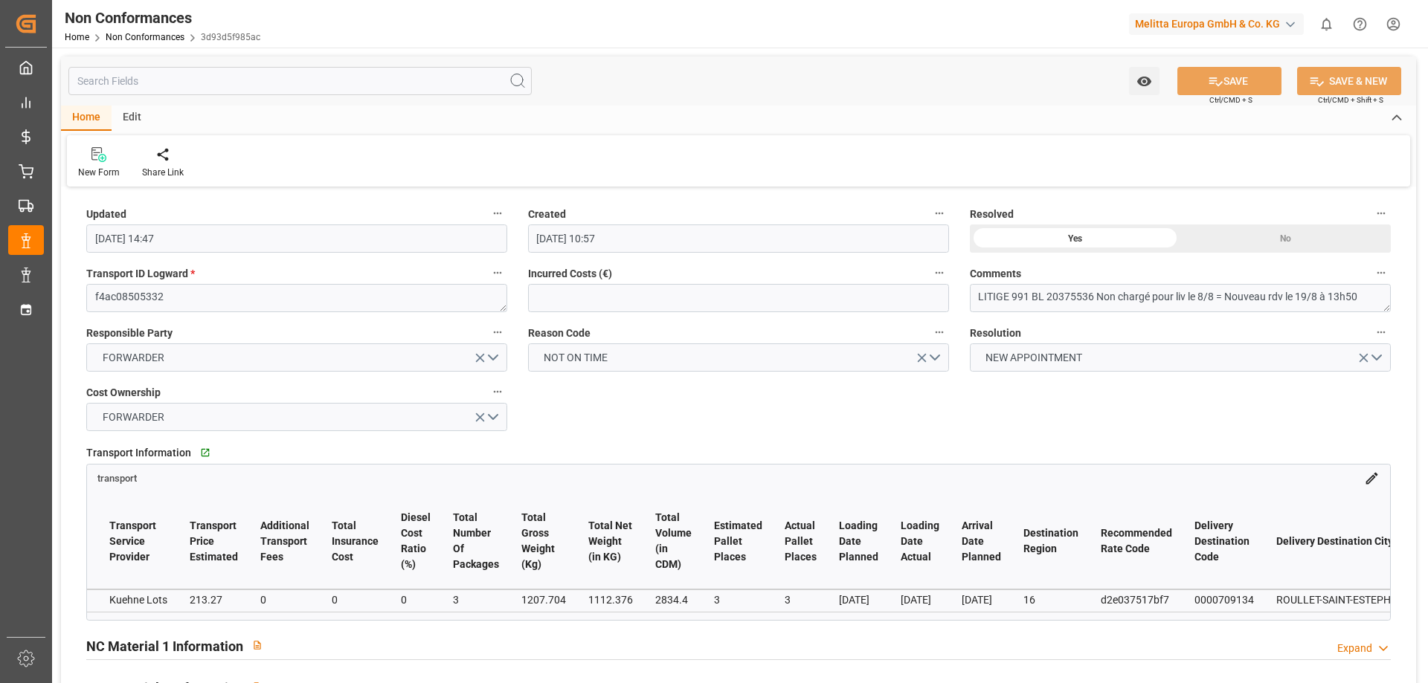
scroll to position [0, 109]
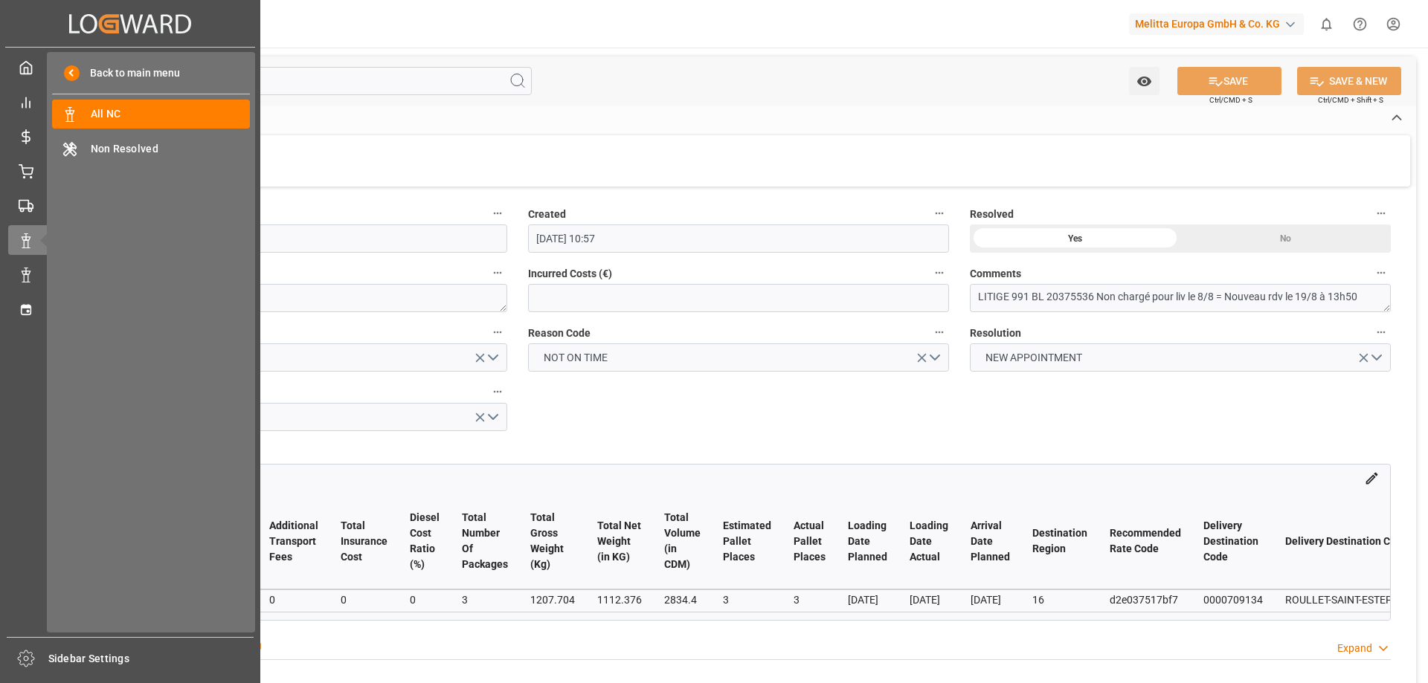
click at [38, 237] on icon at bounding box center [43, 240] width 31 height 31
click at [117, 111] on span "All NC" at bounding box center [171, 114] width 160 height 16
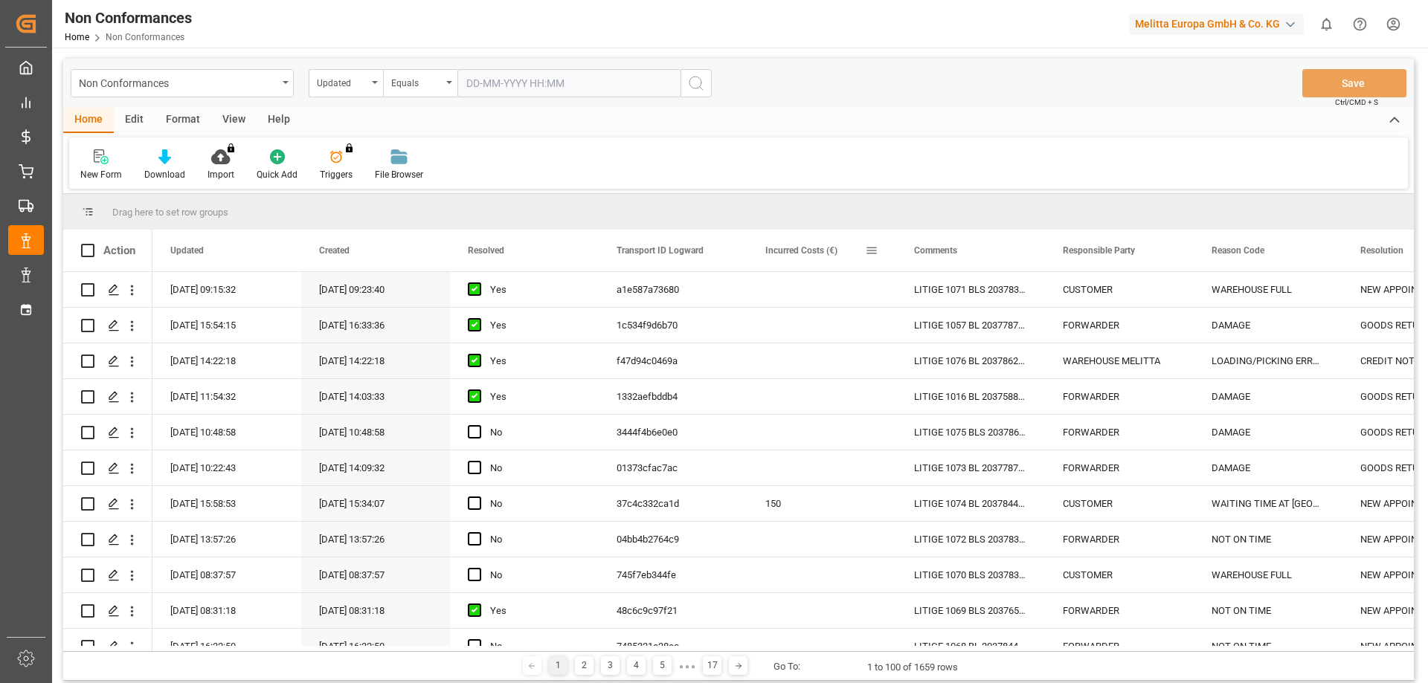
click at [890, 248] on div "Incurred Costs (€)" at bounding box center [821, 251] width 149 height 42
click at [896, 243] on div "Comments" at bounding box center [970, 251] width 149 height 42
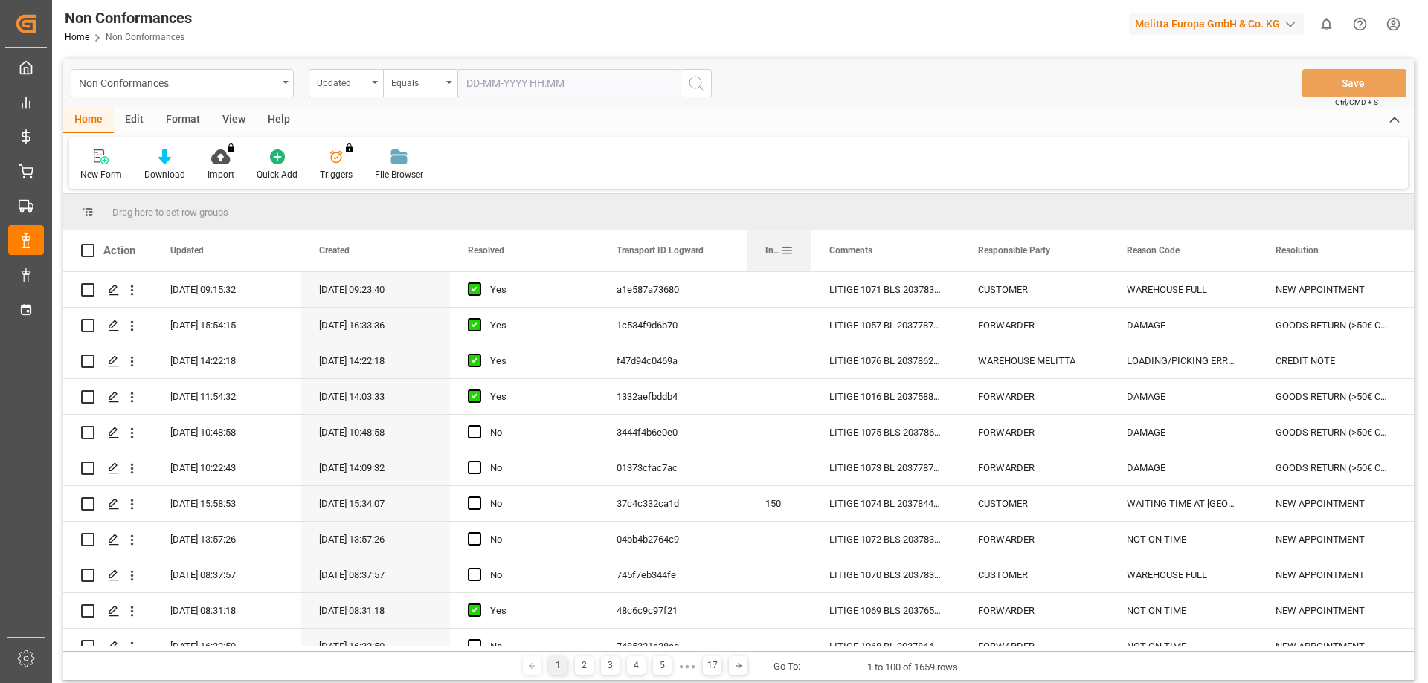
drag, startPoint x: 895, startPoint y: 254, endPoint x: 791, endPoint y: 257, distance: 104.9
click at [808, 257] on div at bounding box center [811, 251] width 6 height 42
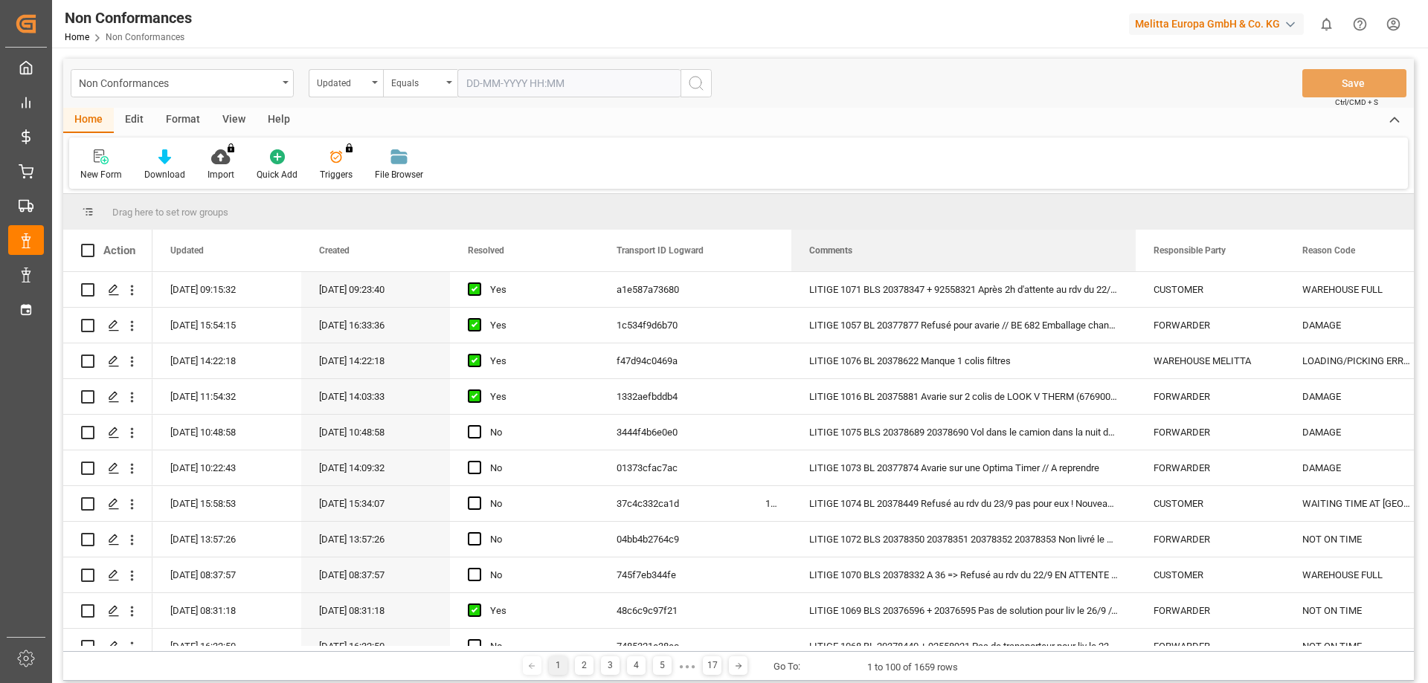
drag, startPoint x: 937, startPoint y: 253, endPoint x: 1150, endPoint y: 224, distance: 215.4
click at [1150, 224] on div "Drag here to set row groups Drag here to set column labels Action Updated Creat…" at bounding box center [738, 422] width 1350 height 457
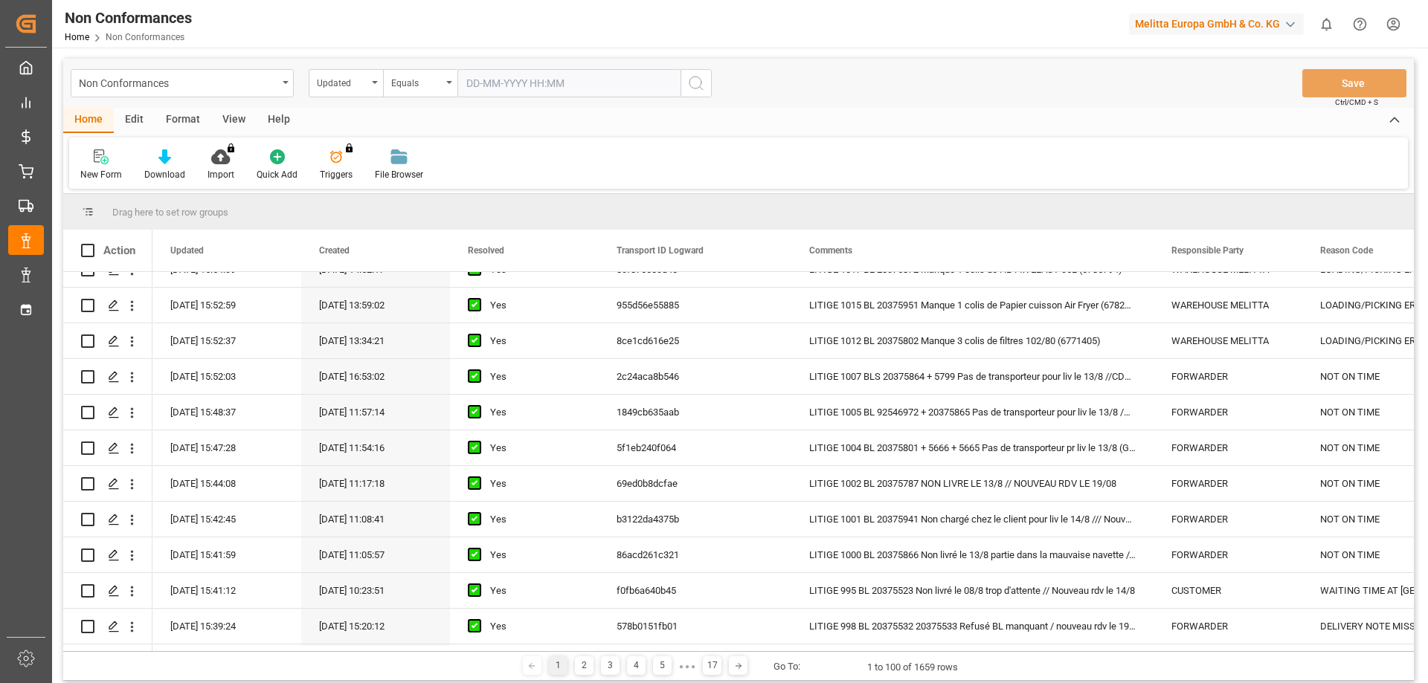
scroll to position [1636, 0]
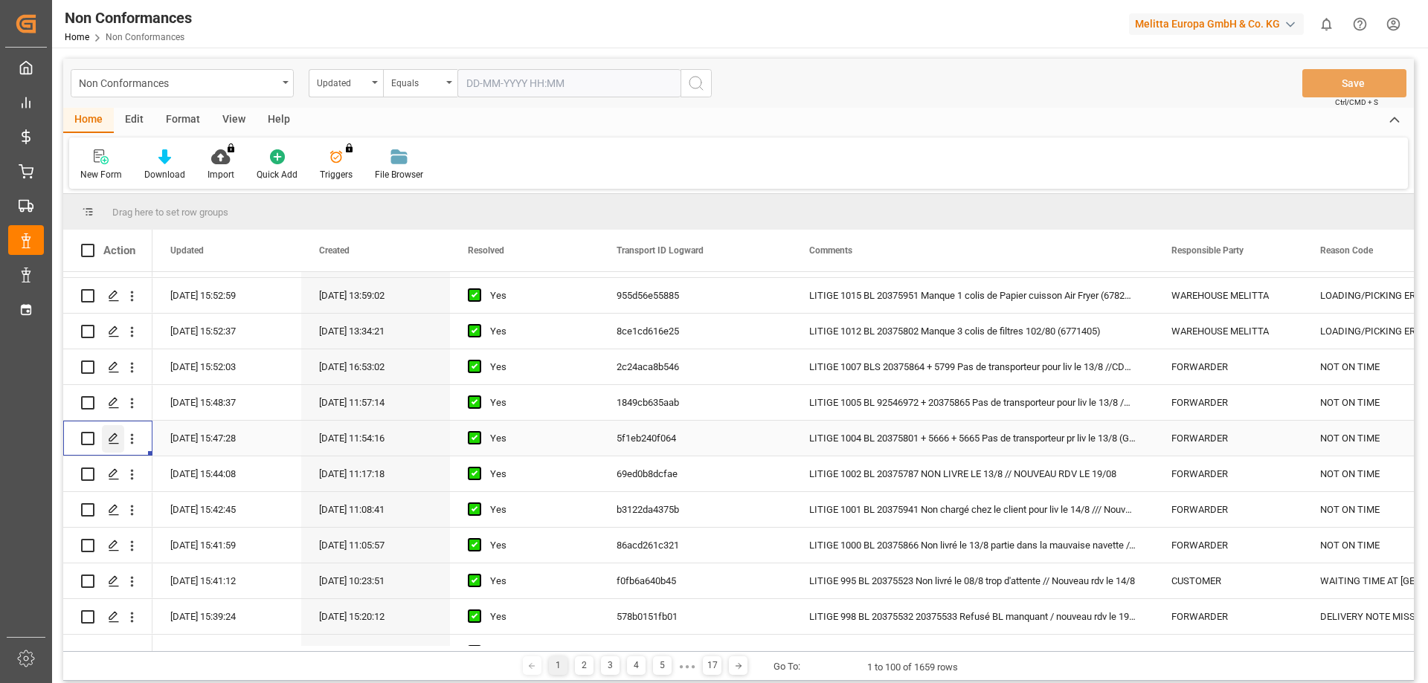
click at [116, 439] on icon "Press SPACE to select this row." at bounding box center [114, 439] width 12 height 12
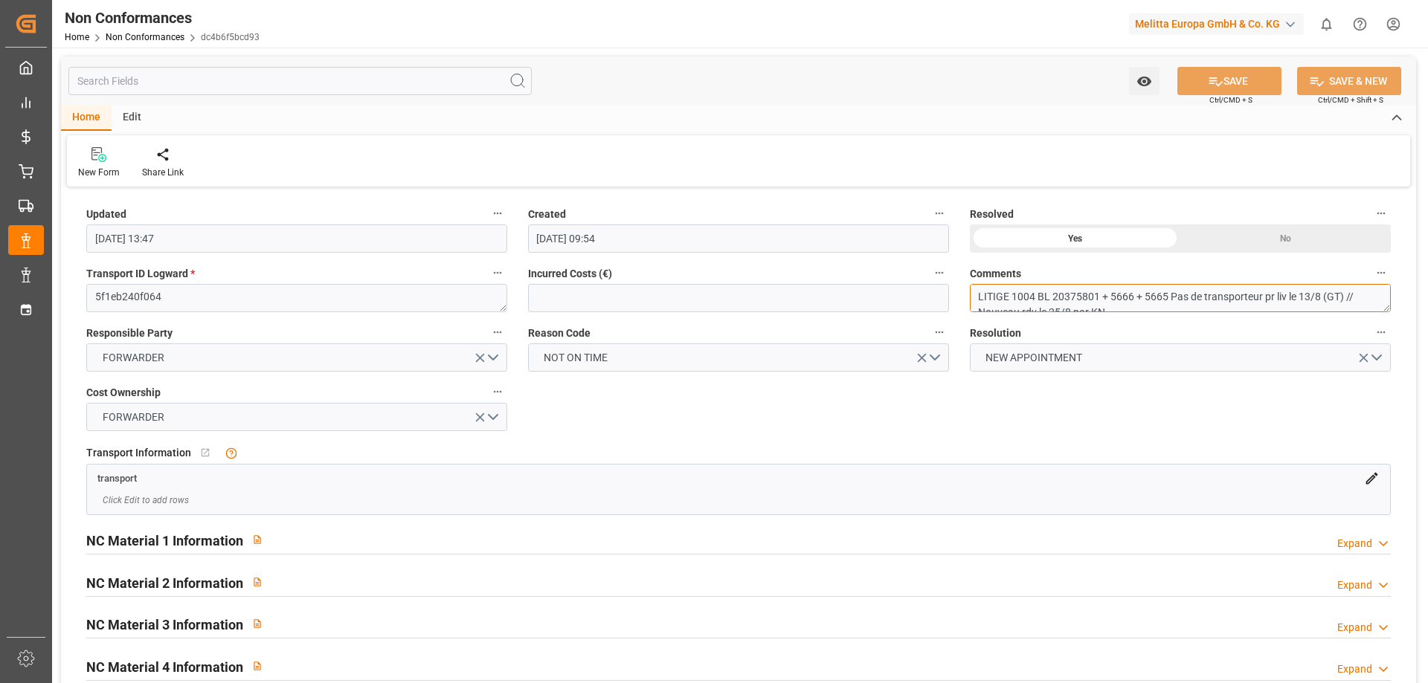
click at [1137, 292] on textarea "LITIGE 1004 BL 20375801 + 5666 + 5665 Pas de transporteur pr liv le 13/8 (GT) /…" at bounding box center [1180, 298] width 421 height 28
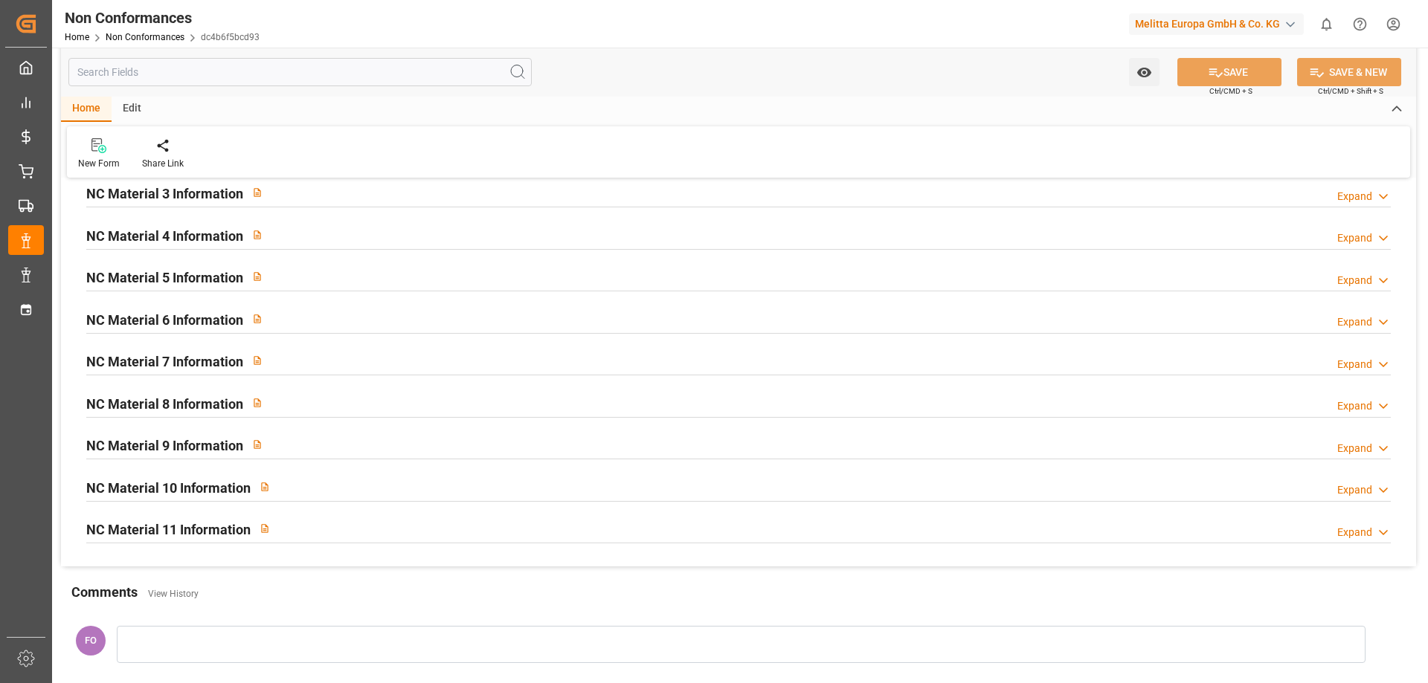
scroll to position [242, 0]
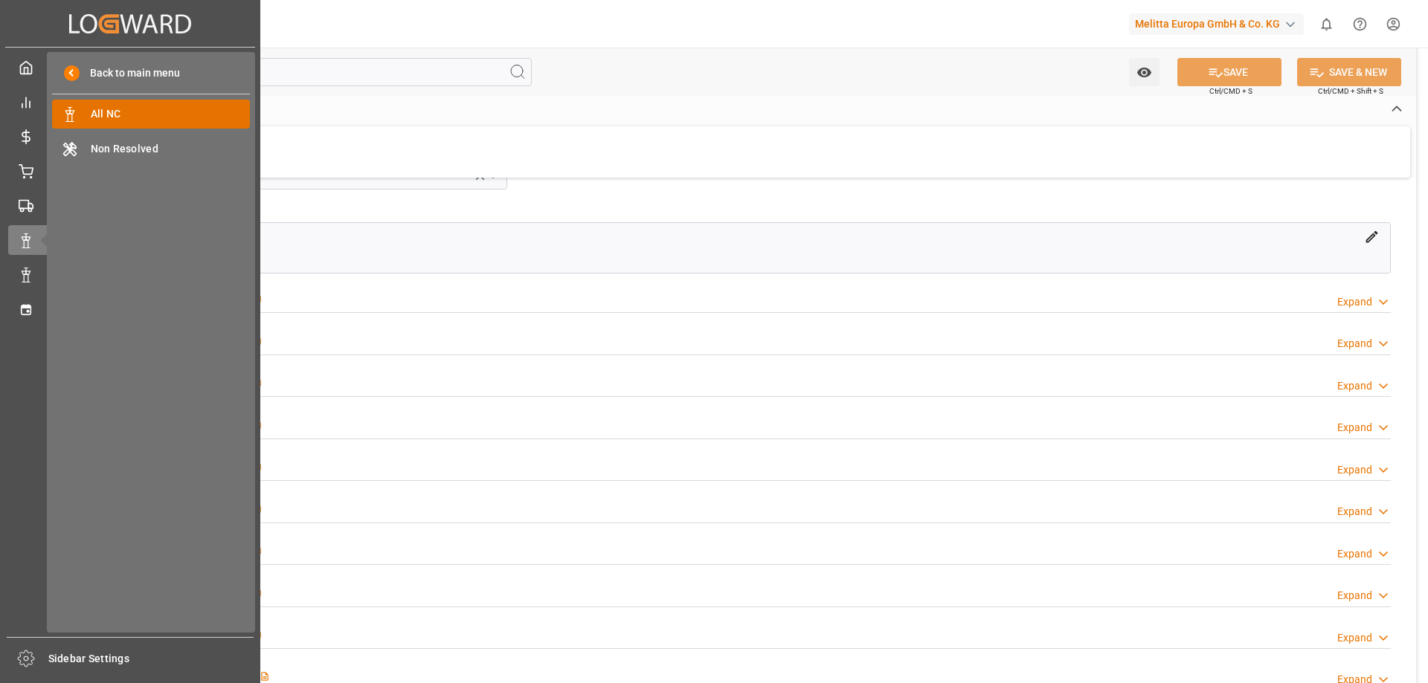
click at [111, 117] on span "All NC" at bounding box center [171, 114] width 160 height 16
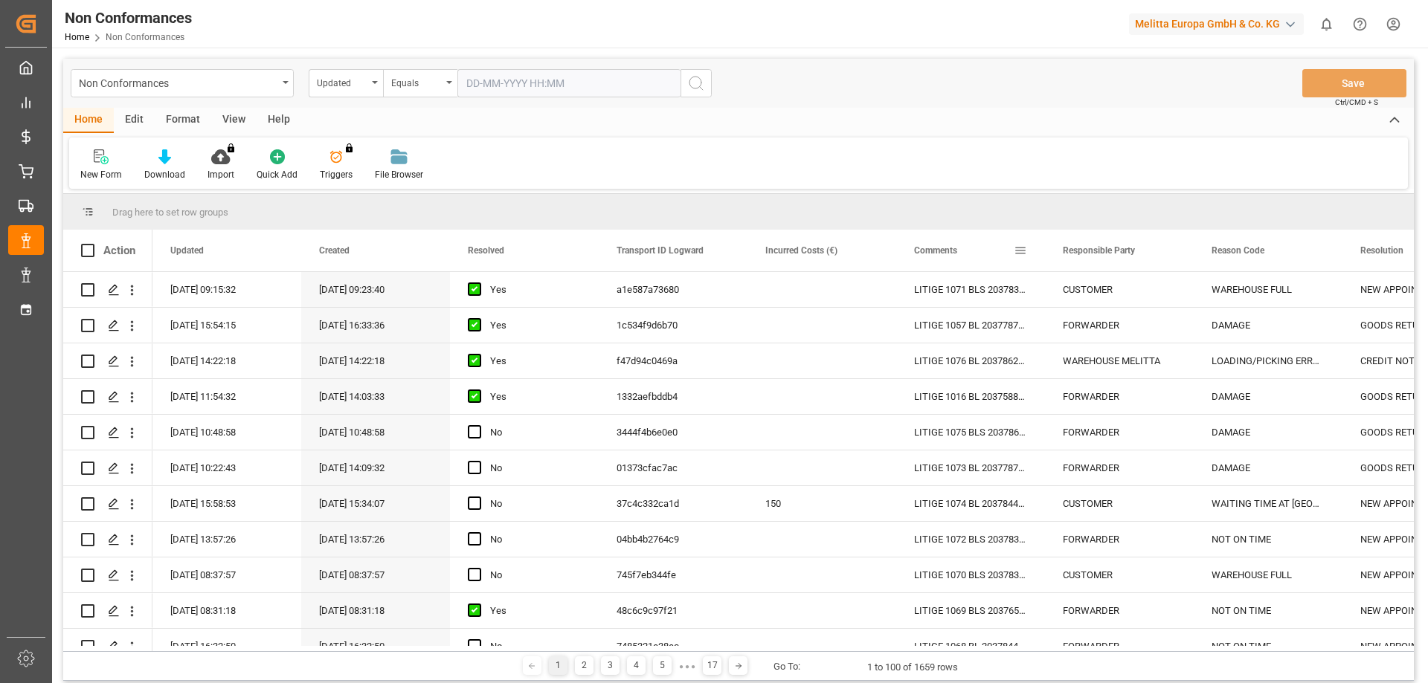
click at [897, 253] on div "Comments" at bounding box center [970, 251] width 149 height 42
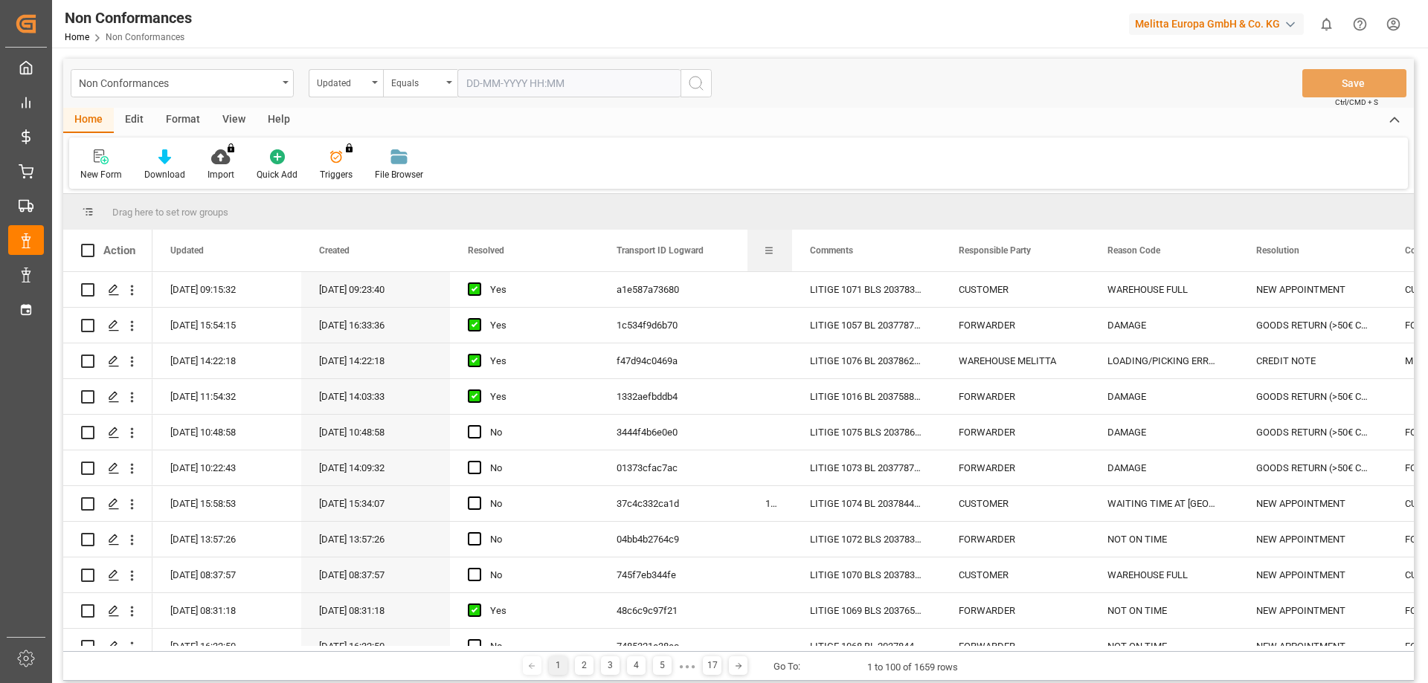
drag, startPoint x: 894, startPoint y: 254, endPoint x: 761, endPoint y: 251, distance: 132.4
click at [761, 251] on div "Incurred Costs (€)" at bounding box center [769, 251] width 45 height 42
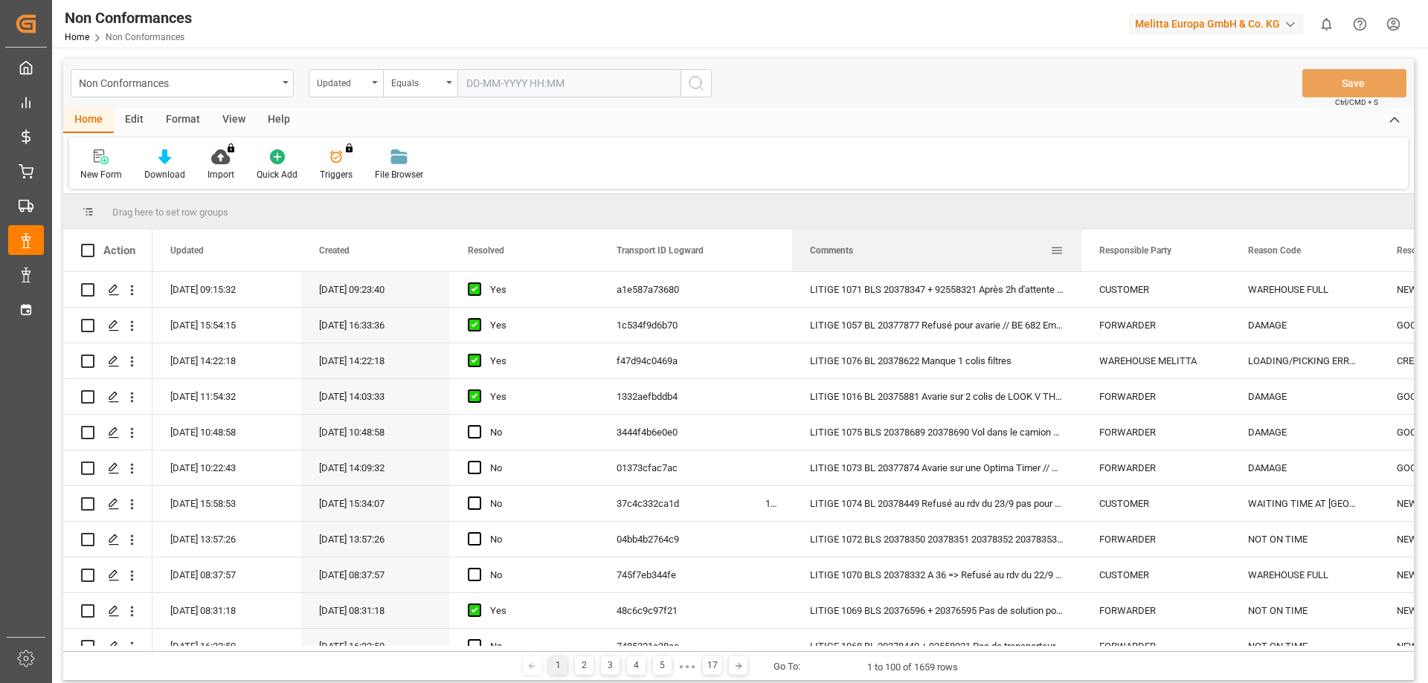
drag, startPoint x: 938, startPoint y: 253, endPoint x: 1078, endPoint y: 239, distance: 141.3
click at [1078, 239] on div at bounding box center [1081, 251] width 6 height 42
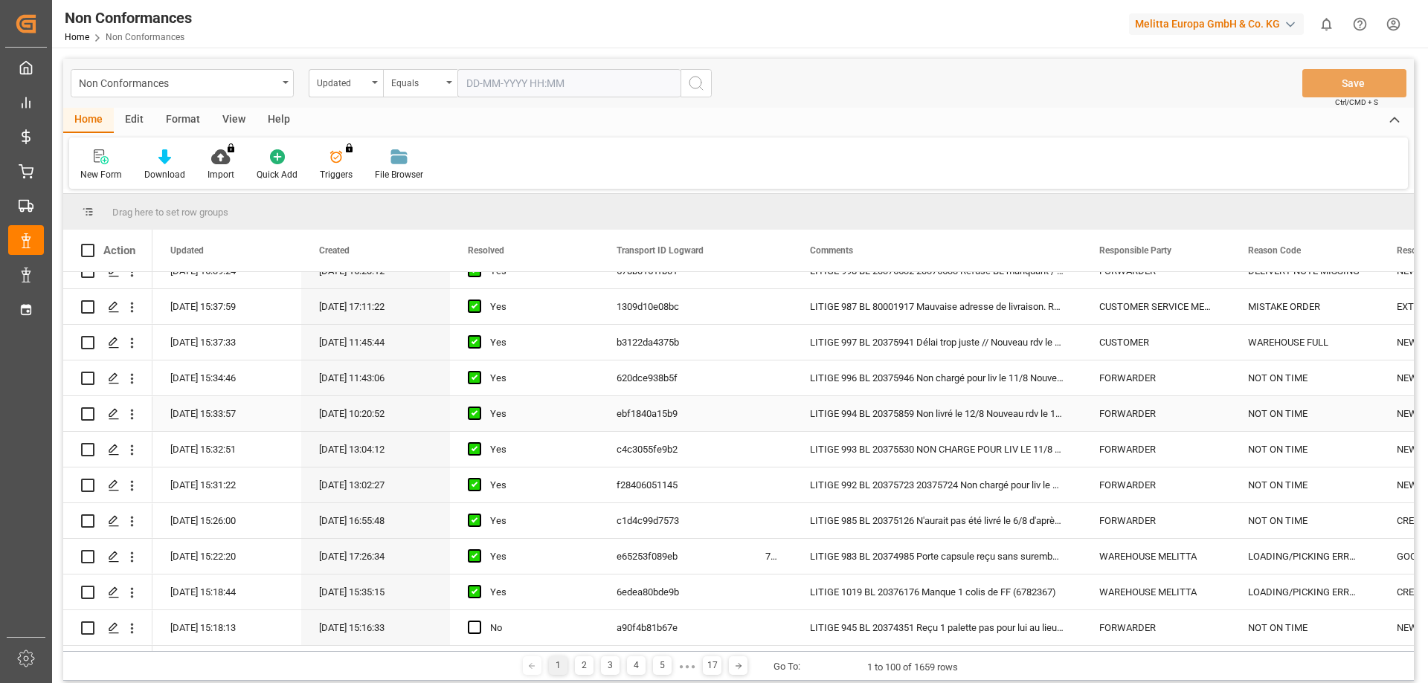
scroll to position [2008, 0]
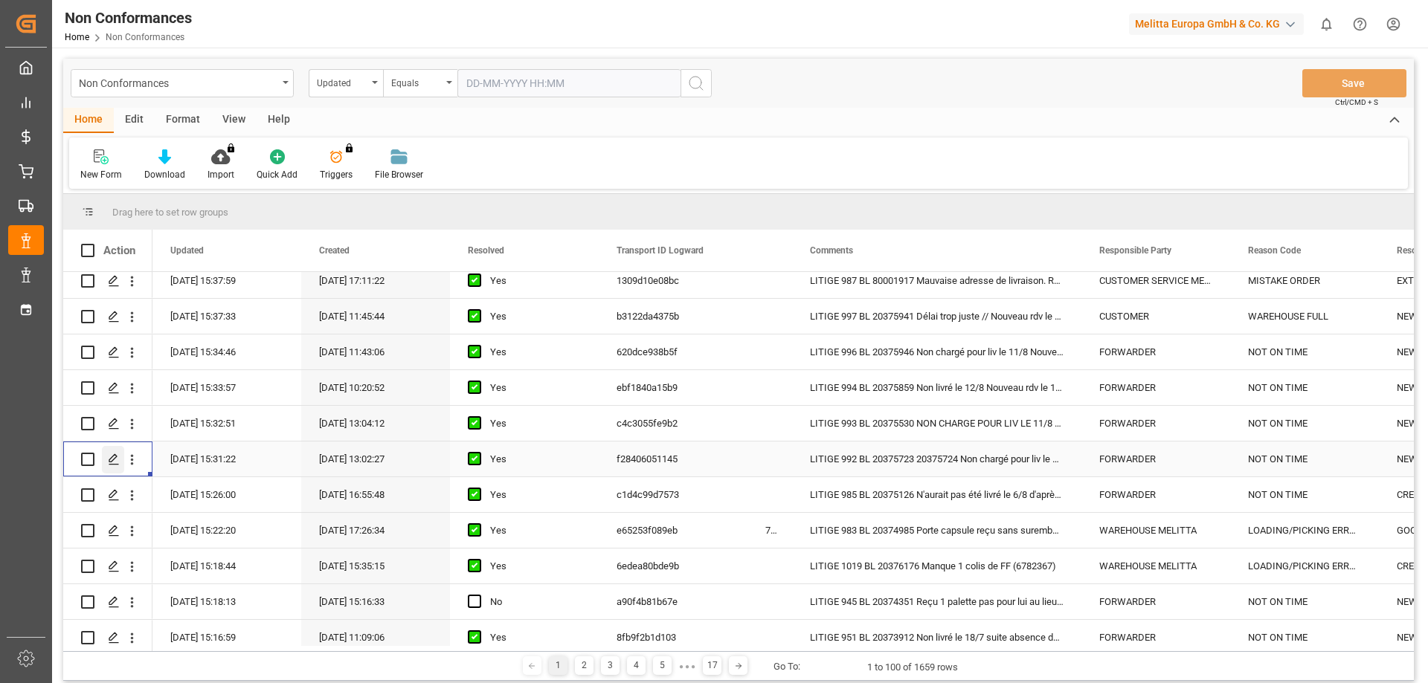
click at [107, 453] on div "Press SPACE to select this row." at bounding box center [113, 460] width 22 height 28
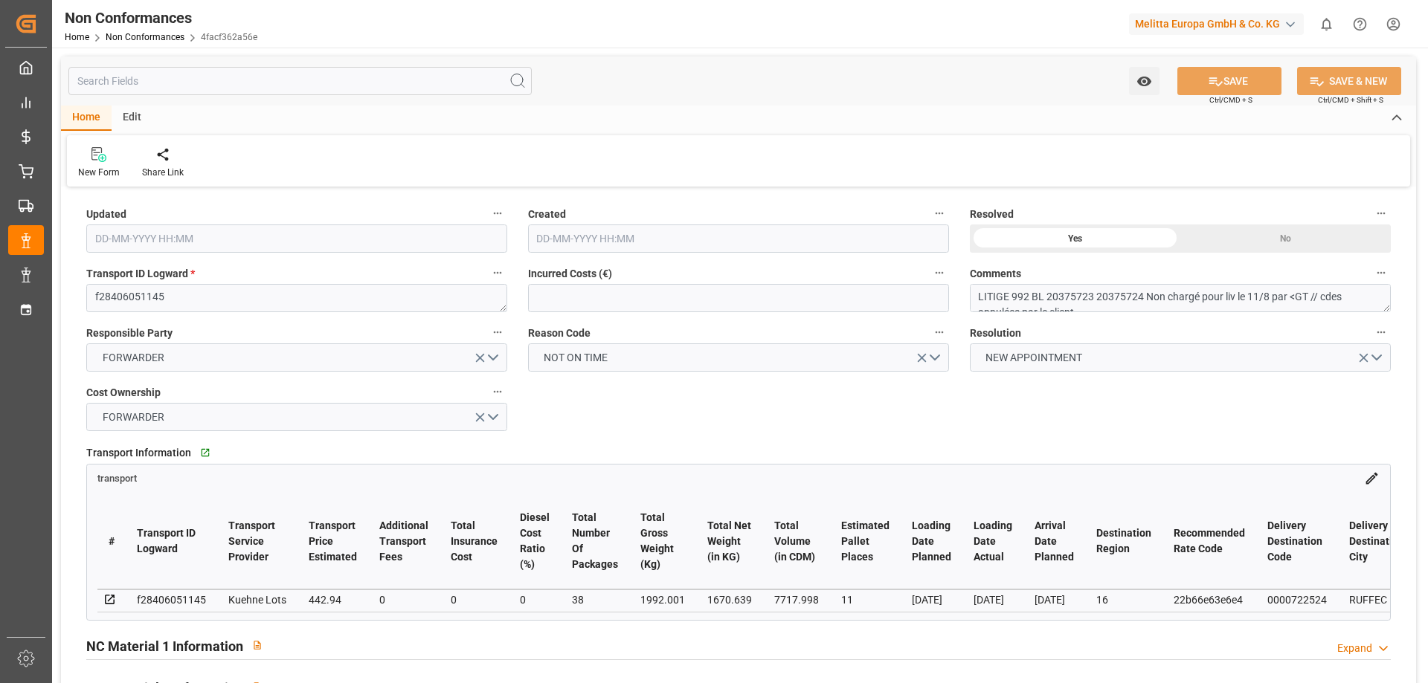
type input "11-09-2025 13:31"
type input "11-08-2025 11:02"
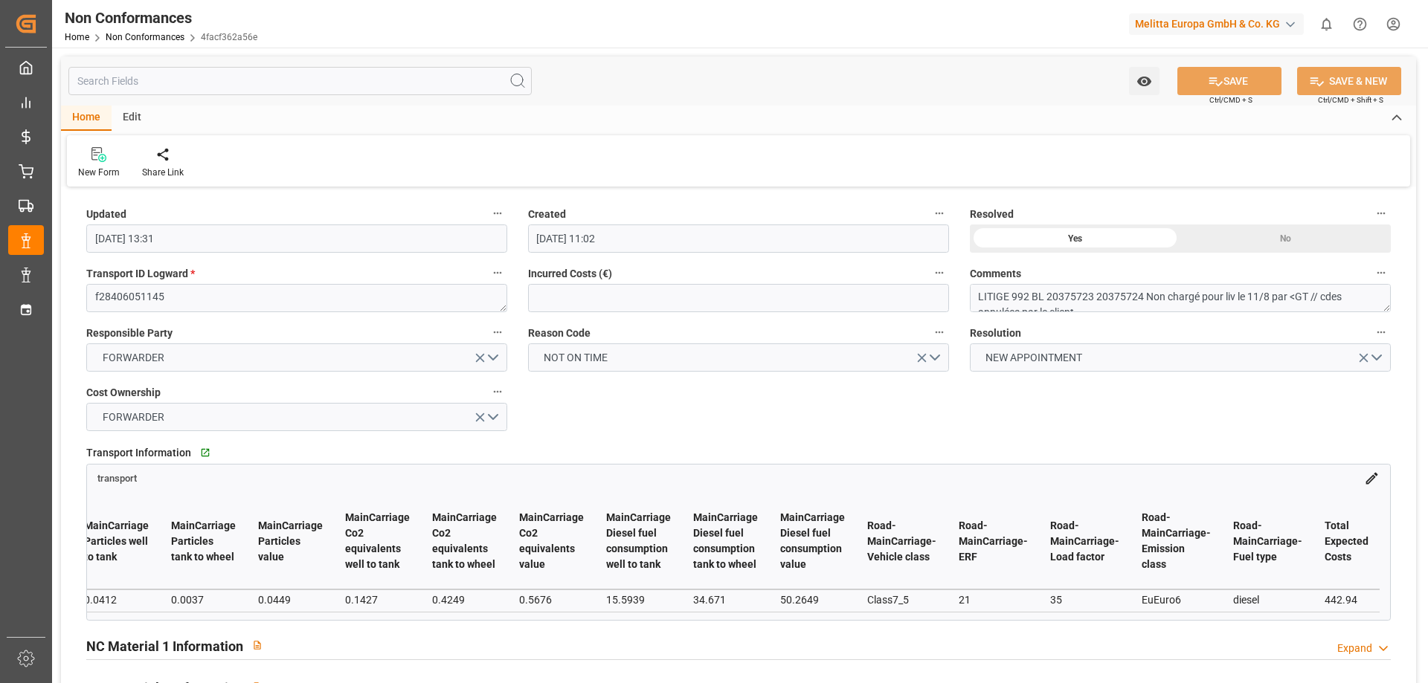
scroll to position [0, 6913]
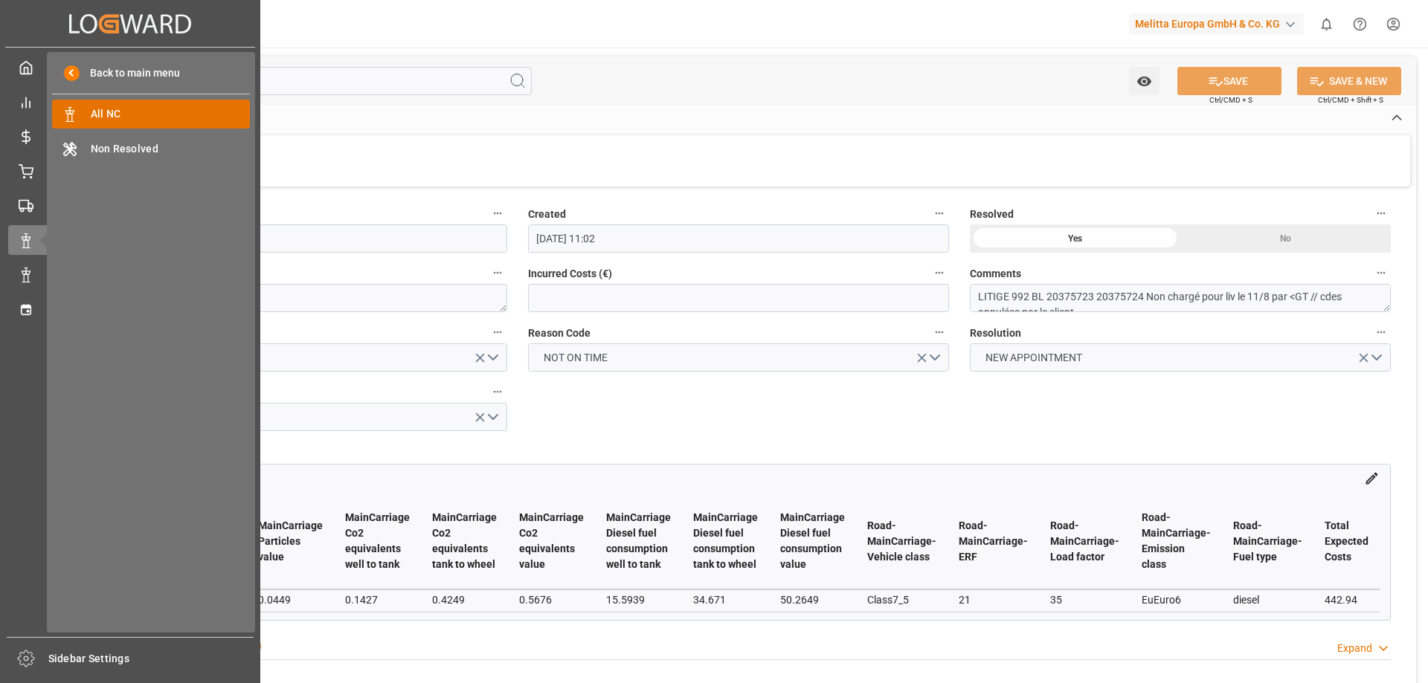
click at [120, 117] on span "All NC" at bounding box center [171, 114] width 160 height 16
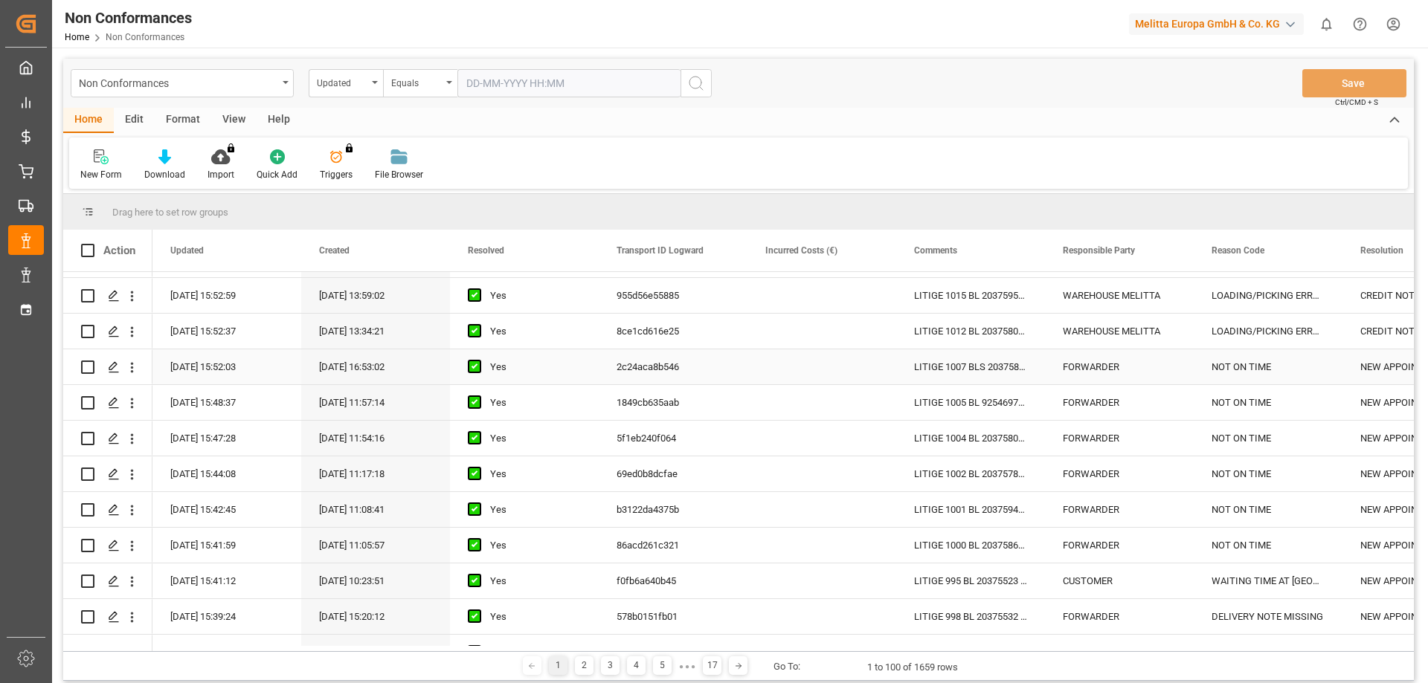
scroll to position [1710, 0]
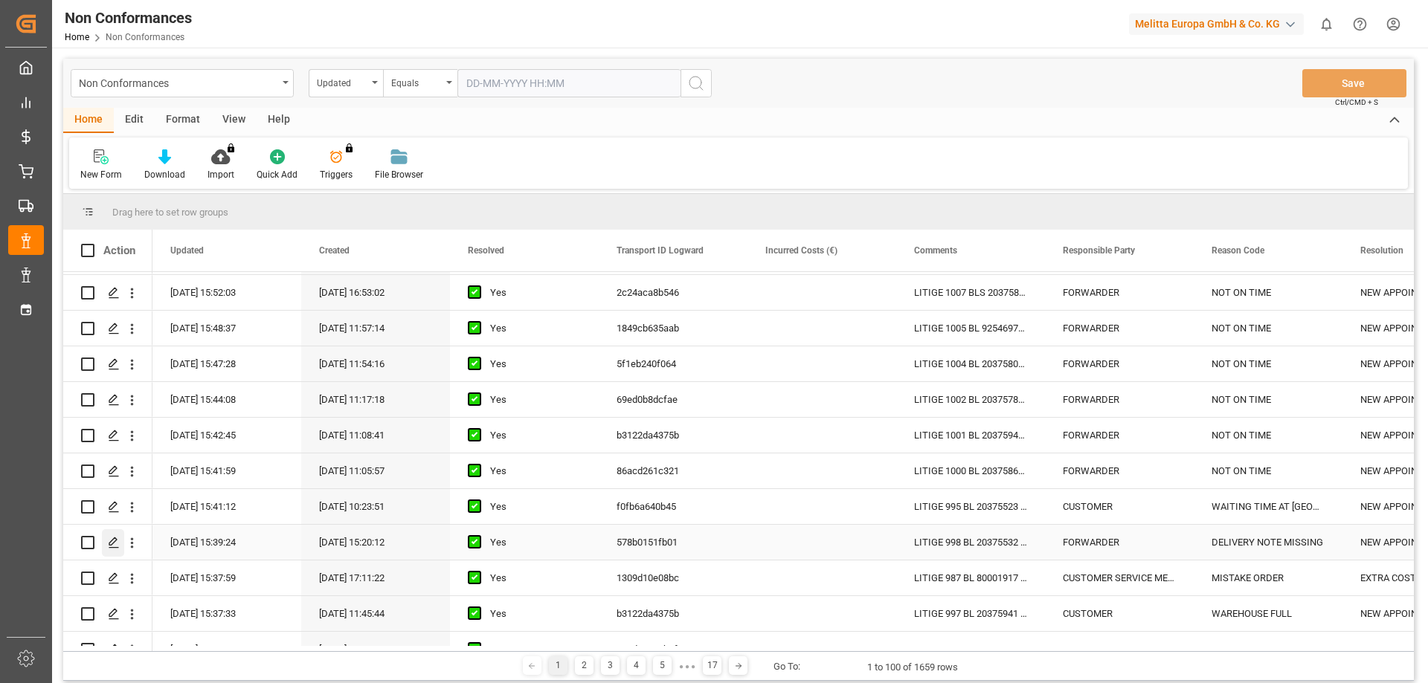
click at [118, 541] on icon "Press SPACE to select this row." at bounding box center [114, 543] width 12 height 12
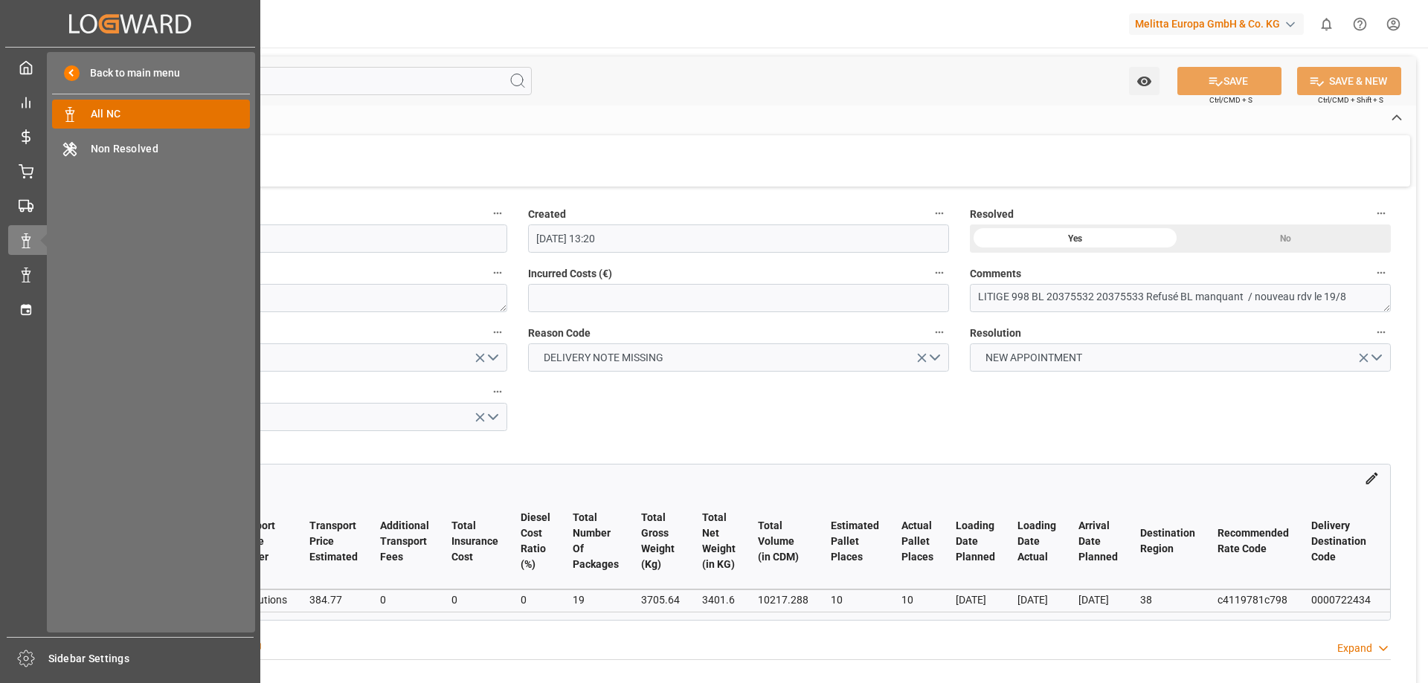
click at [108, 118] on span "All NC" at bounding box center [171, 114] width 160 height 16
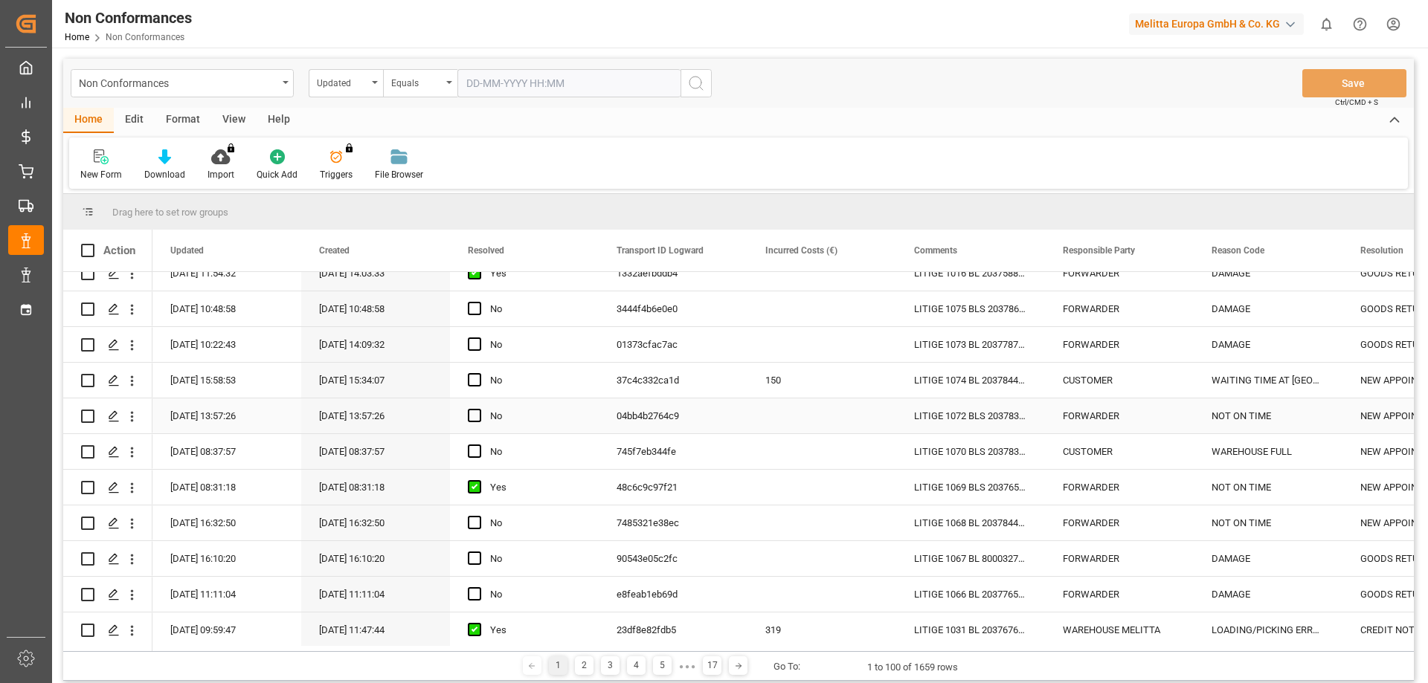
scroll to position [149, 0]
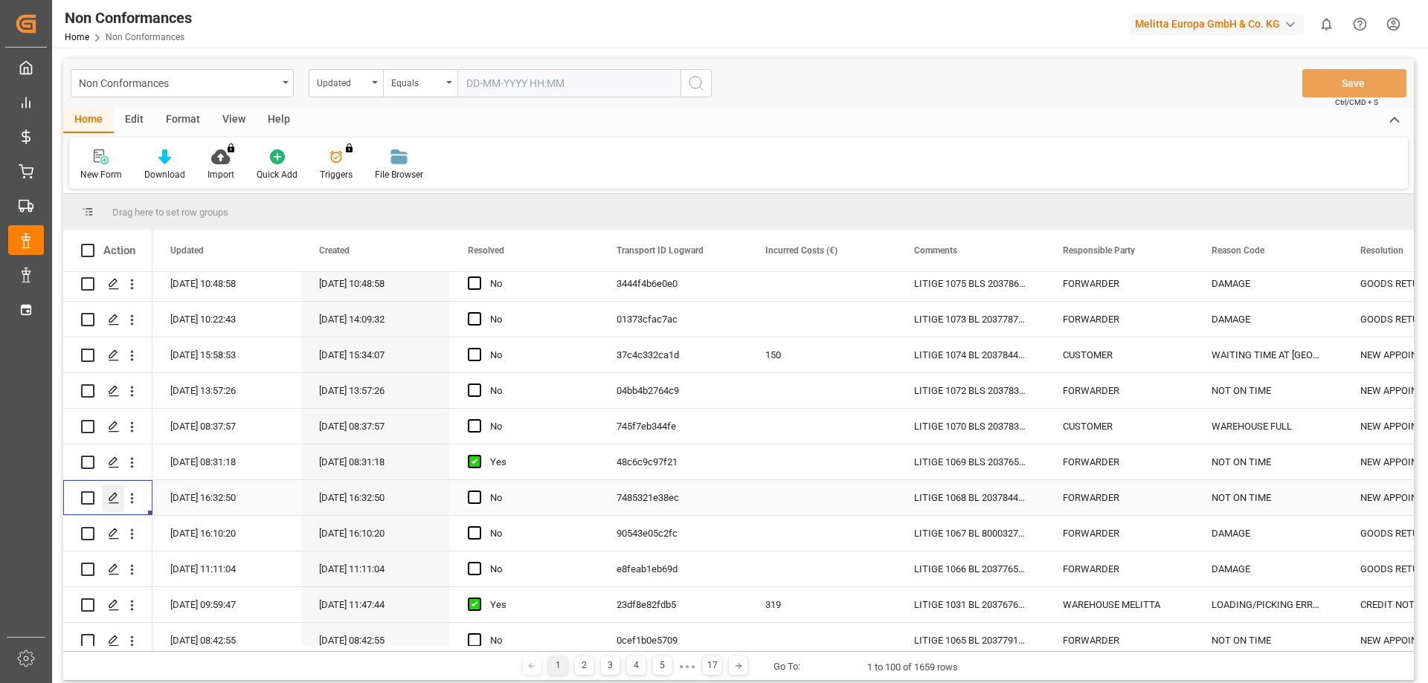
click at [109, 493] on icon "Press SPACE to select this row." at bounding box center [114, 498] width 12 height 12
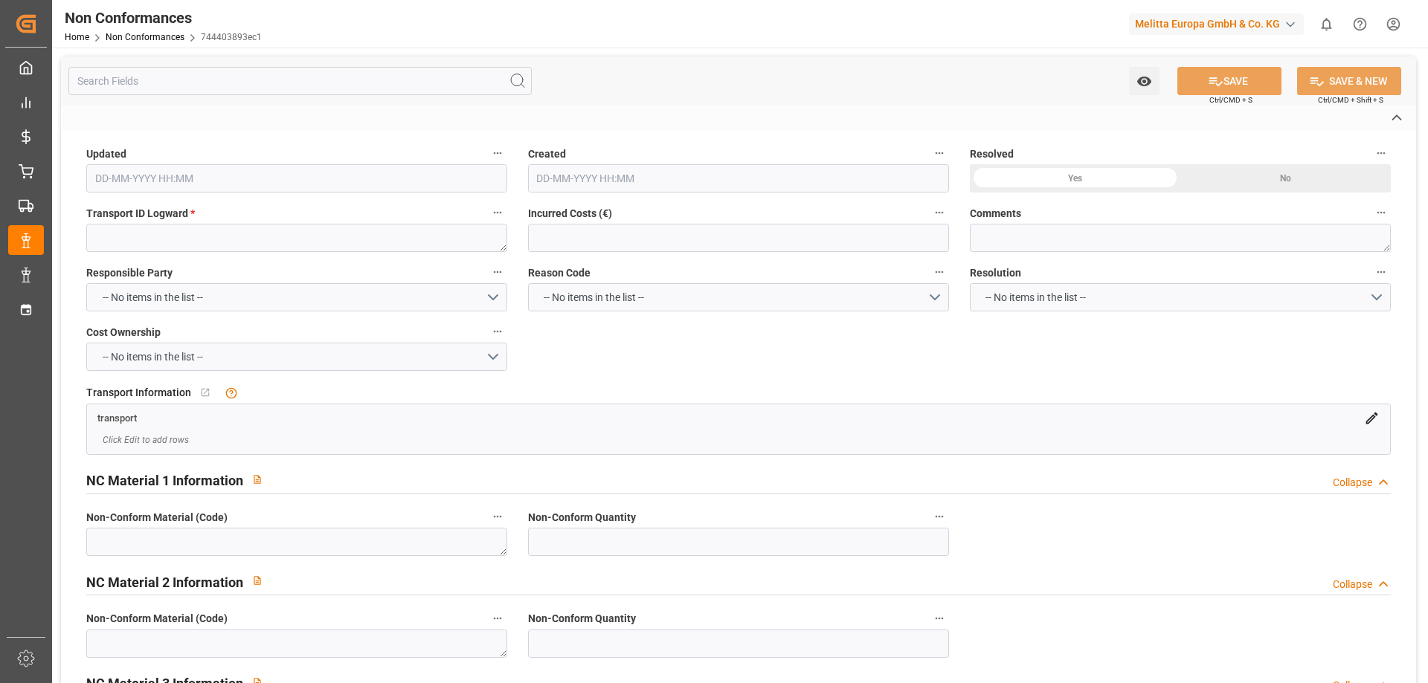
type textarea "7485321e38ec"
type textarea "LITIGE 1068 BL 20378440 + 92558921 Pas de transporteur pour liv le 23/9 /// Nou…"
type input "22-09-2025 14:32"
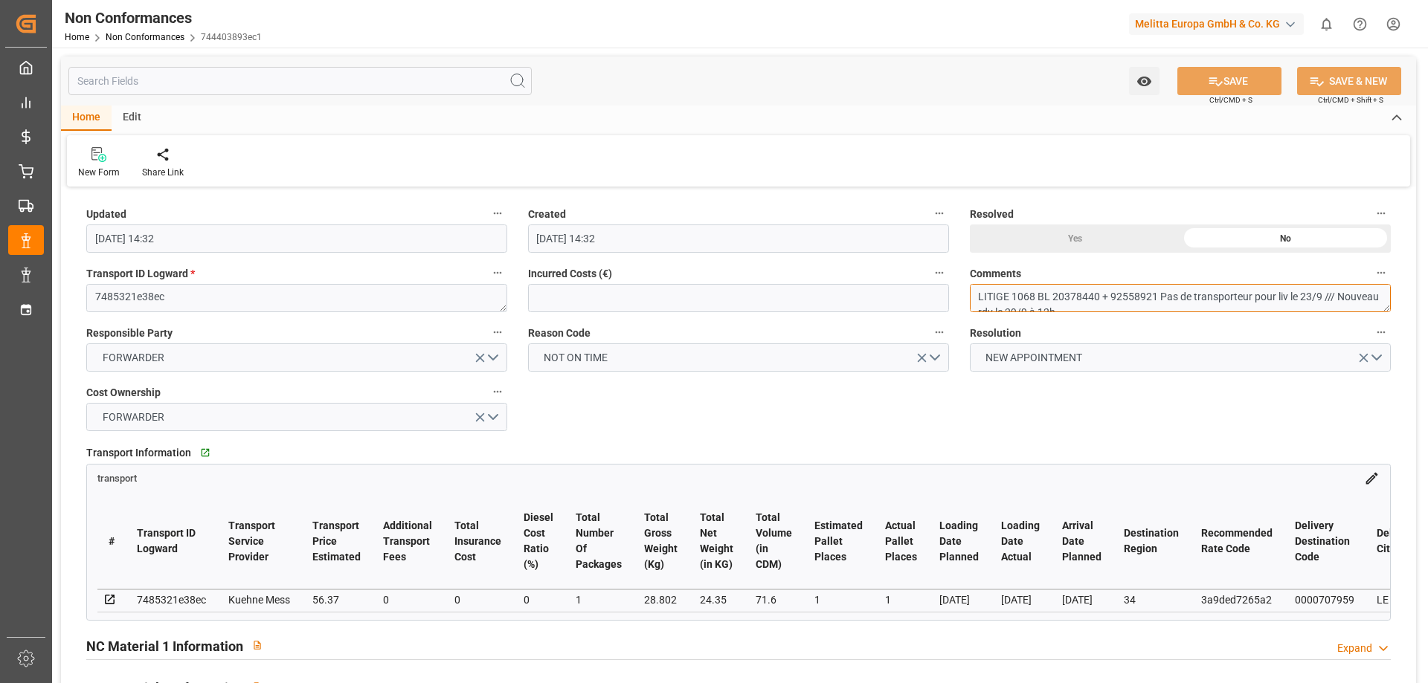
click at [1166, 292] on textarea "LITIGE 1068 BL 20378440 + 92558921 Pas de transporteur pour liv le 23/9 /// Nou…" at bounding box center [1180, 298] width 421 height 28
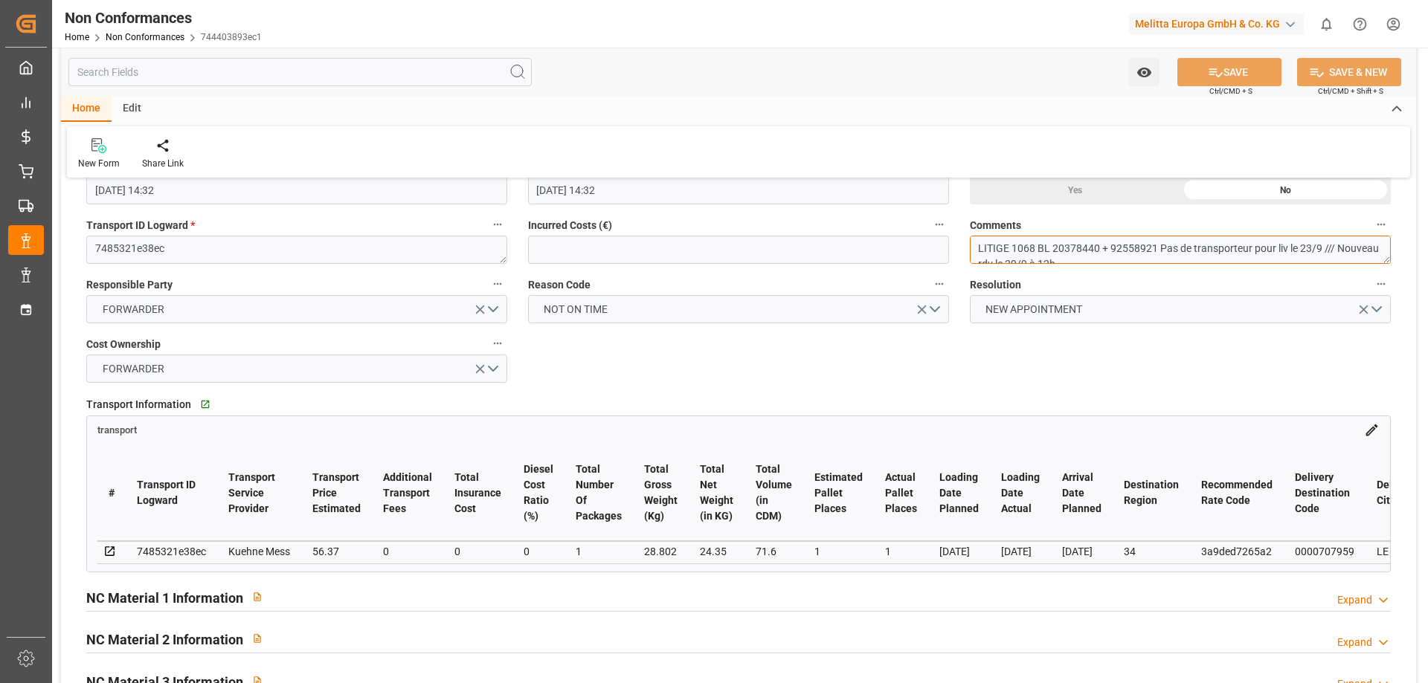
scroll to position [74, 0]
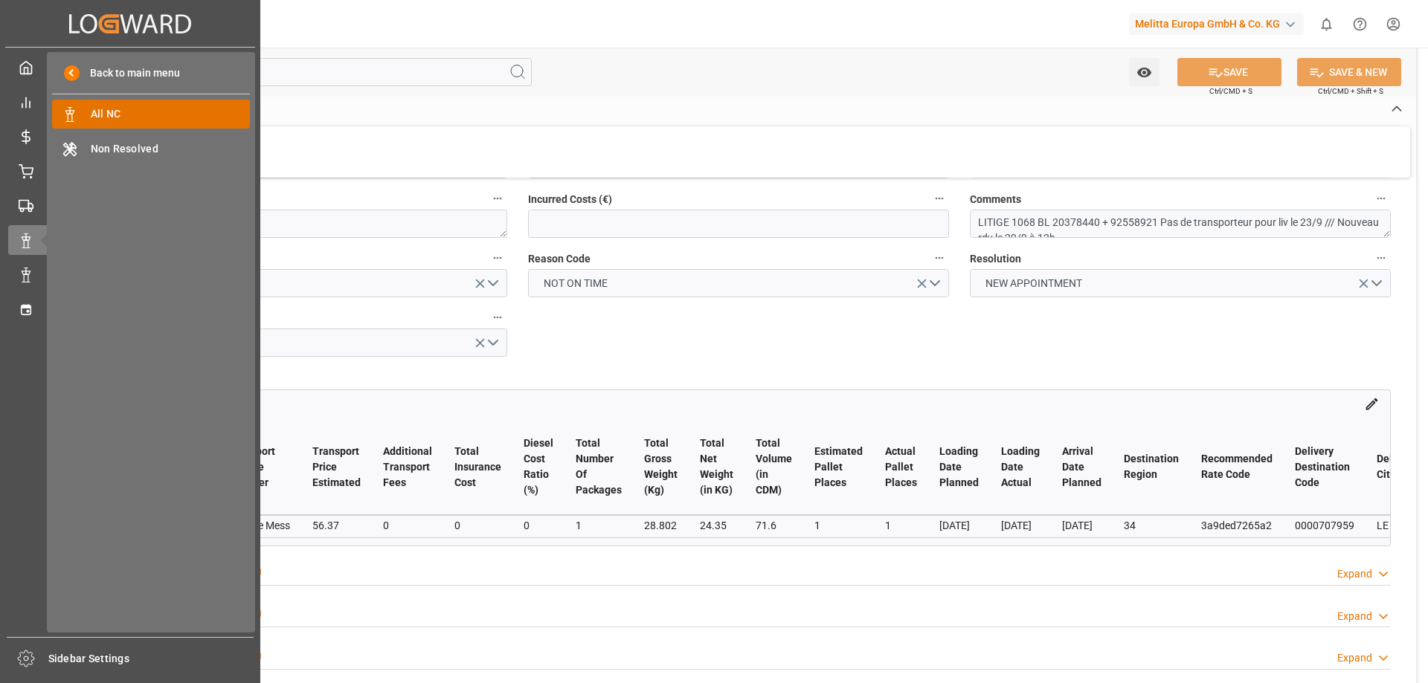
click at [133, 111] on span "All NC" at bounding box center [171, 114] width 160 height 16
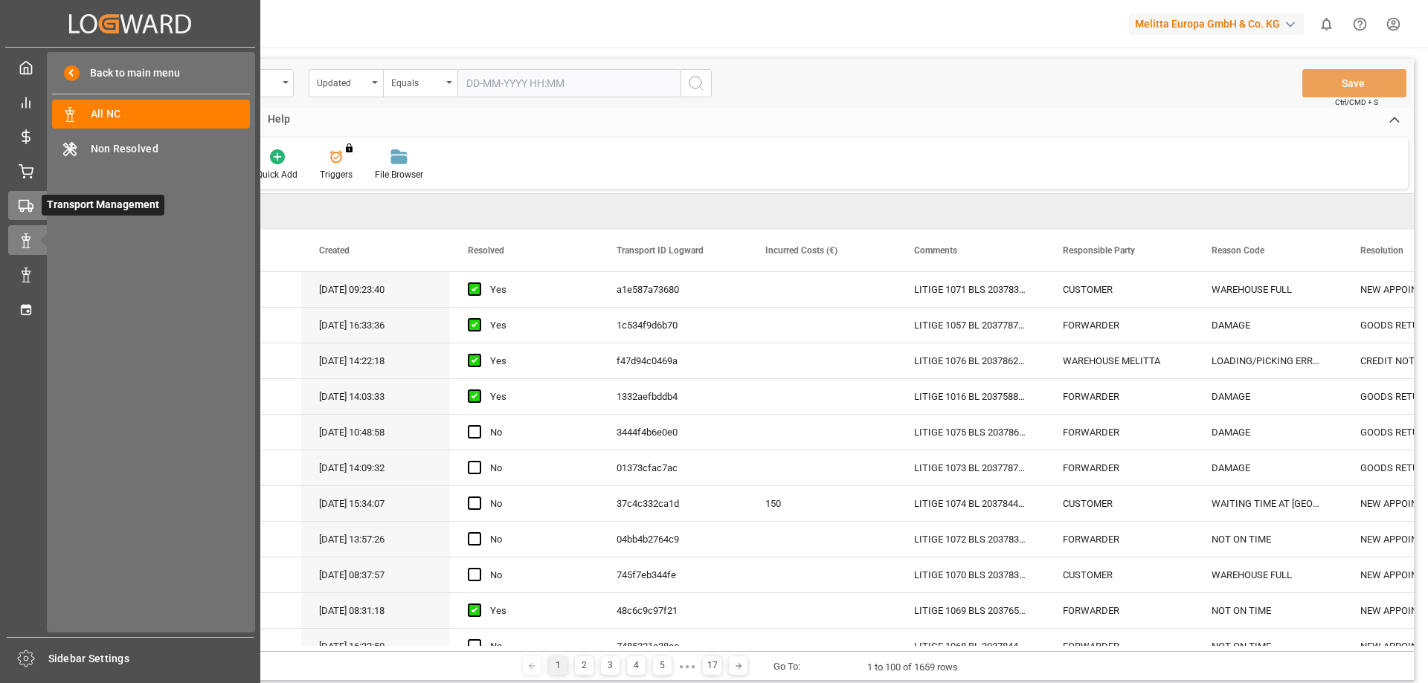
click at [28, 204] on polygon at bounding box center [30, 206] width 4 height 5
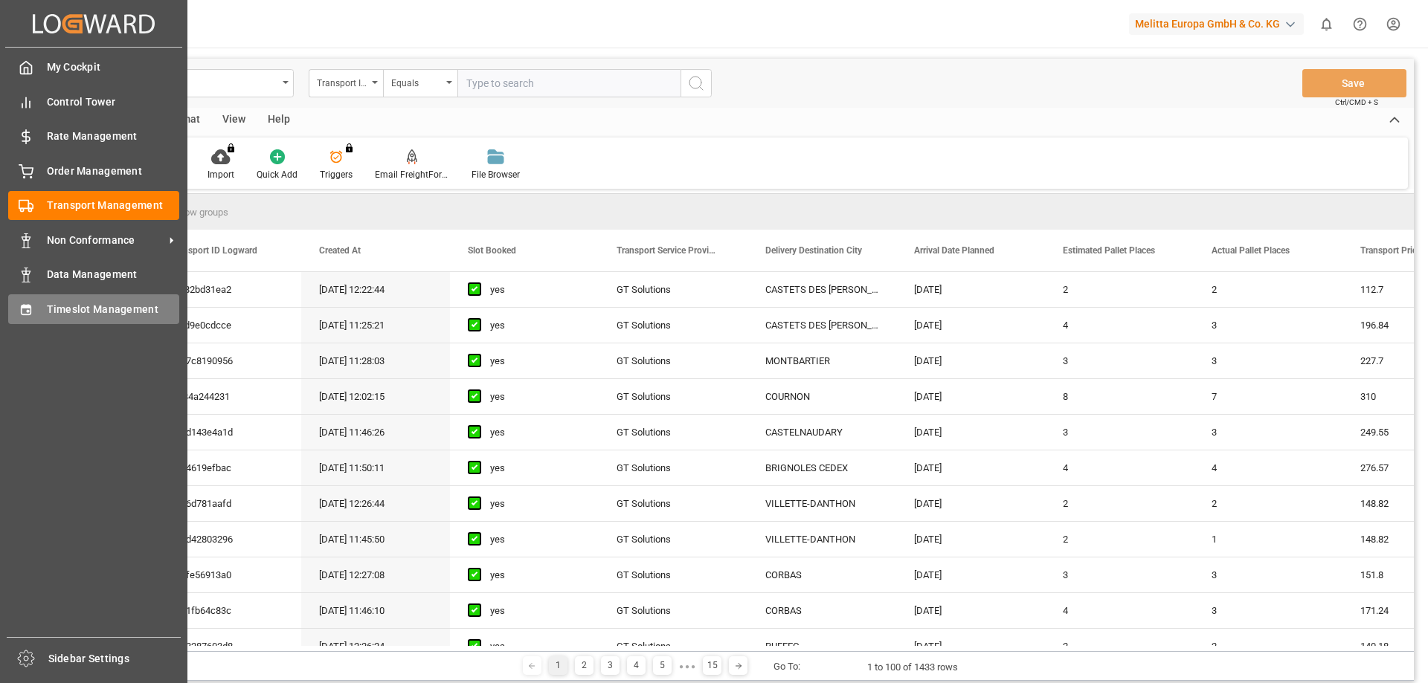
click at [78, 312] on span "Timeslot Management" at bounding box center [113, 310] width 133 height 16
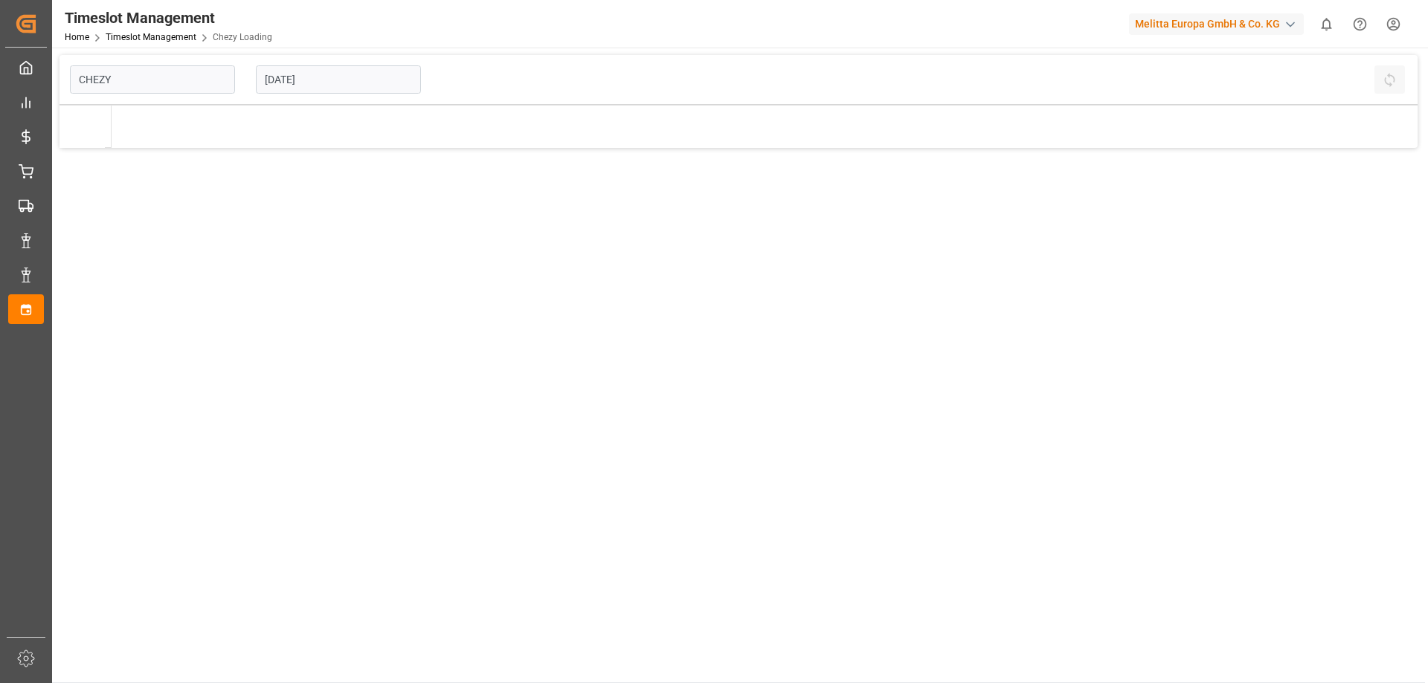
type input "Chezy Loading"
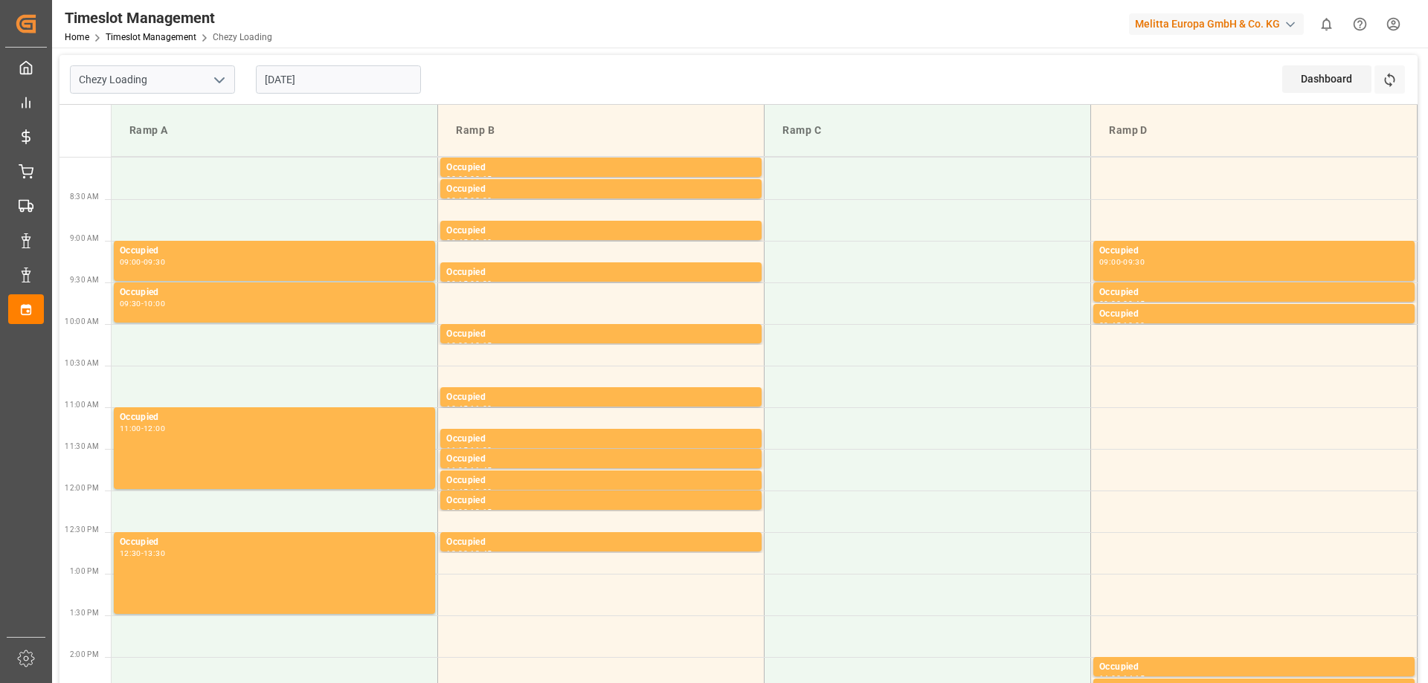
click at [307, 74] on input "[DATE]" at bounding box center [338, 79] width 165 height 28
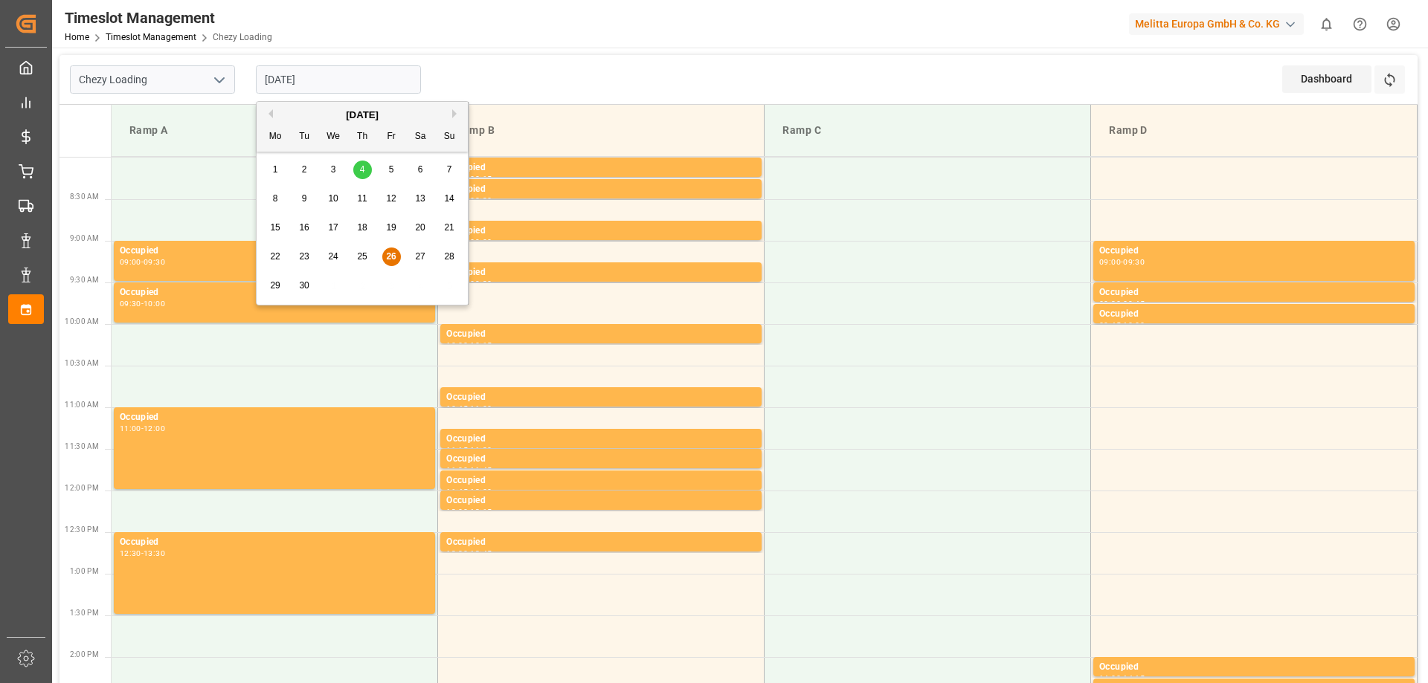
click at [275, 112] on div "[DATE]" at bounding box center [362, 115] width 211 height 15
click at [271, 114] on button "Previous Month" at bounding box center [268, 113] width 9 height 9
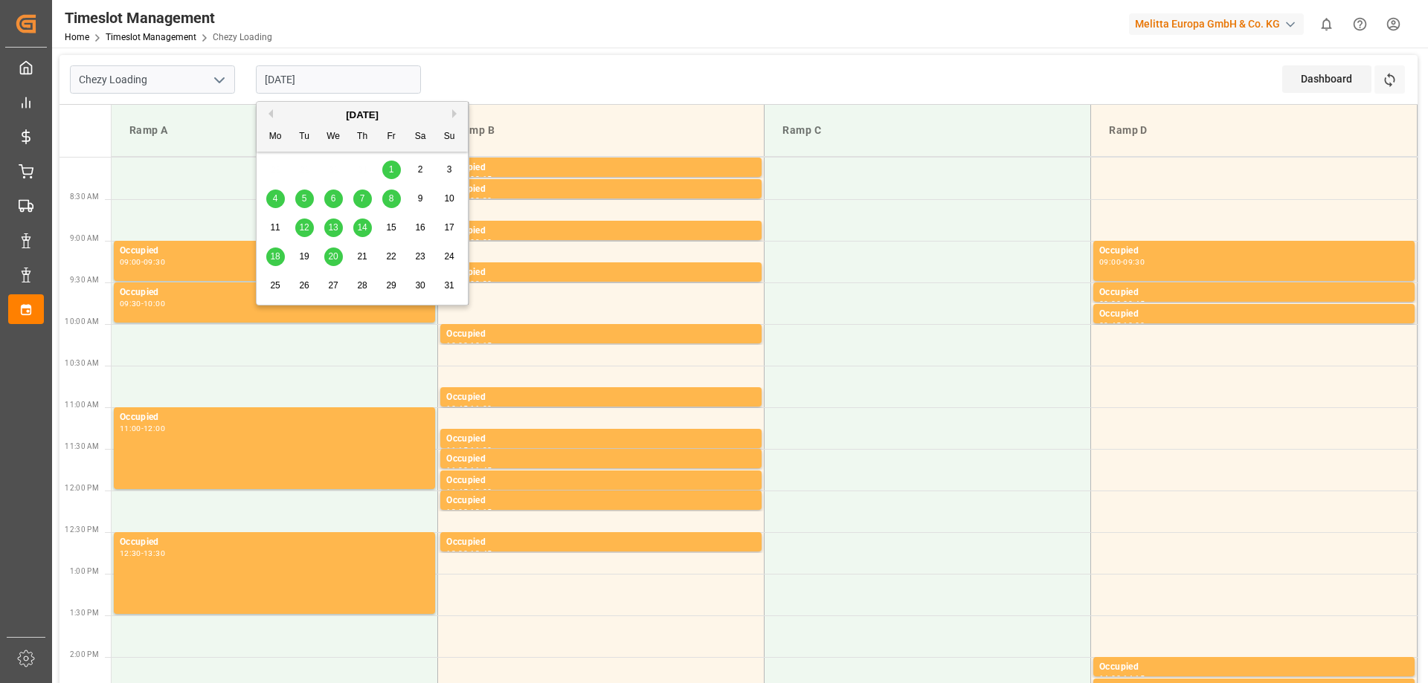
click at [271, 114] on button "Previous Month" at bounding box center [268, 113] width 9 height 9
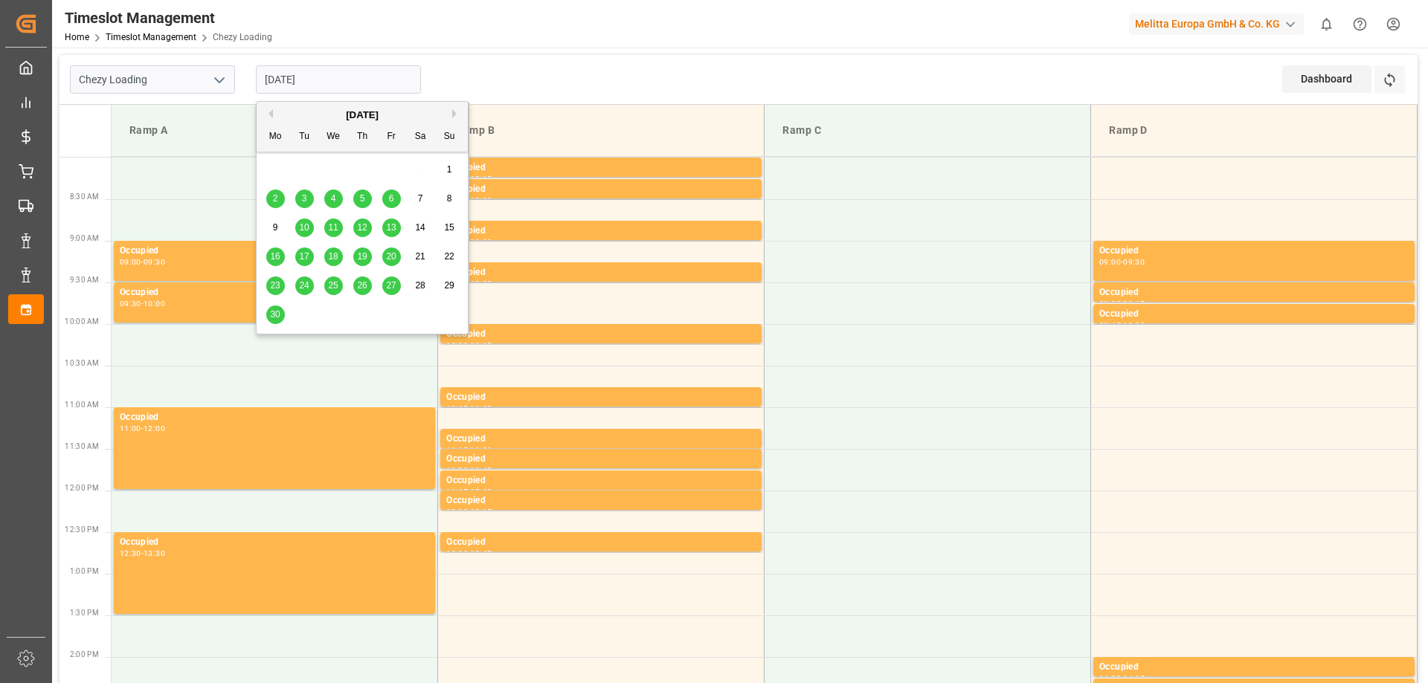
click at [360, 257] on span "19" at bounding box center [362, 256] width 10 height 10
type input "19-06-2025"
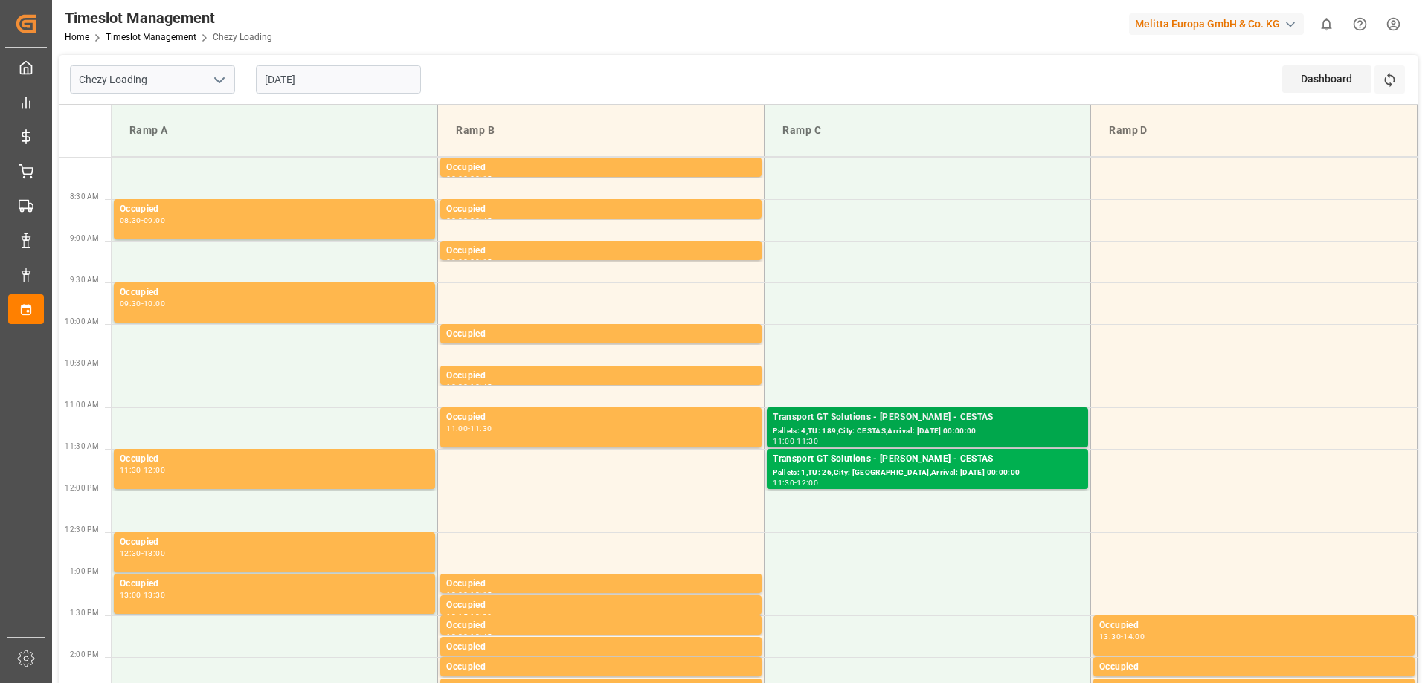
click at [870, 414] on div "Transport GT Solutions - breger - CESTAS" at bounding box center [927, 417] width 309 height 15
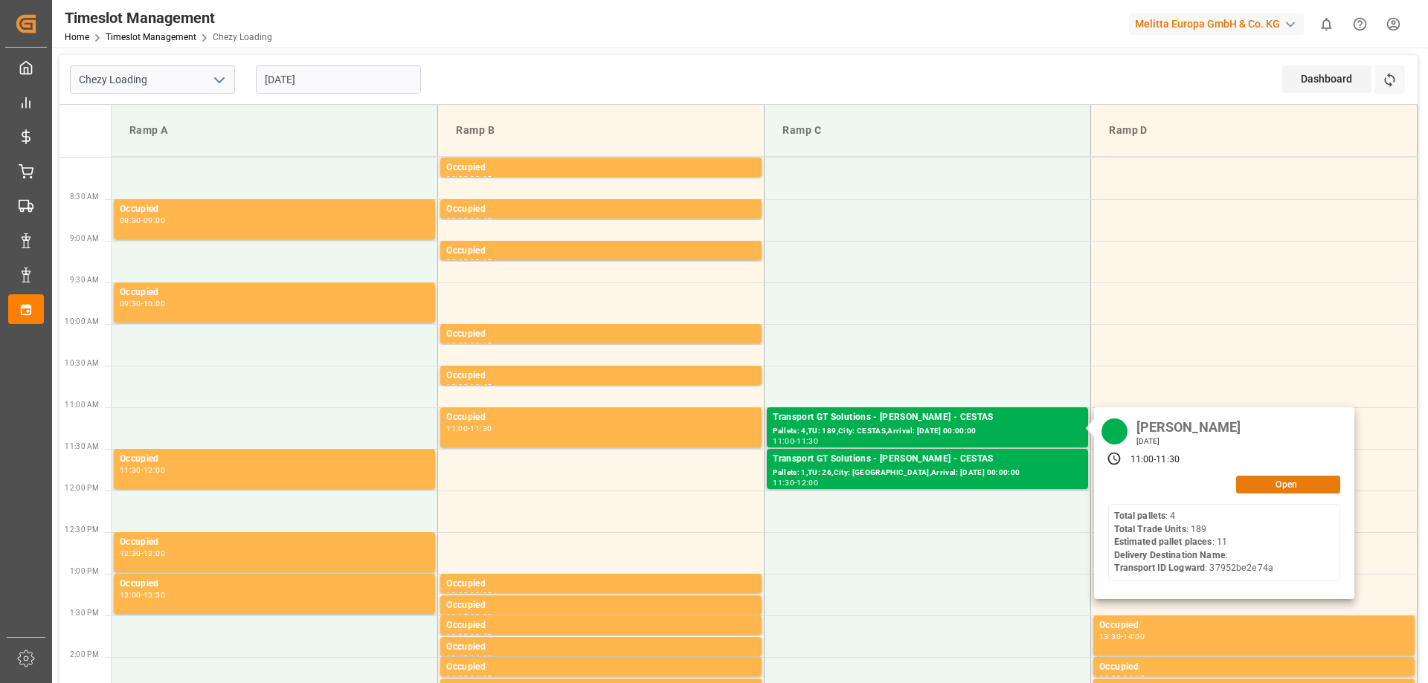
click at [1275, 484] on button "Open" at bounding box center [1288, 485] width 104 height 18
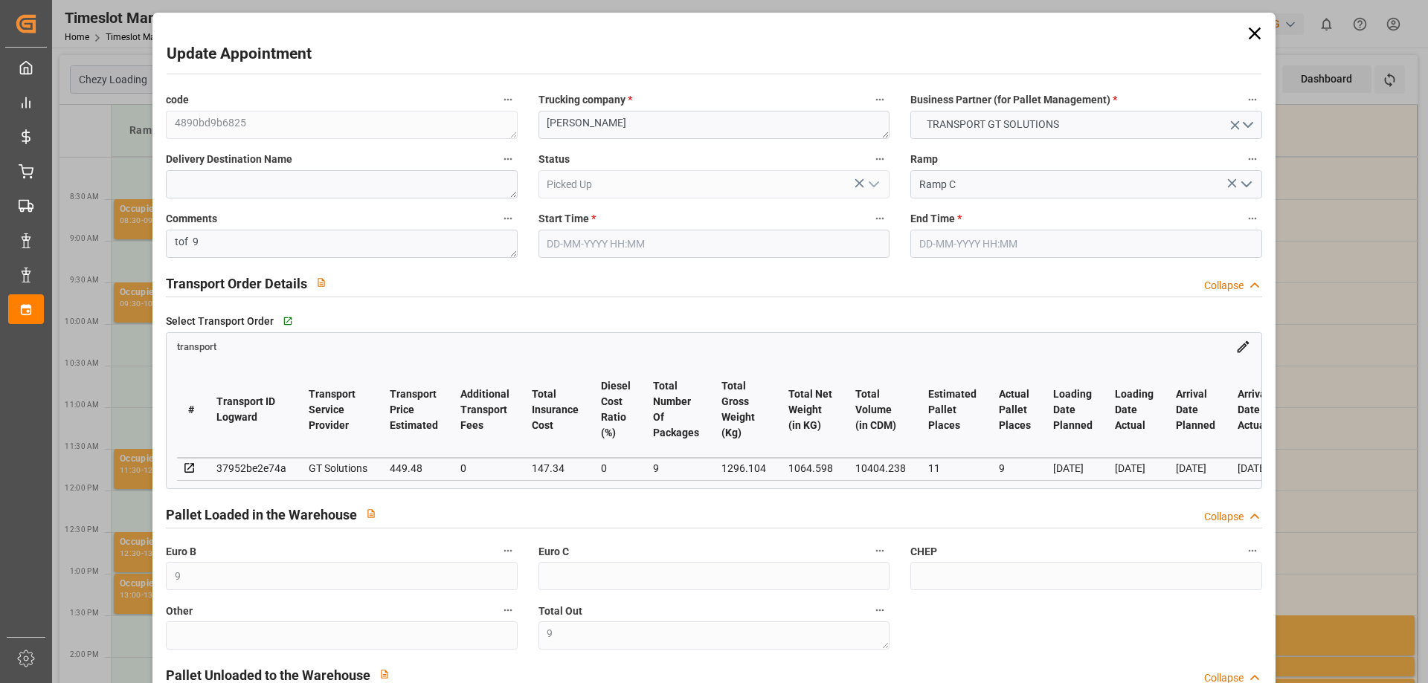
type input "19-06-2025 11:00"
type input "19-06-2025 11:30"
type input "16-06-2025 12:24"
type input "16-06-2025 11:27"
type input "23-06-2025"
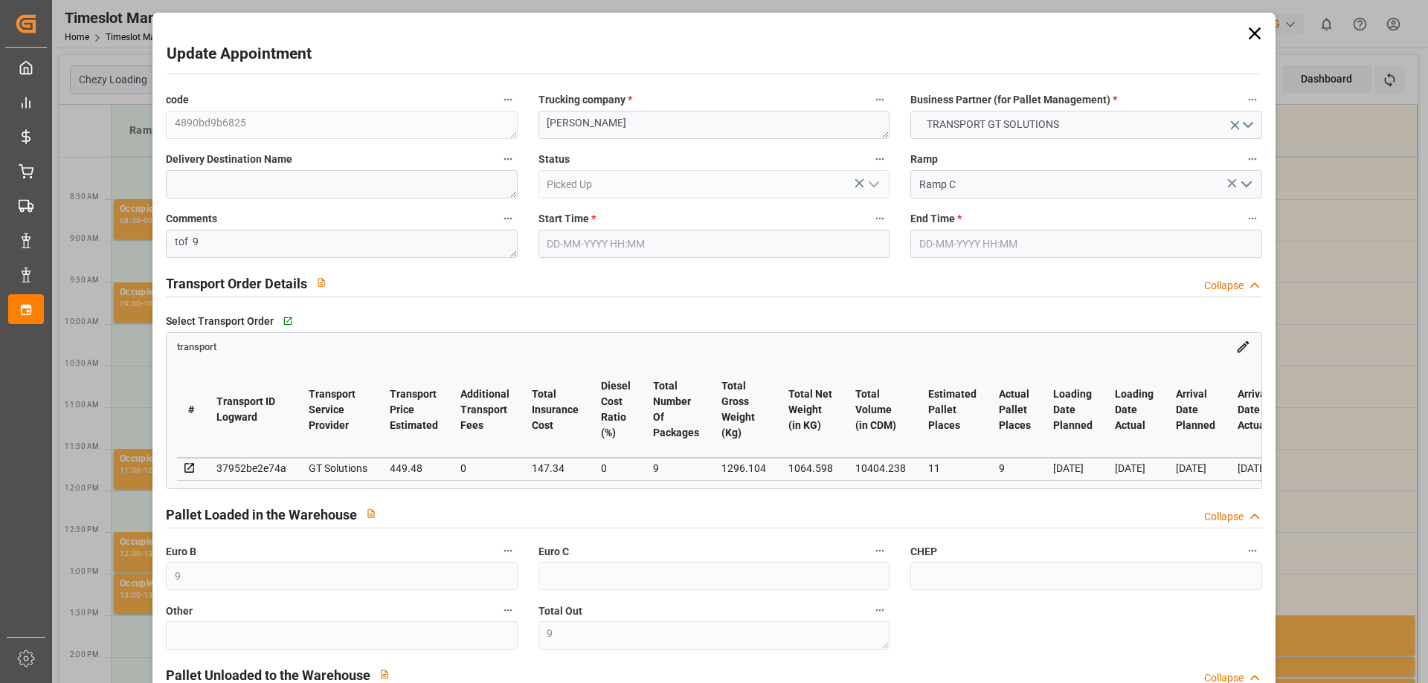
type input "19-06-2025"
type input "18-06-2025"
type input "23-06-2025"
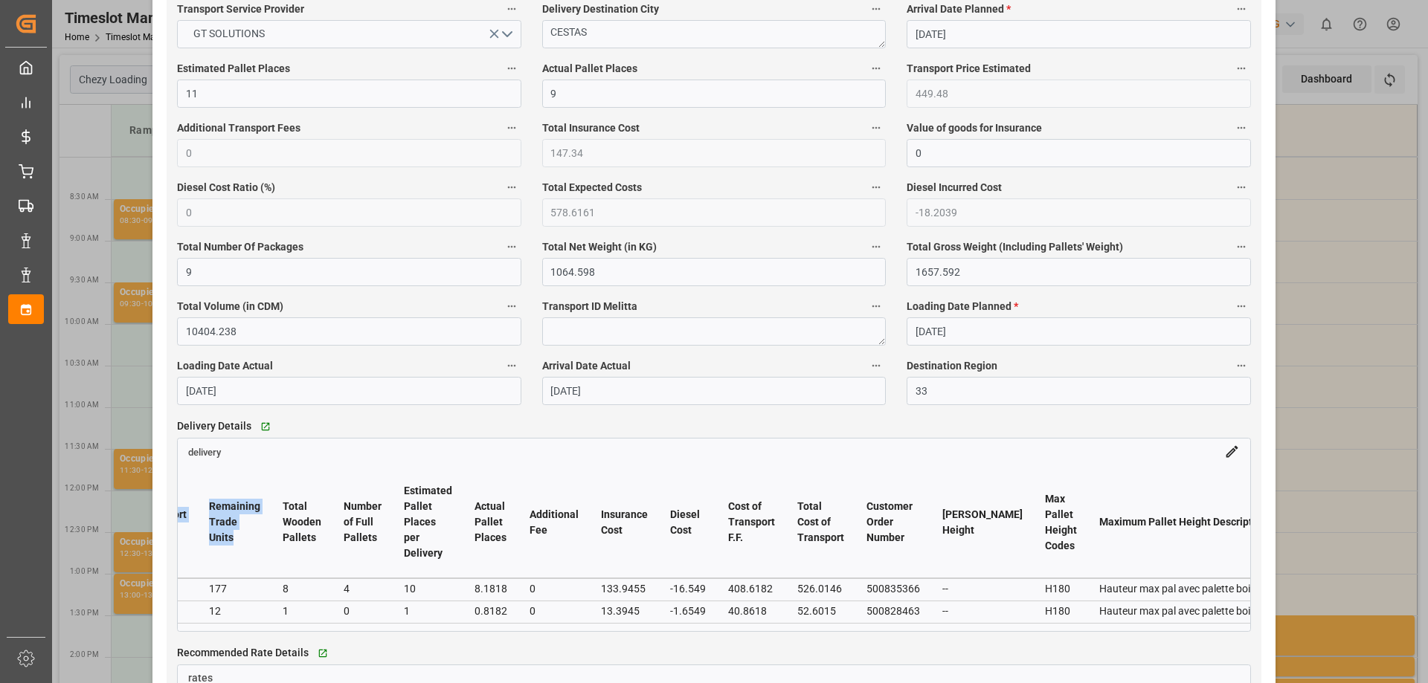
scroll to position [0, 3120]
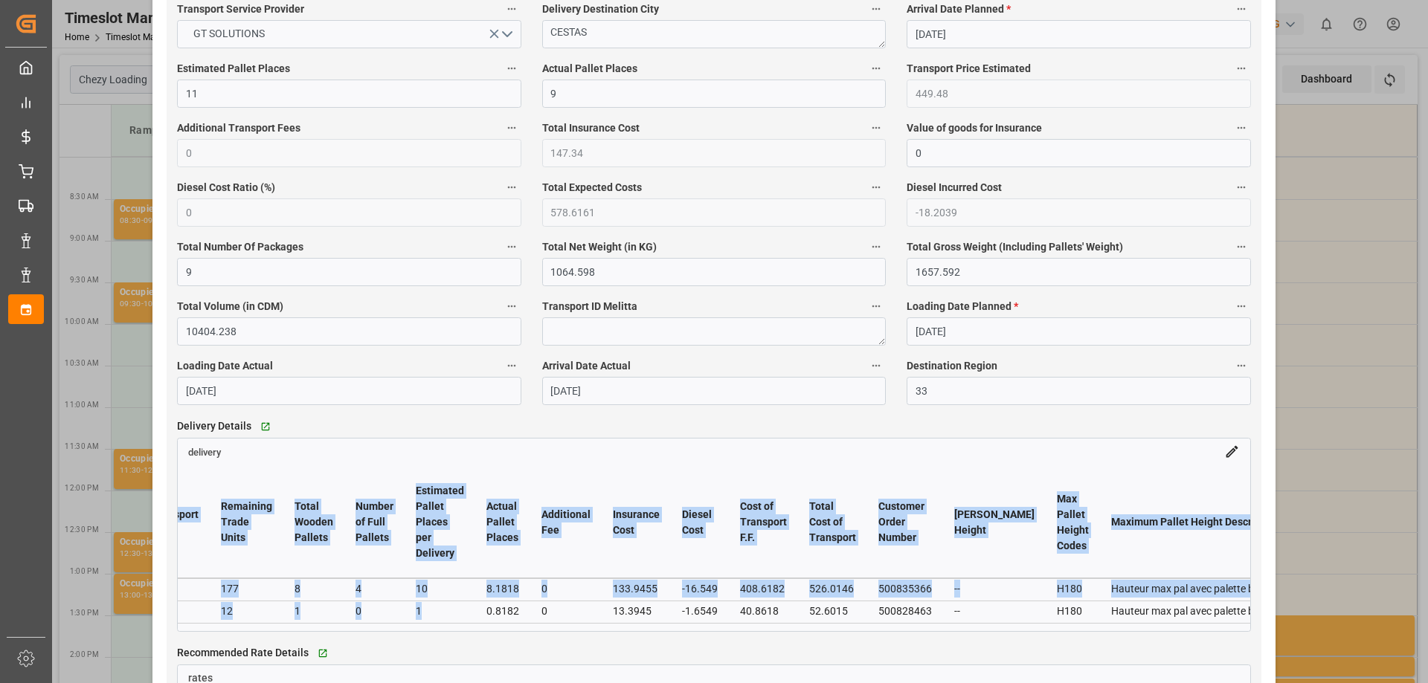
drag, startPoint x: 193, startPoint y: 502, endPoint x: 380, endPoint y: 622, distance: 222.8
copy table "# Code Transport ID Logward Delivery Purchase Order Number Freight Forwarder Id…"
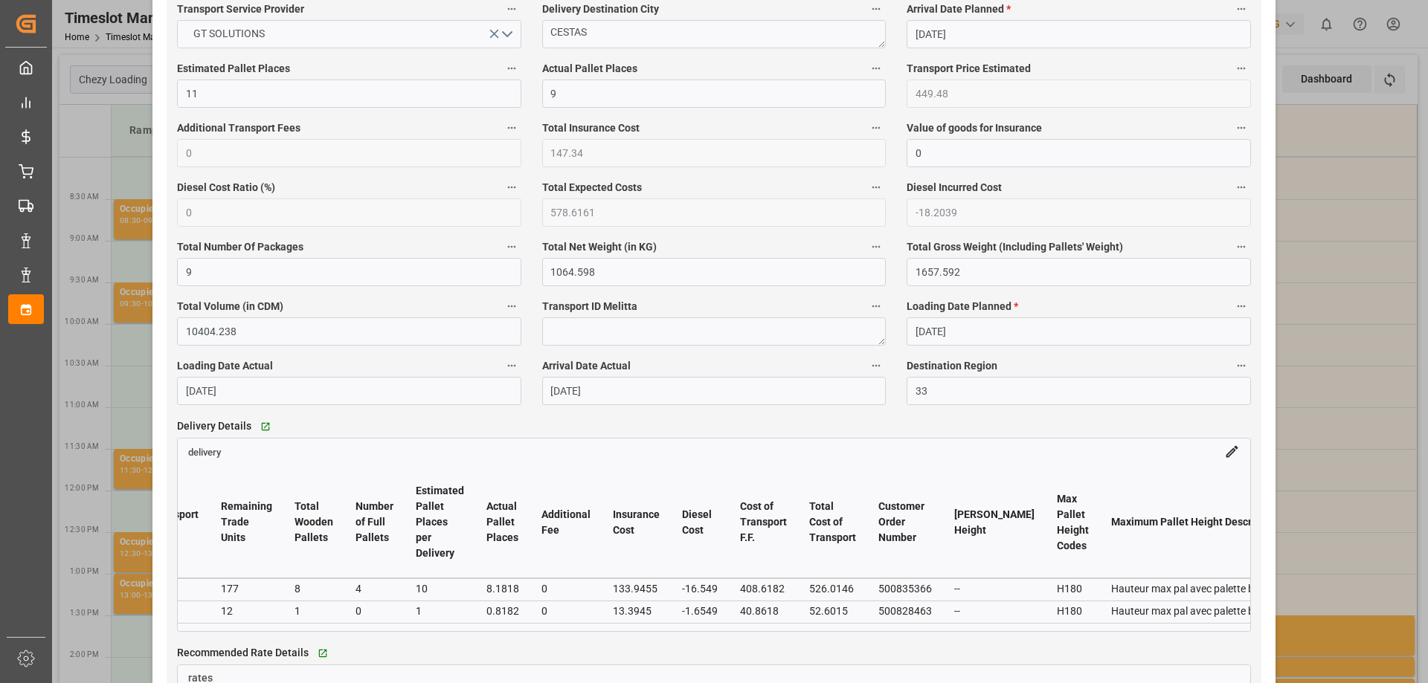
click at [652, 410] on div "Arrival Date Actual 23-06-2025" at bounding box center [714, 380] width 364 height 59
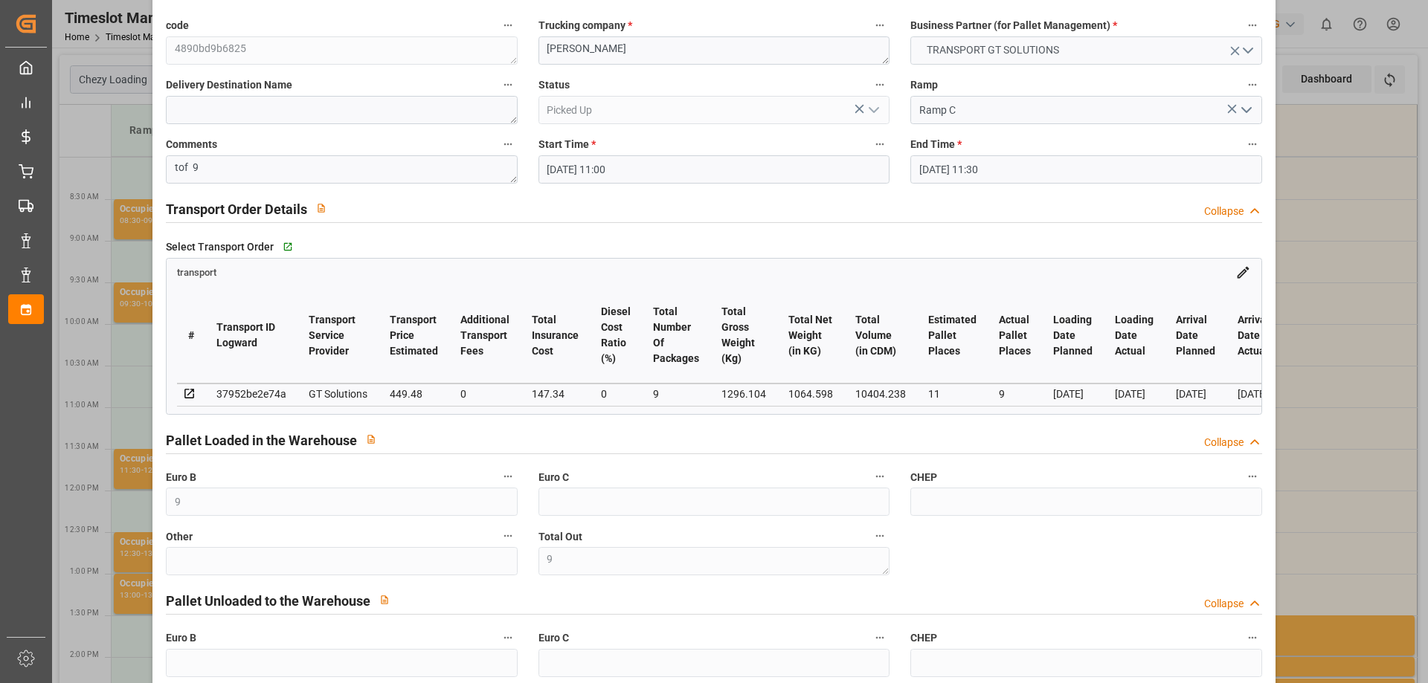
scroll to position [0, 0]
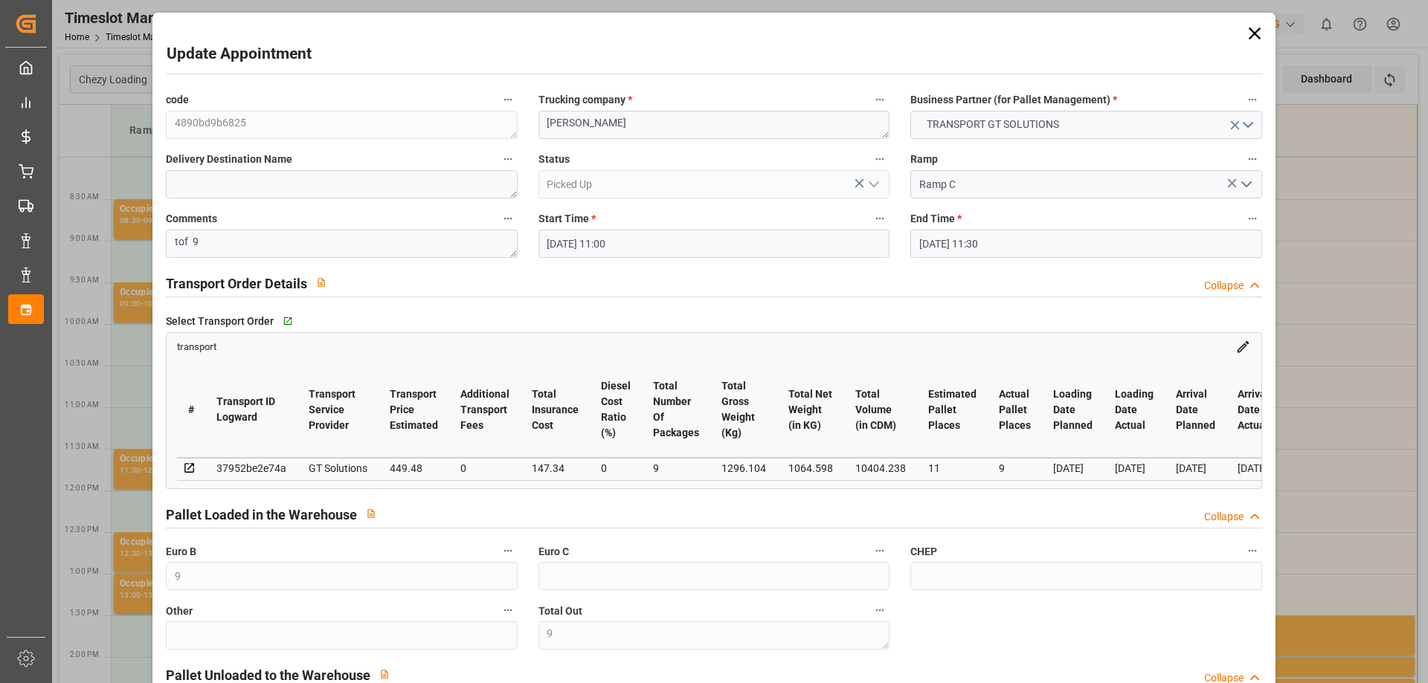
click at [1247, 25] on icon at bounding box center [1254, 33] width 21 height 21
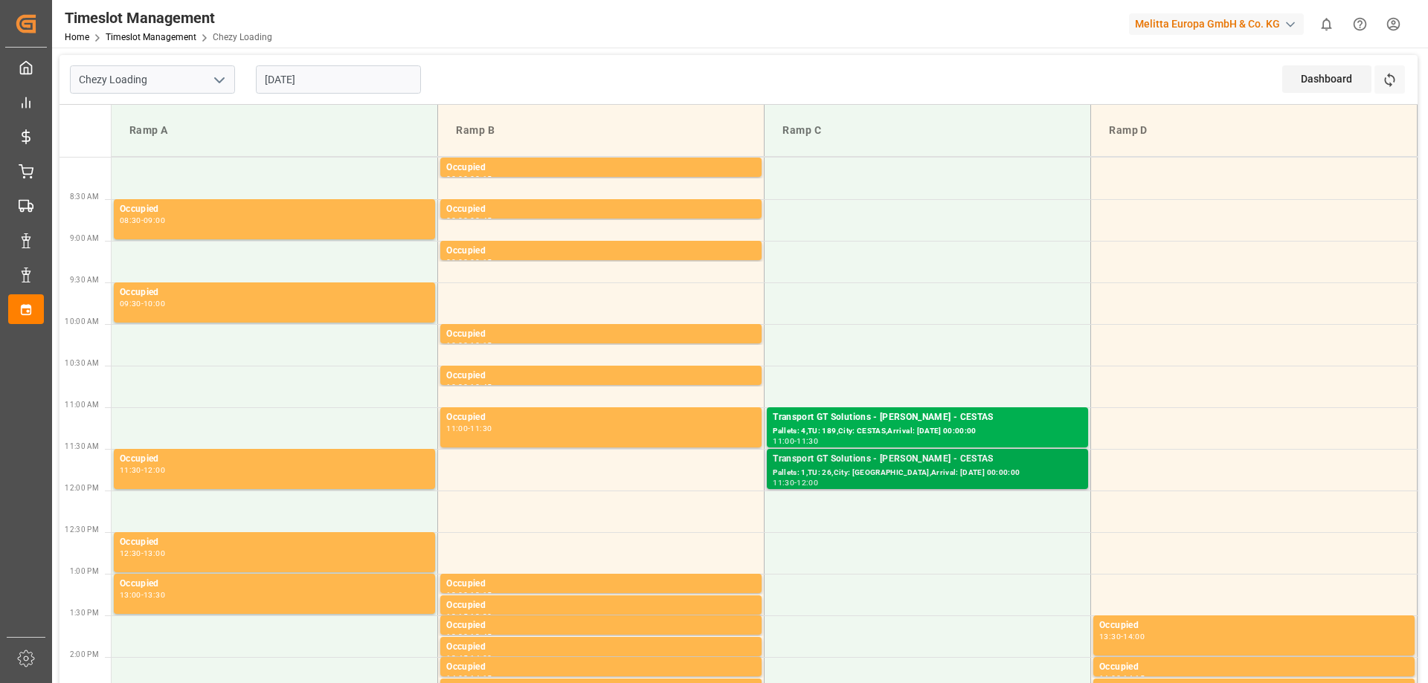
click at [917, 471] on div "Pallets: 1,TU: 26,City: CESTAS,Arrival: 2025-06-23 00:00:00" at bounding box center [927, 473] width 309 height 13
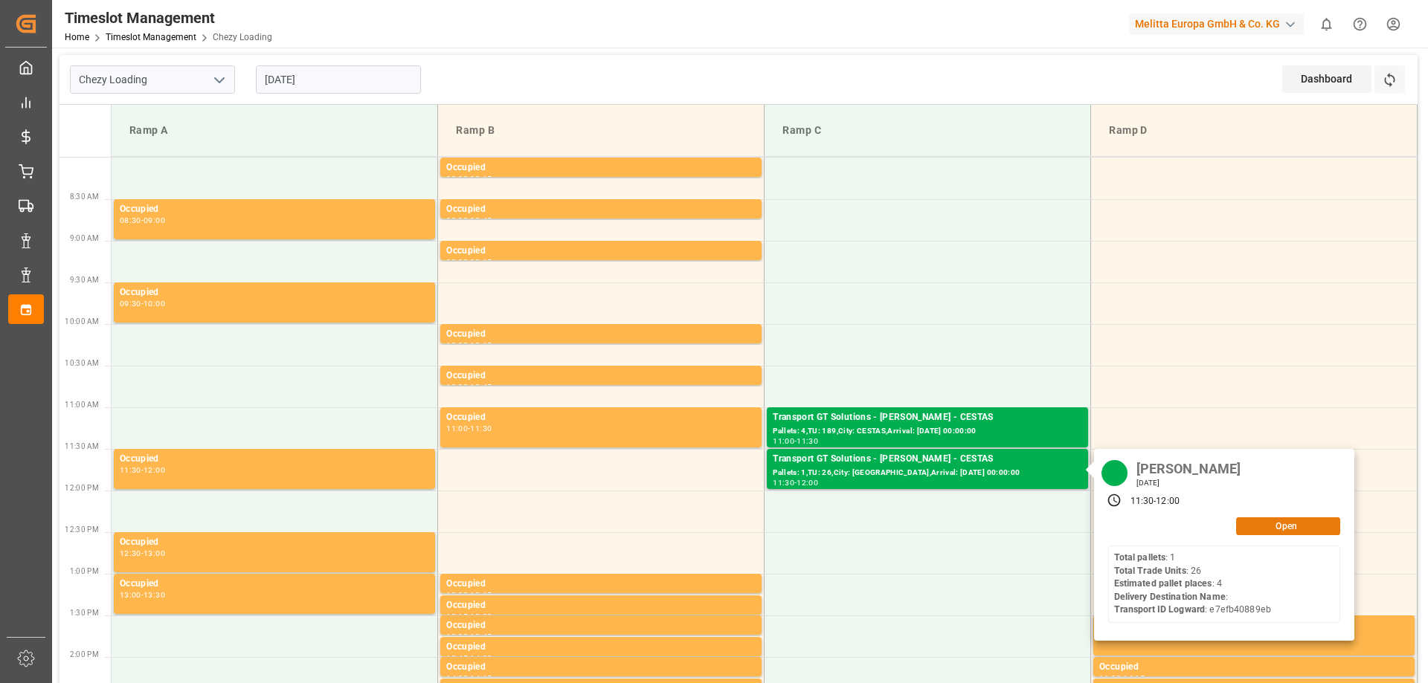
click at [1311, 527] on button "Open" at bounding box center [1288, 527] width 104 height 18
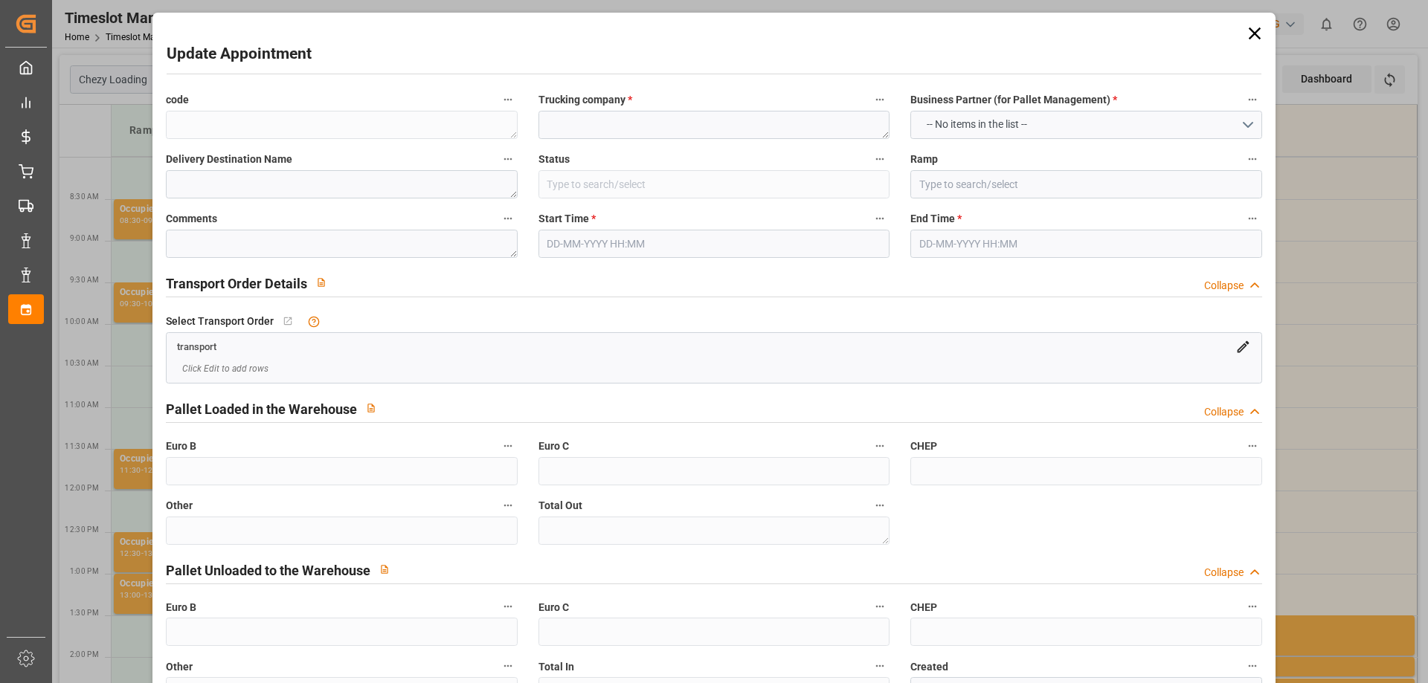
type textarea "95edd9d29649"
type textarea "breger"
type input "Picked Up"
type input "Ramp C"
type textarea "tof 3"
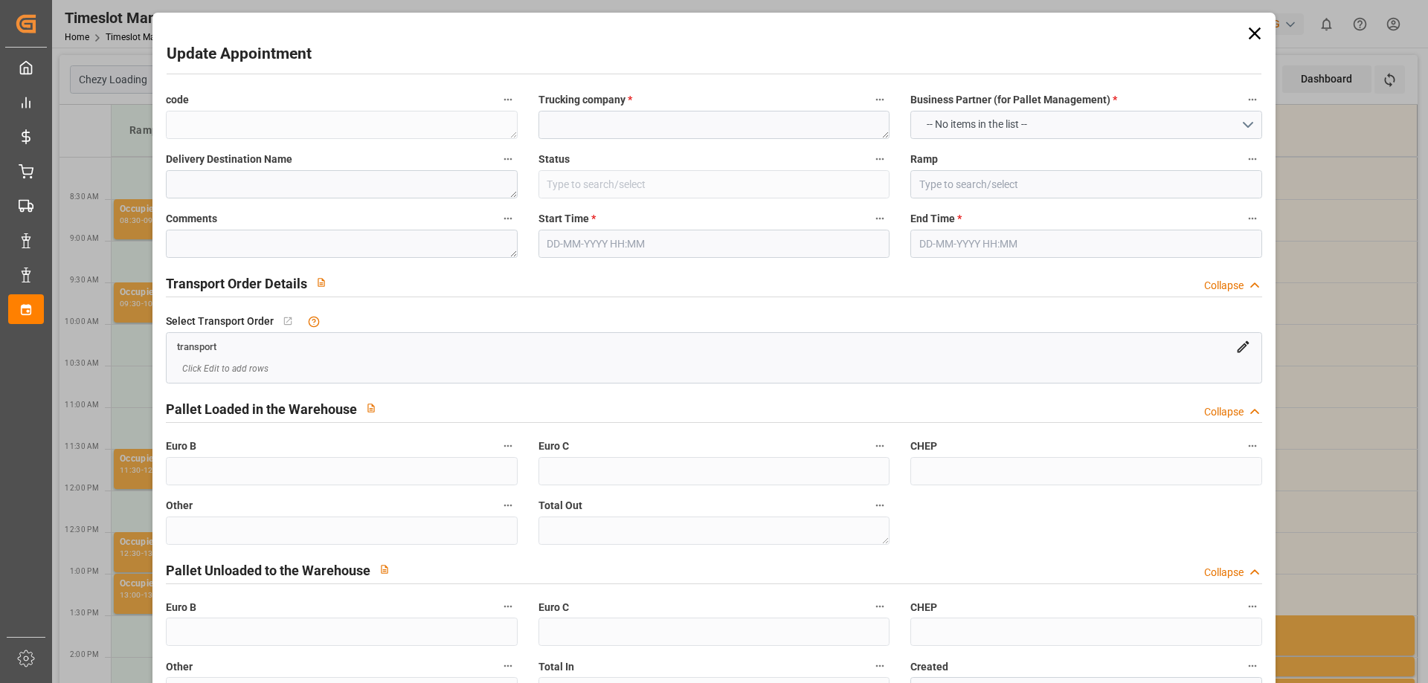
type textarea "3"
type textarea "0"
type input "e7efb40889eb"
type textarea "CESTAS"
type textarea "95edd9d29649"
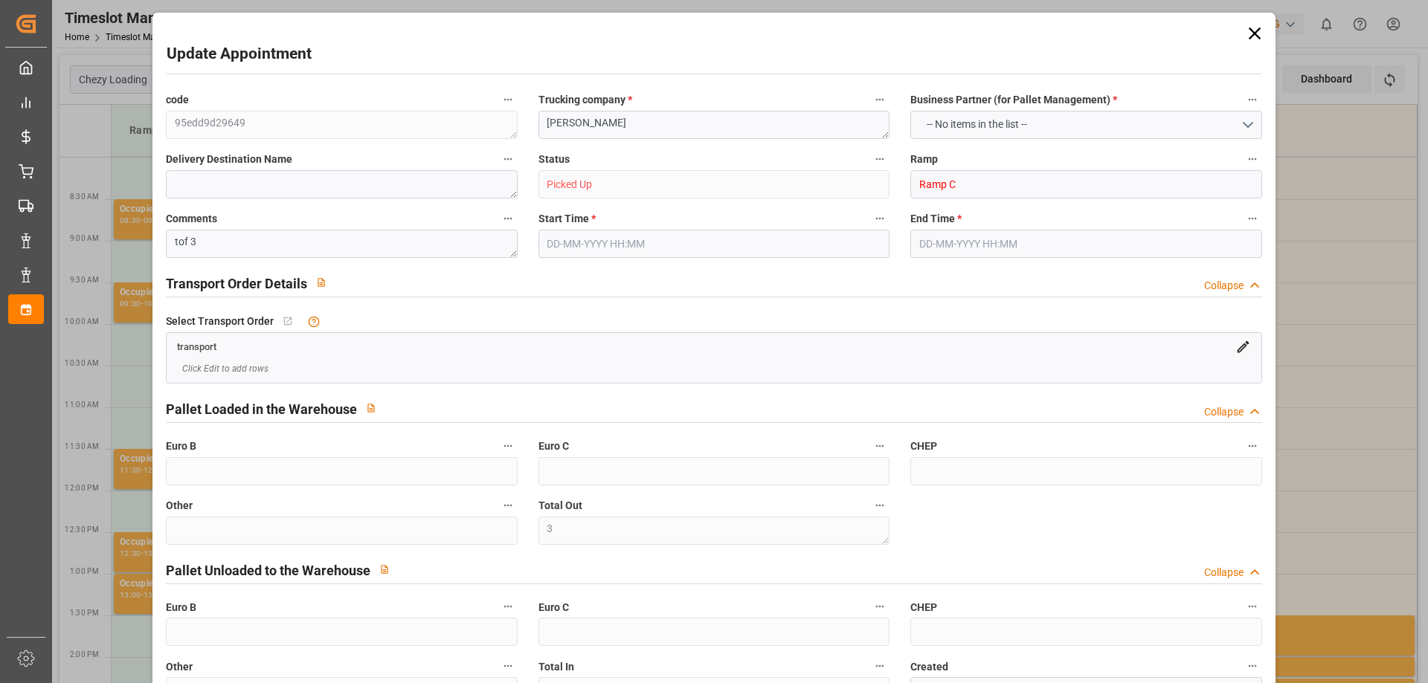
type textarea "FR-02570"
type textarea "FR"
type input "Road"
type input "FR"
type input "02570"
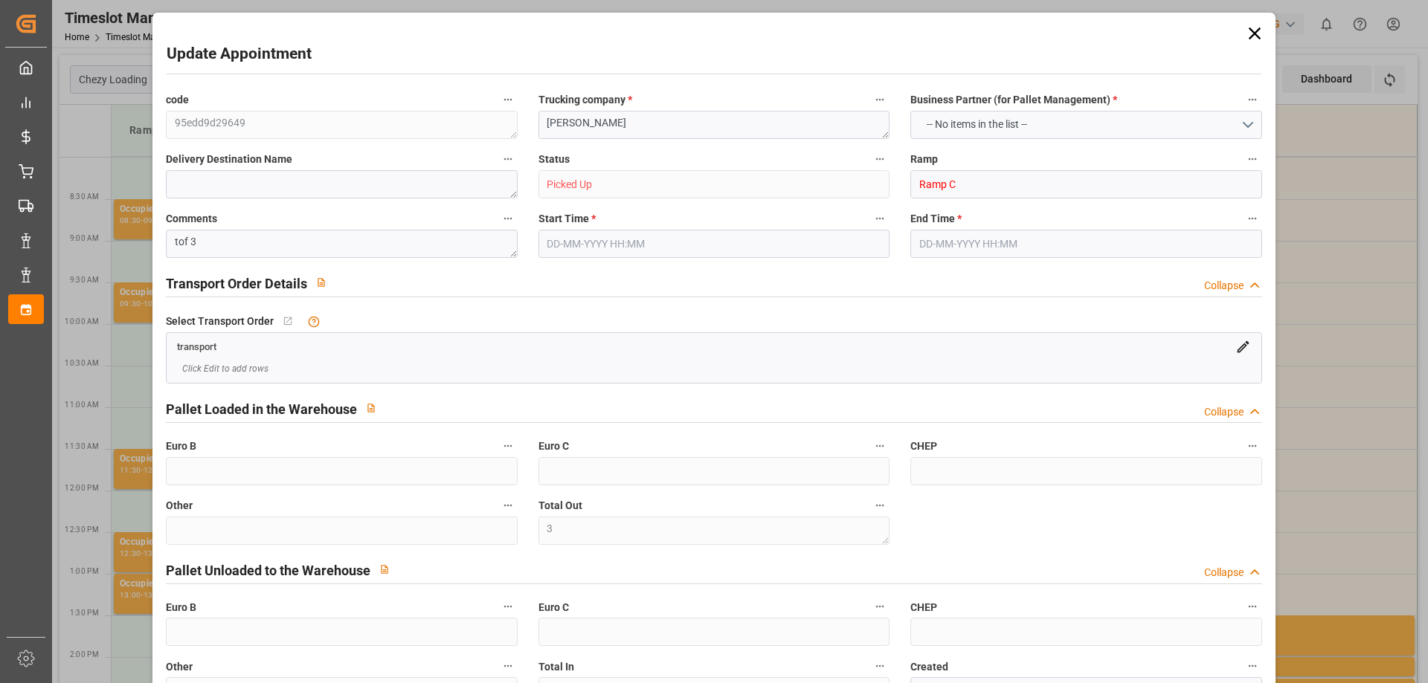
type input "FR"
type input "33610"
type input "Groupage"
type input "26-40 t"
type input "EURO 6"
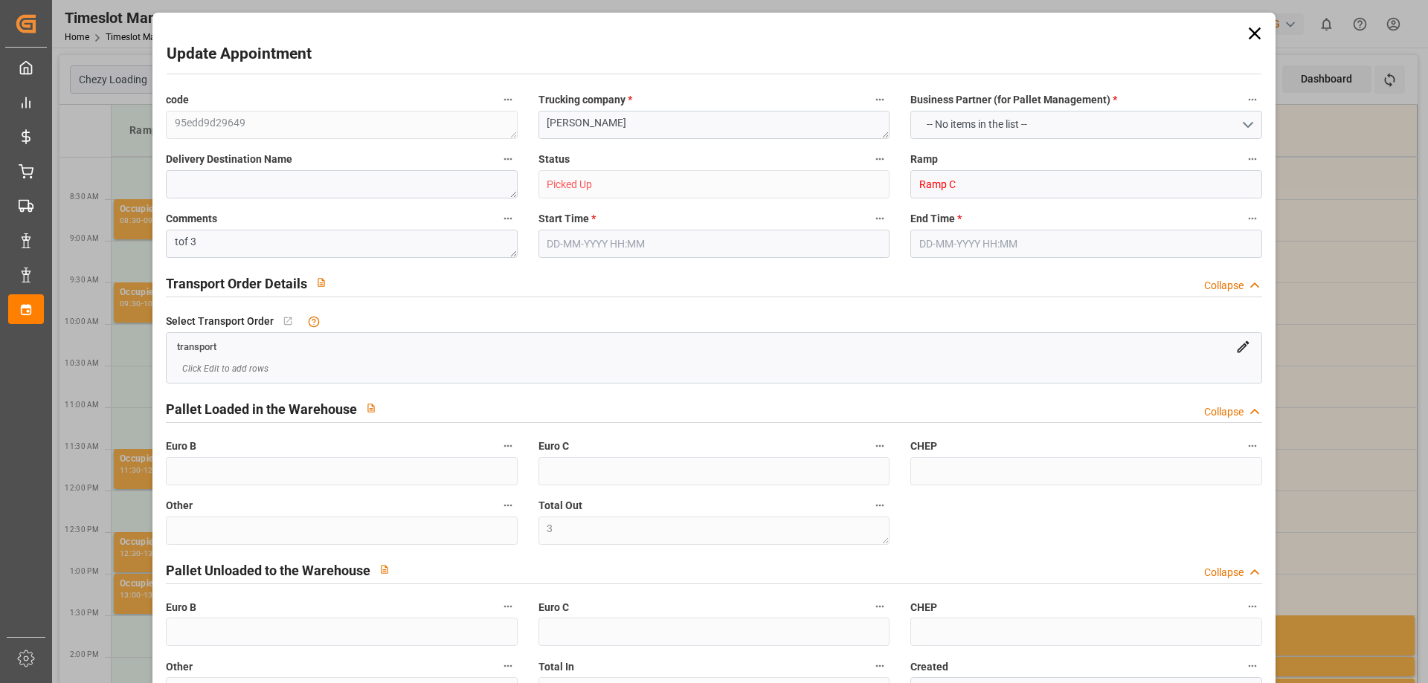
type input "Diesel"
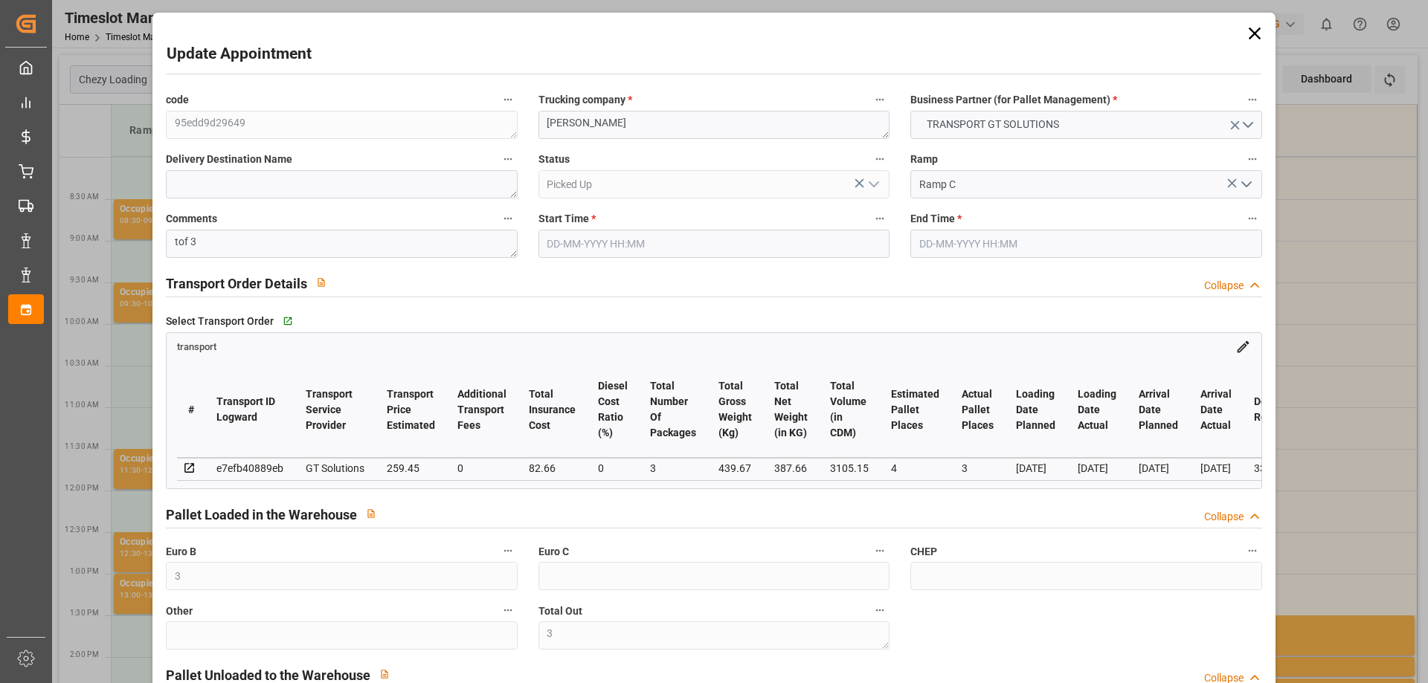
type input "3"
type input "4"
type input "3"
type input "259.45"
type input "0"
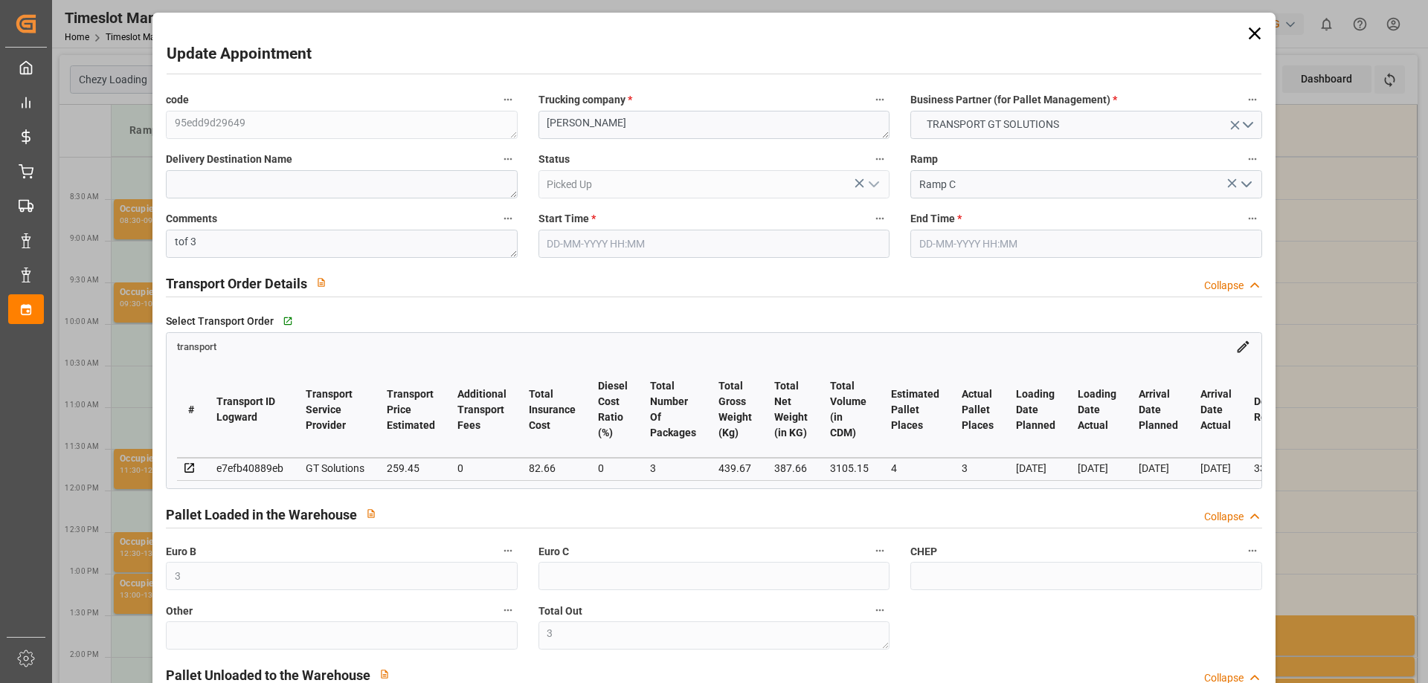
type input "82.66"
type input "0"
type input "331.6023"
type input "-10.5077"
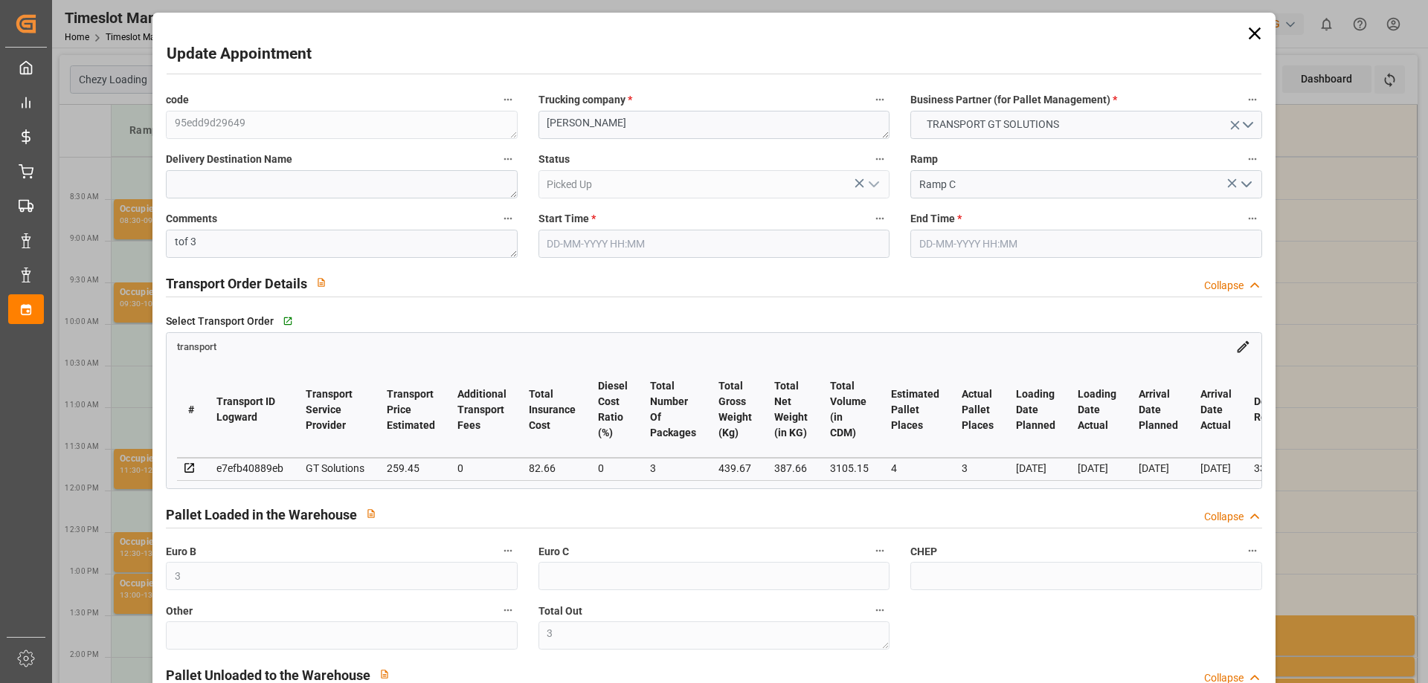
type input "3"
type input "387.66"
type input "509.342"
type input "3105.15"
type input "33"
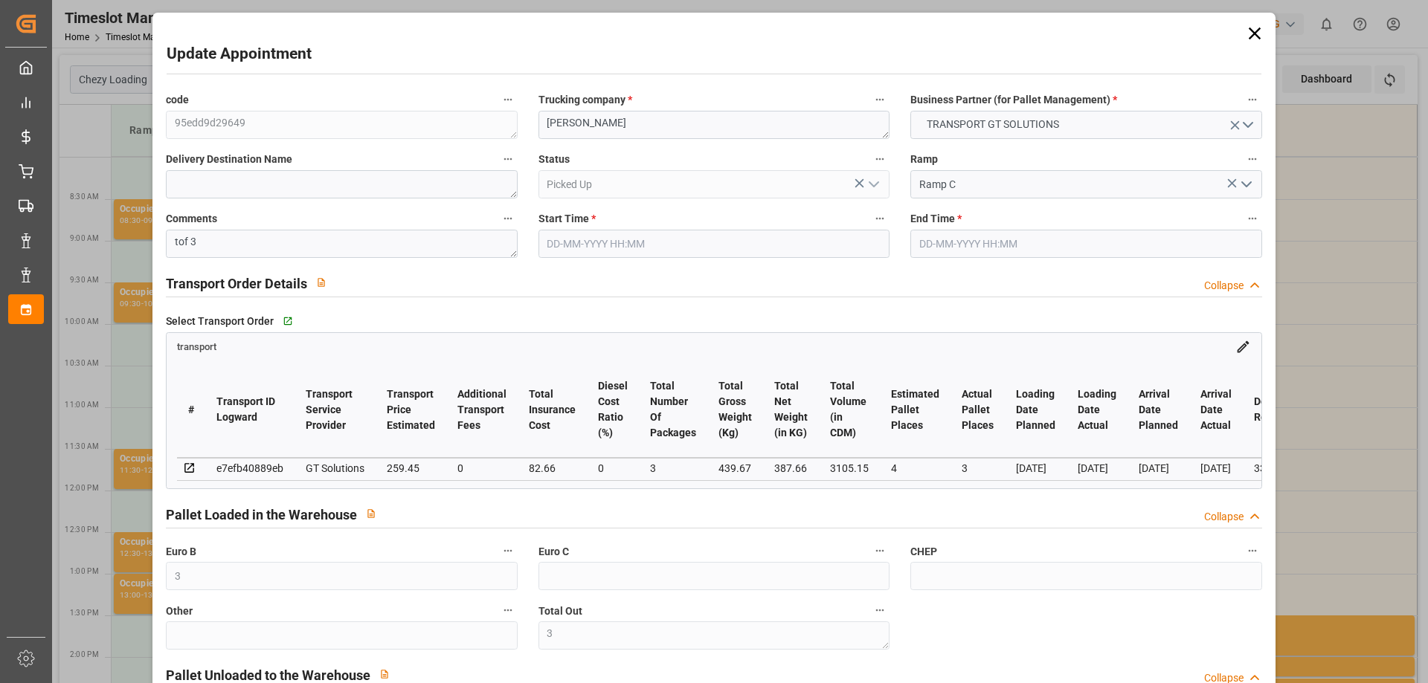
type input "1"
type input "26"
type input "3"
type input "101"
type input "439.67"
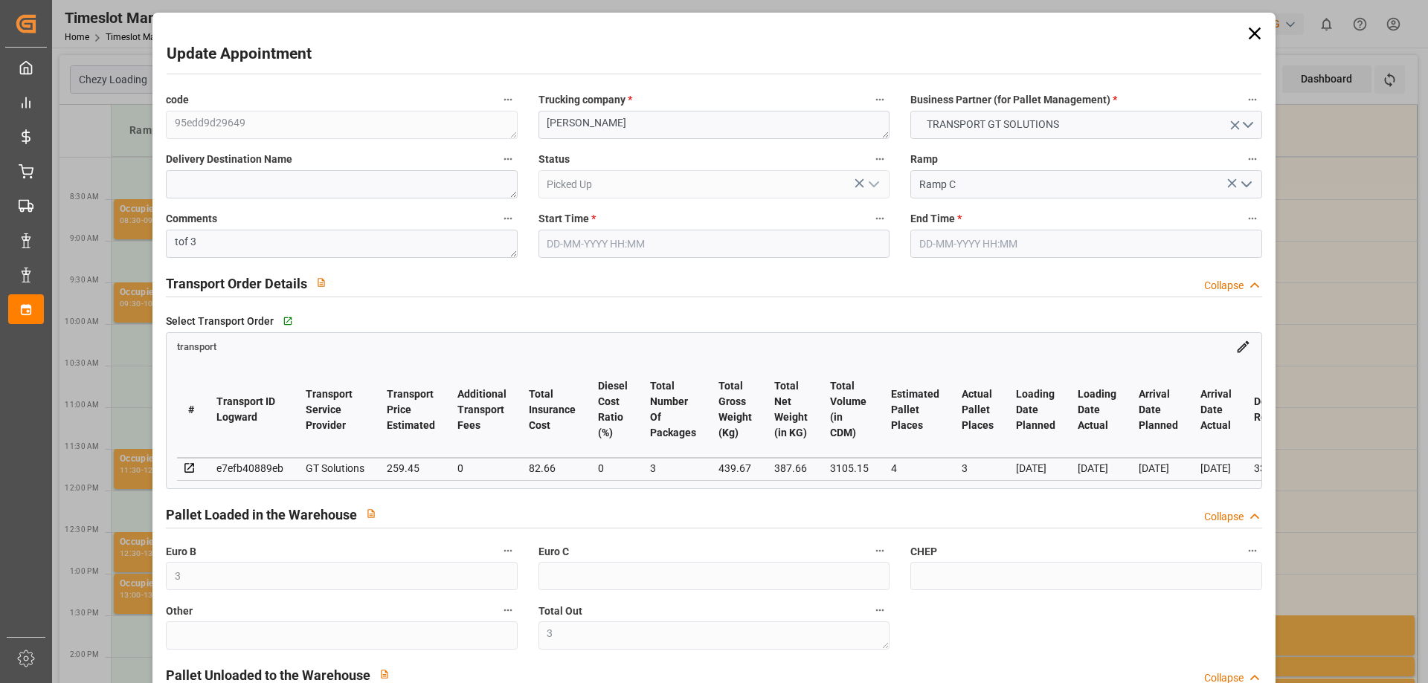
type input "0"
type input "4710.8598"
type input "0"
type input "21"
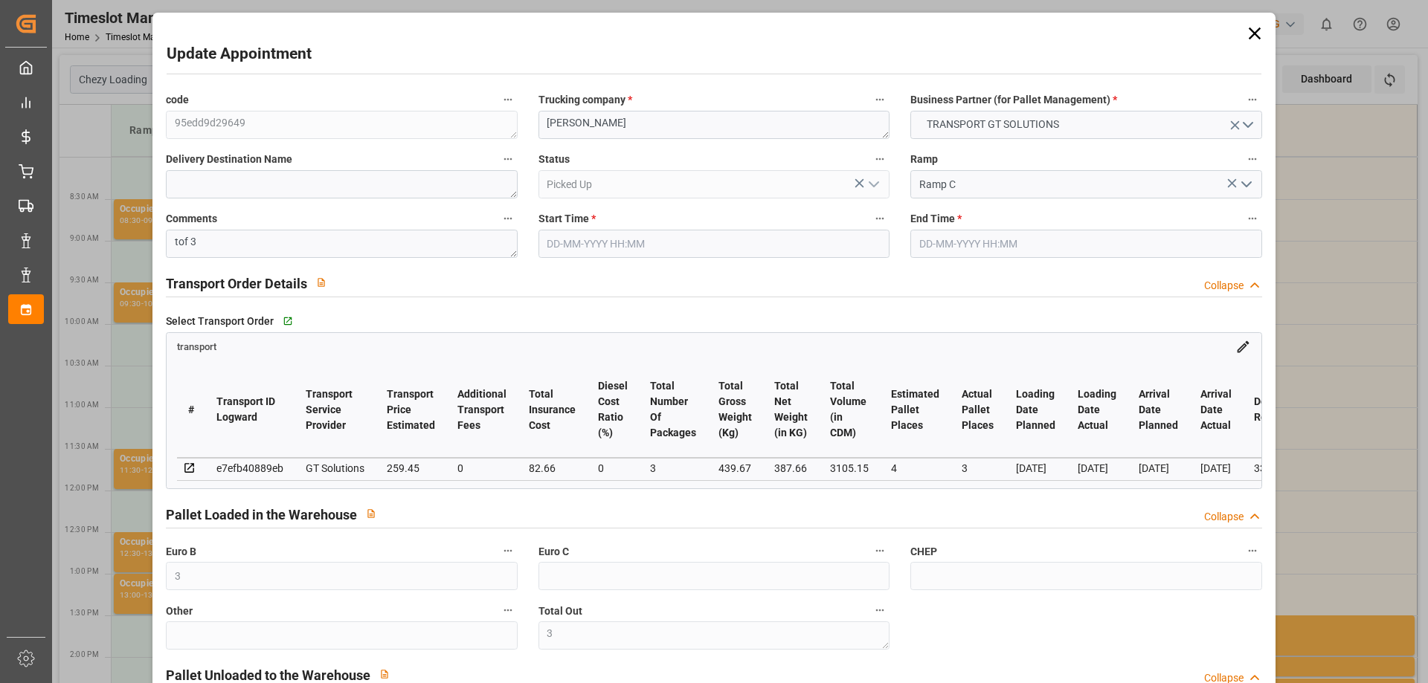
type input "35"
type input "19-06-2025 11:30"
type input "19-06-2025 12:00"
type input "18-06-2025 12:40"
type input "18-06-2025 11:42"
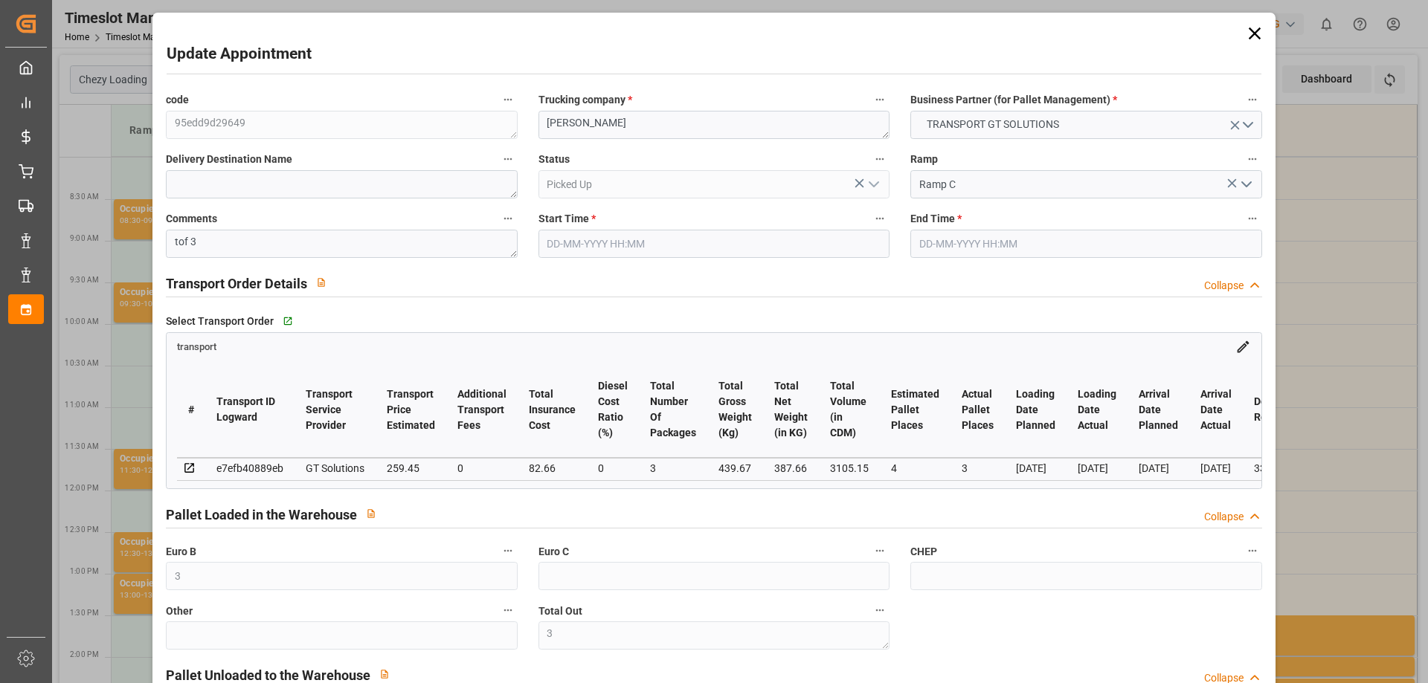
type input "23-06-2025"
type input "19-06-2025"
type input "18-06-2025"
type input "24-06-2025"
click at [1249, 31] on icon at bounding box center [1254, 33] width 21 height 21
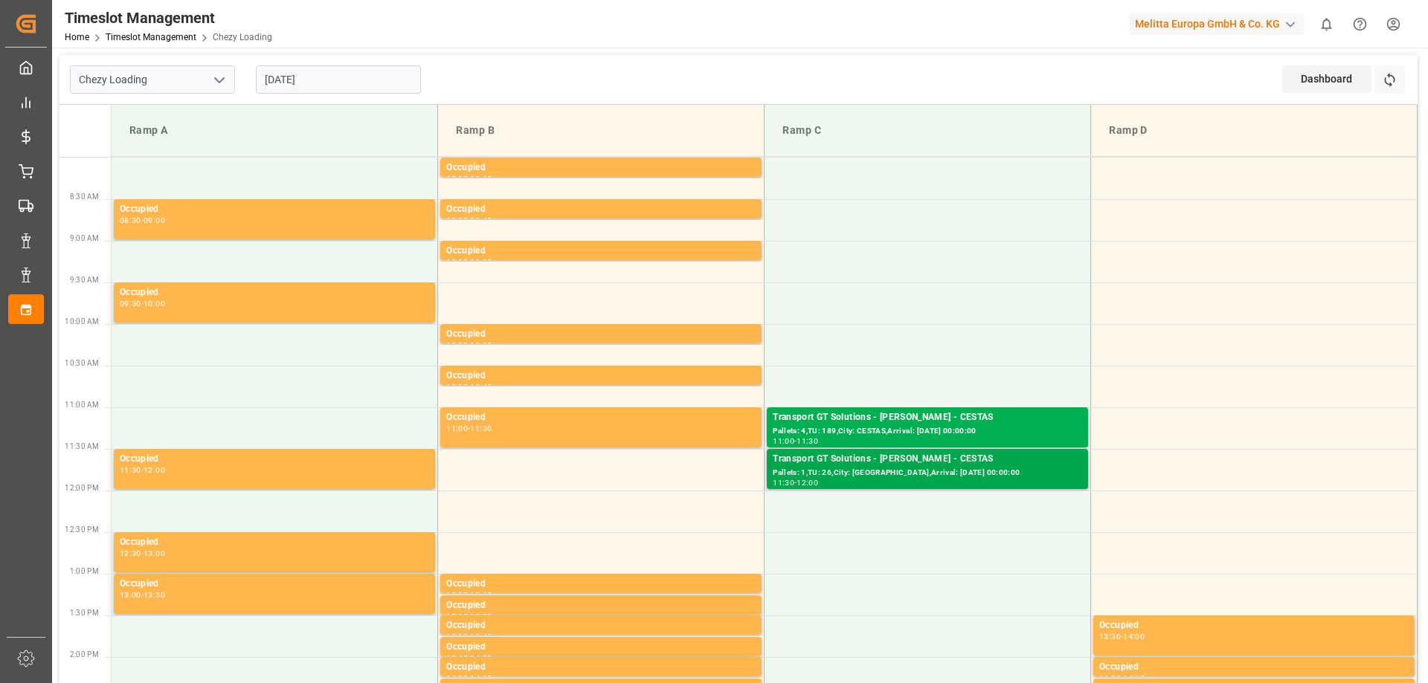
click at [921, 469] on div "Pallets: 1,TU: 26,City: CESTAS,Arrival: 2025-06-23 00:00:00" at bounding box center [927, 473] width 309 height 13
click at [933, 422] on div "Transport GT Solutions - breger - CESTAS" at bounding box center [927, 417] width 309 height 15
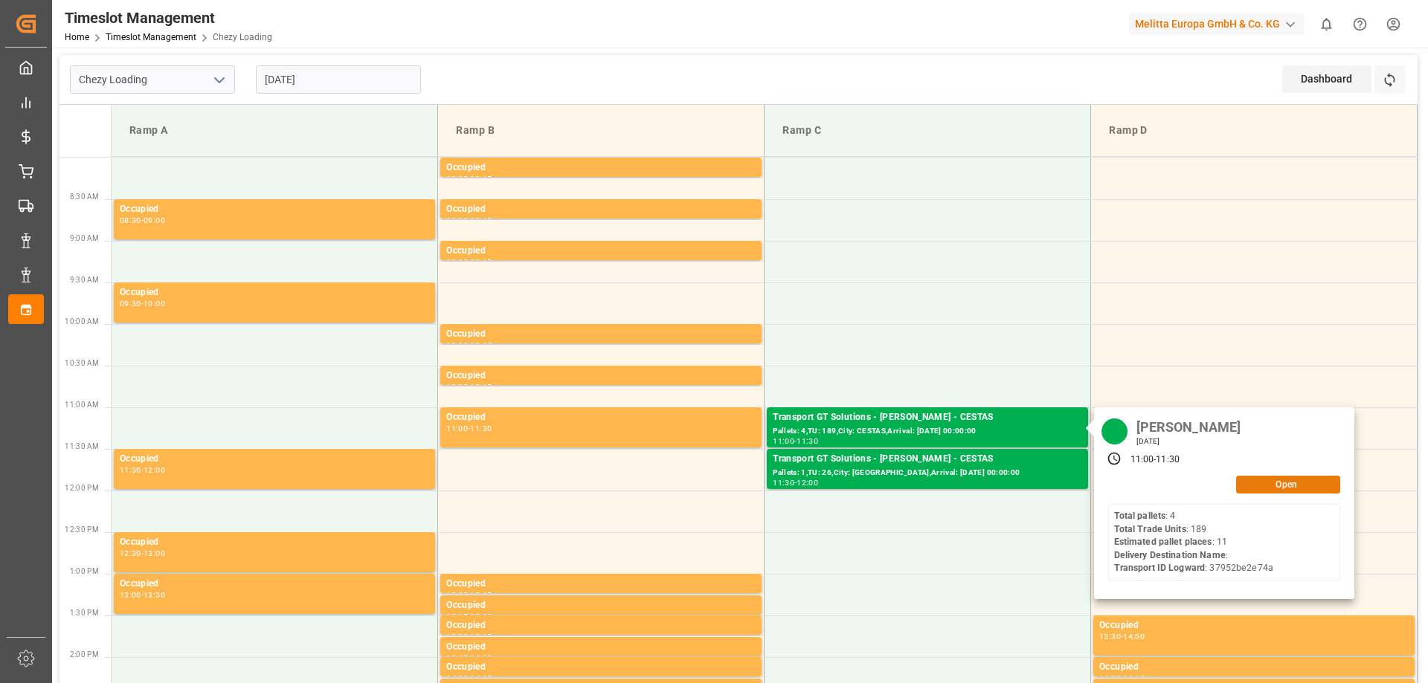
click at [1287, 481] on button "Open" at bounding box center [1288, 485] width 104 height 18
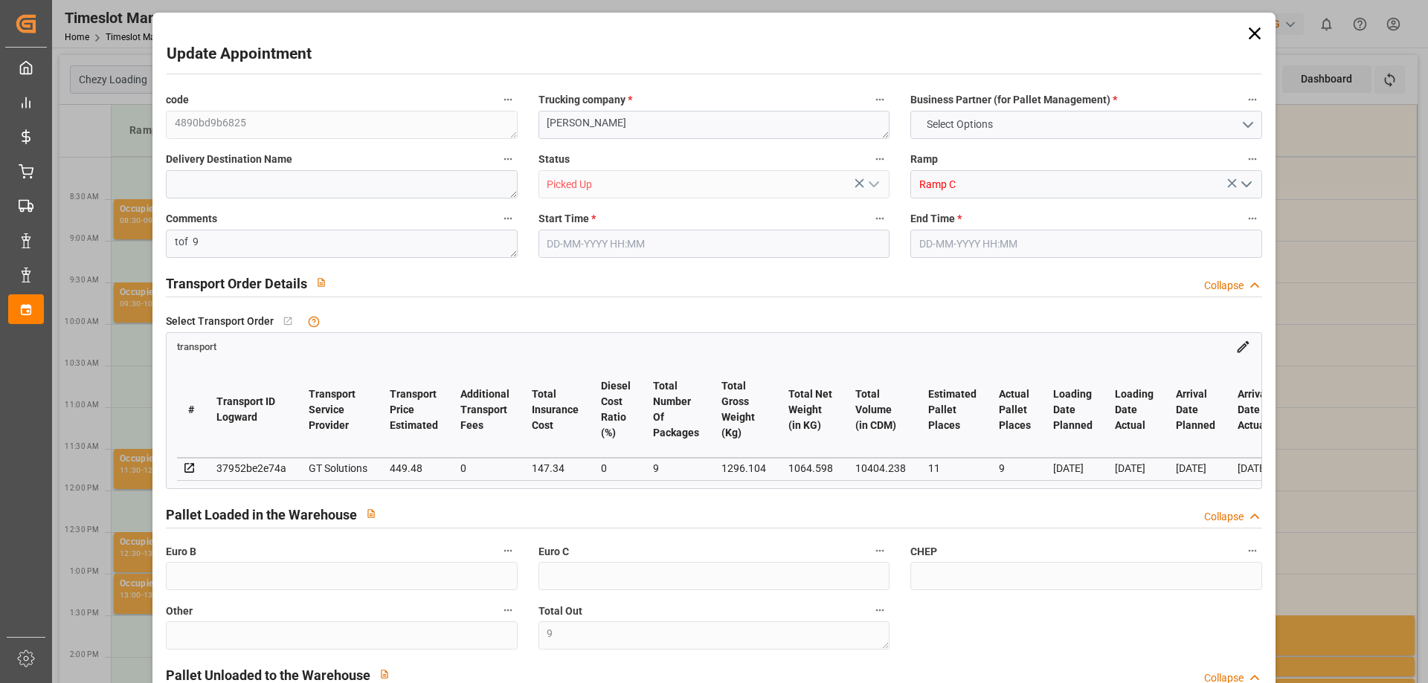
type input "9"
type input "11"
type input "9"
type input "449.48"
type input "0"
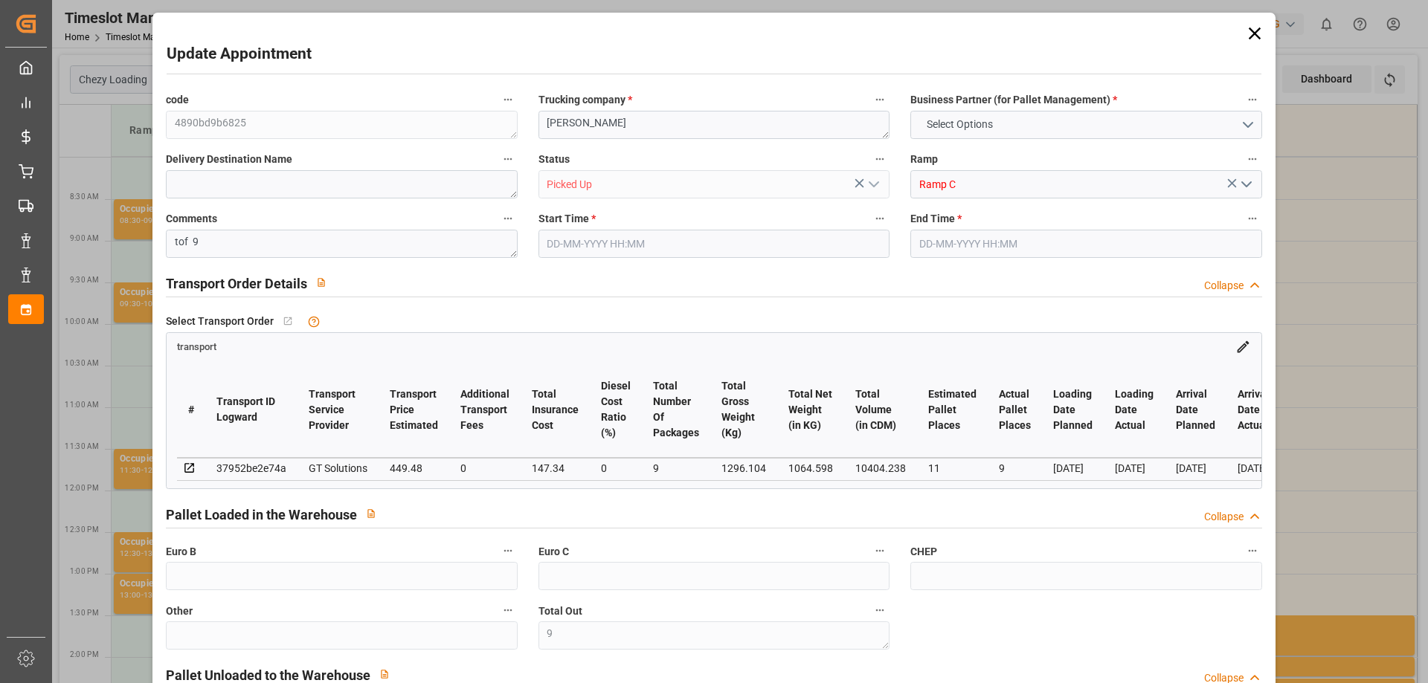
type input "147.34"
type input "0"
type input "578.6161"
type input "-18.2039"
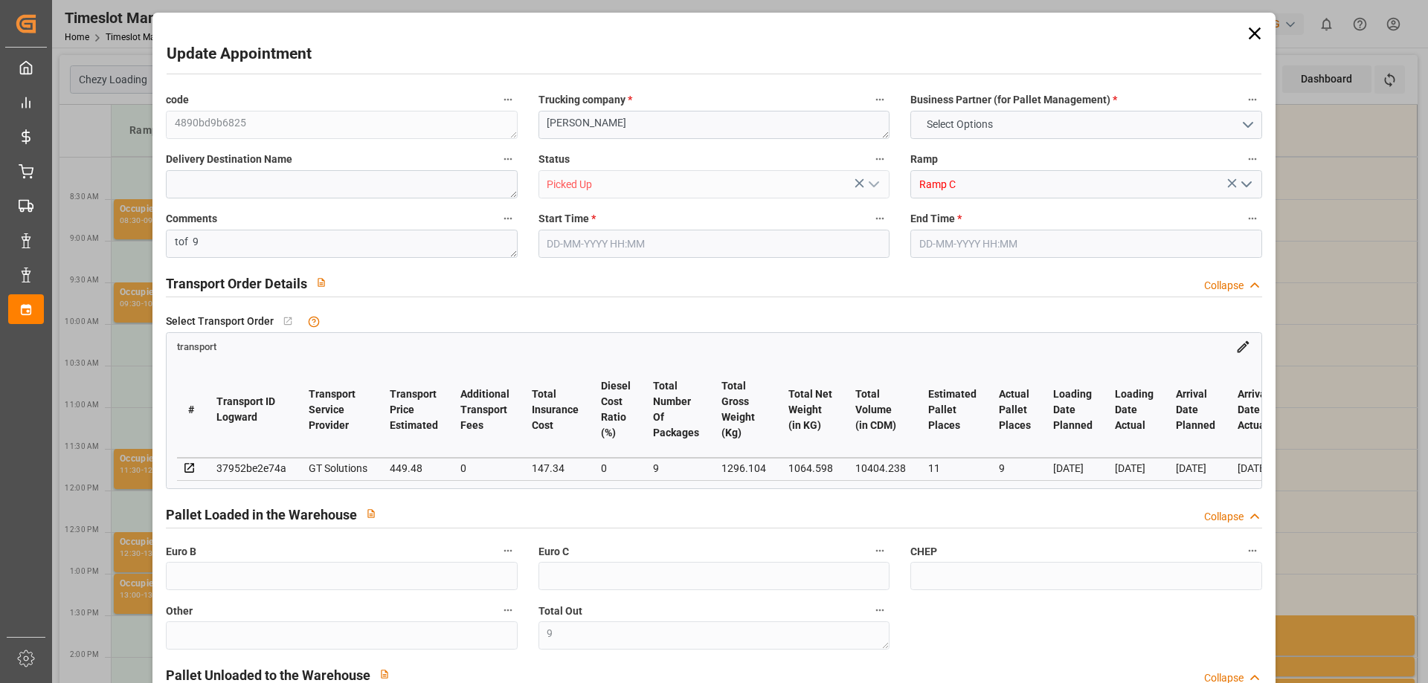
type input "9"
type input "1064.598"
type input "1657.592"
type input "10404.238"
type input "33"
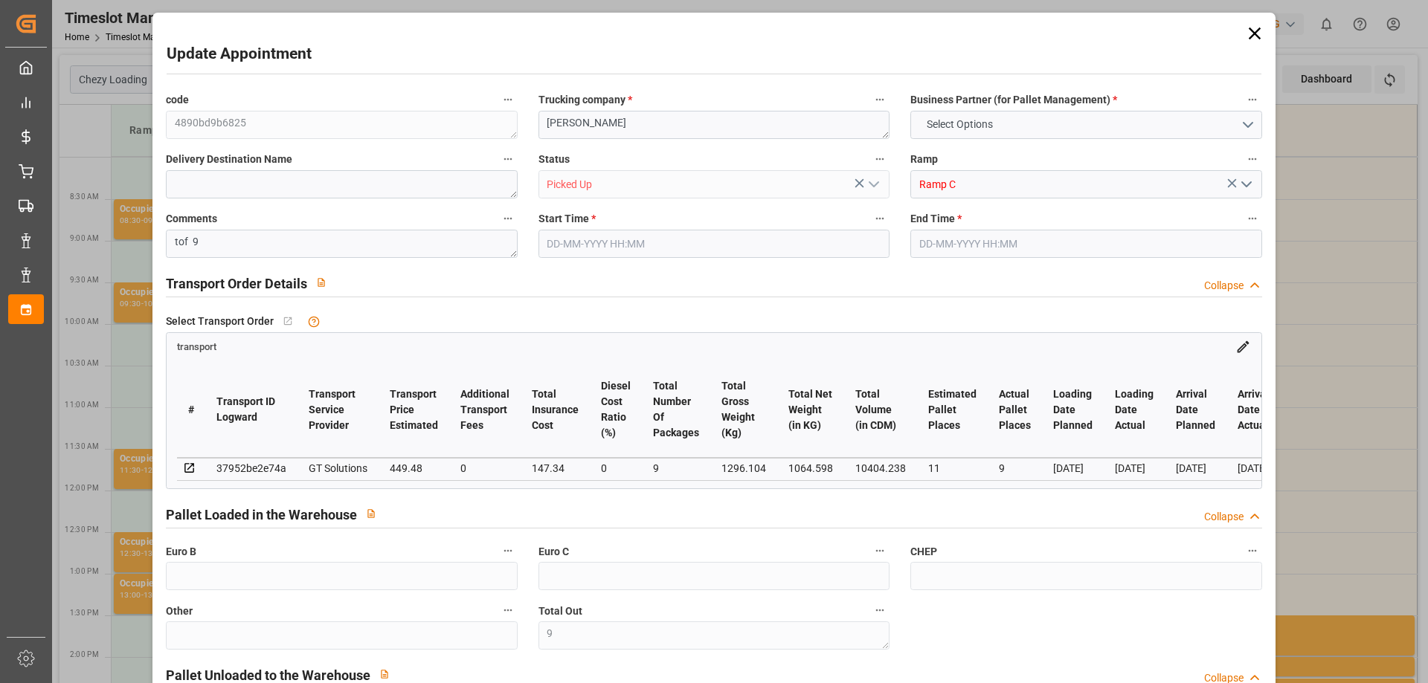
type input "4"
type input "189"
type input "9"
type input "101"
type input "1296.104"
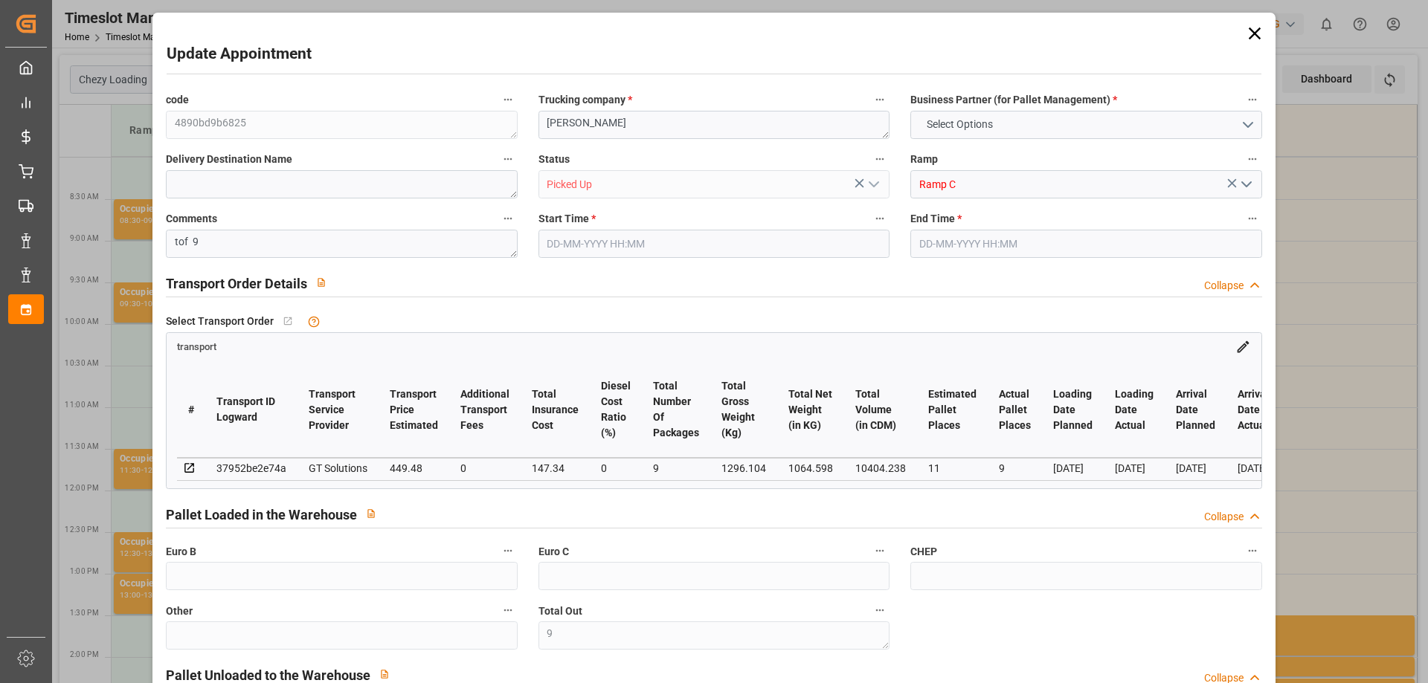
type input "0"
type input "10767.6795"
type input "0"
type input "21"
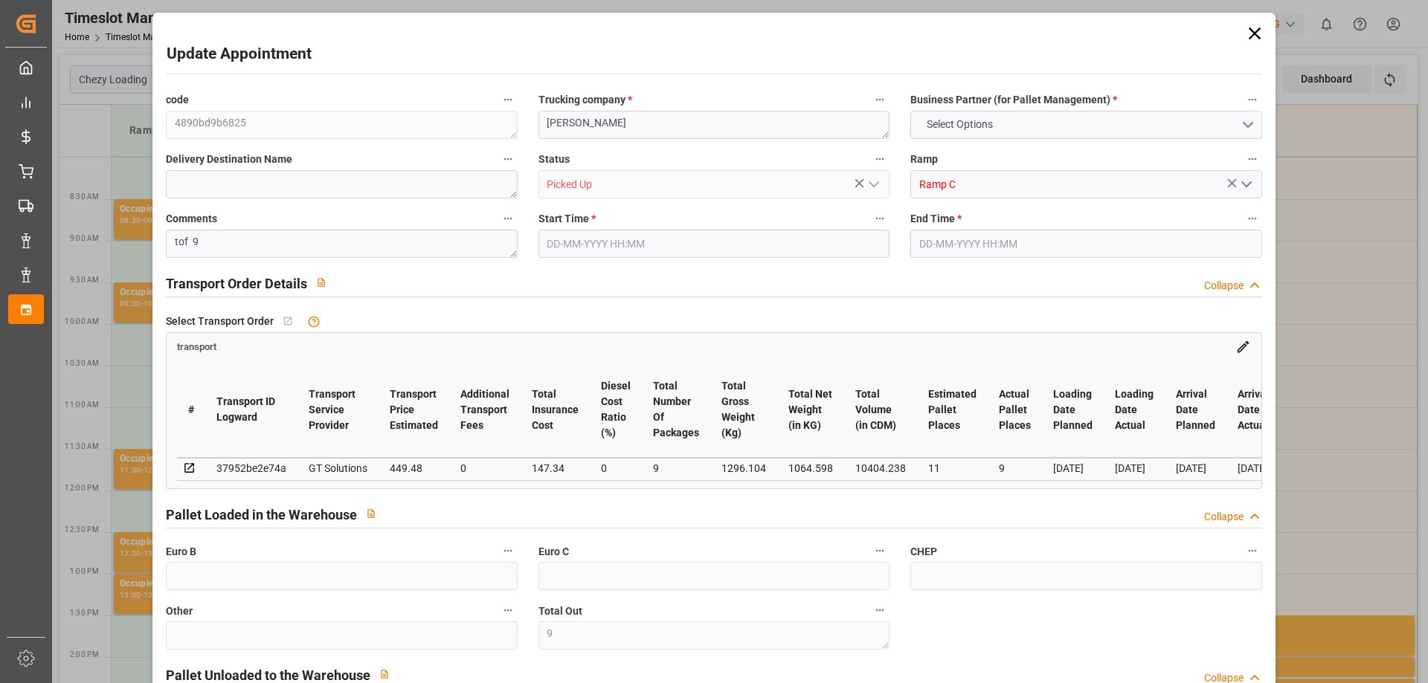
type input "80"
type input "19-06-2025 11:00"
type input "19-06-2025 11:30"
type input "16-06-2025 12:24"
type input "16-06-2025 11:27"
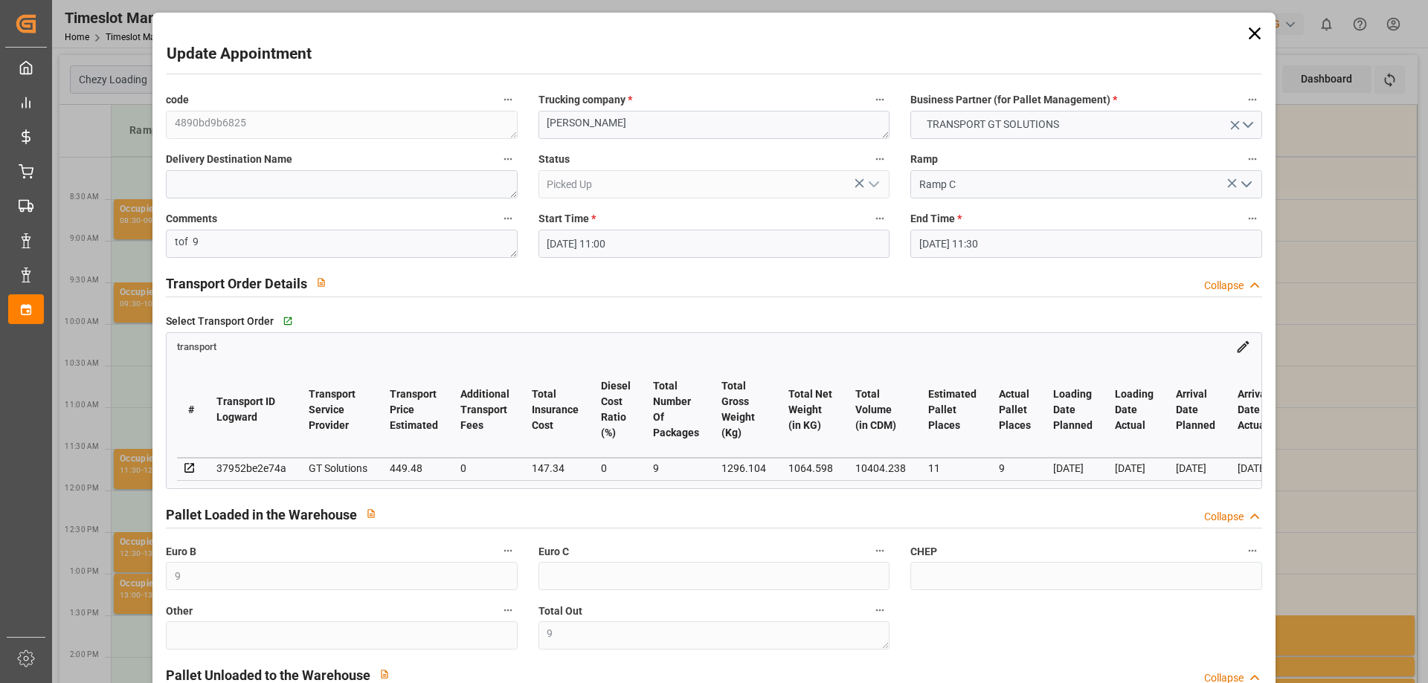
type input "23-06-2025"
type input "19-06-2025"
type input "18-06-2025"
type input "23-06-2025"
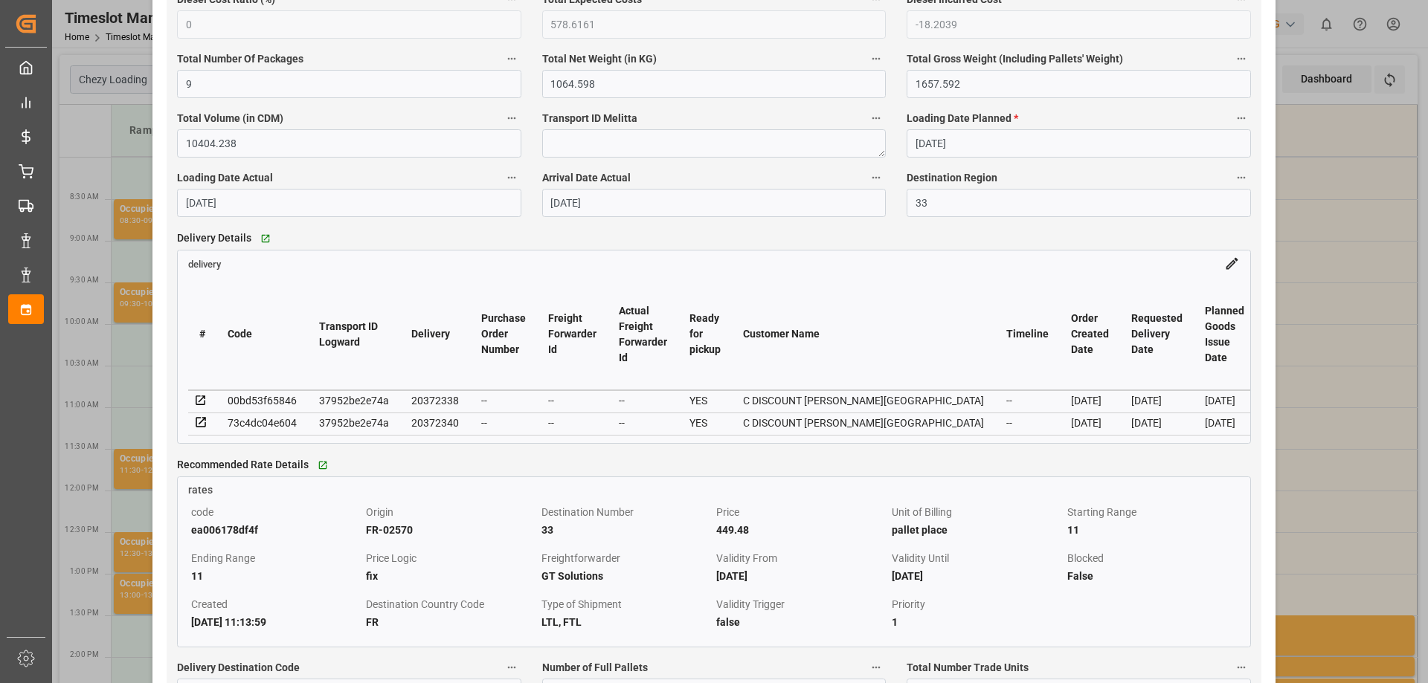
scroll to position [1115, 0]
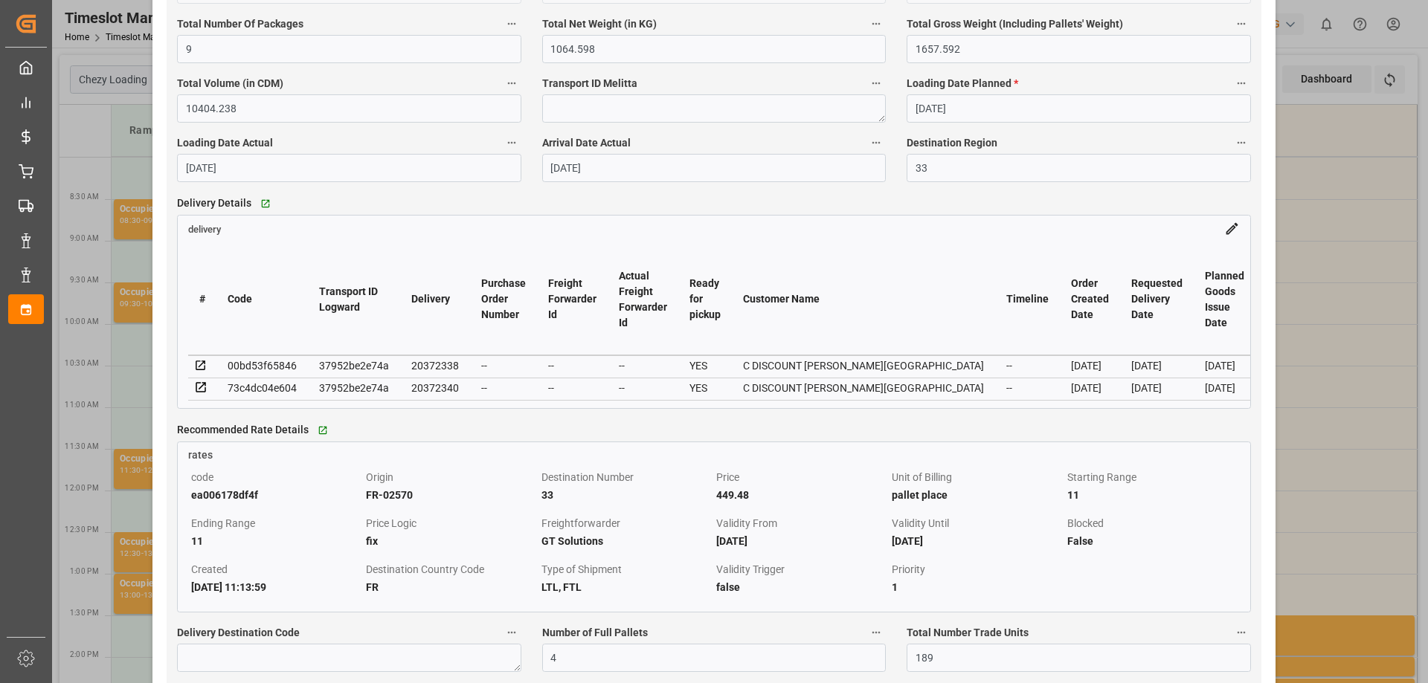
drag, startPoint x: 242, startPoint y: 413, endPoint x: 347, endPoint y: 422, distance: 104.6
click at [347, 414] on div "Delivery Details   Go to delivery Grid delivery # Code Transport ID Logward Del…" at bounding box center [714, 300] width 1094 height 227
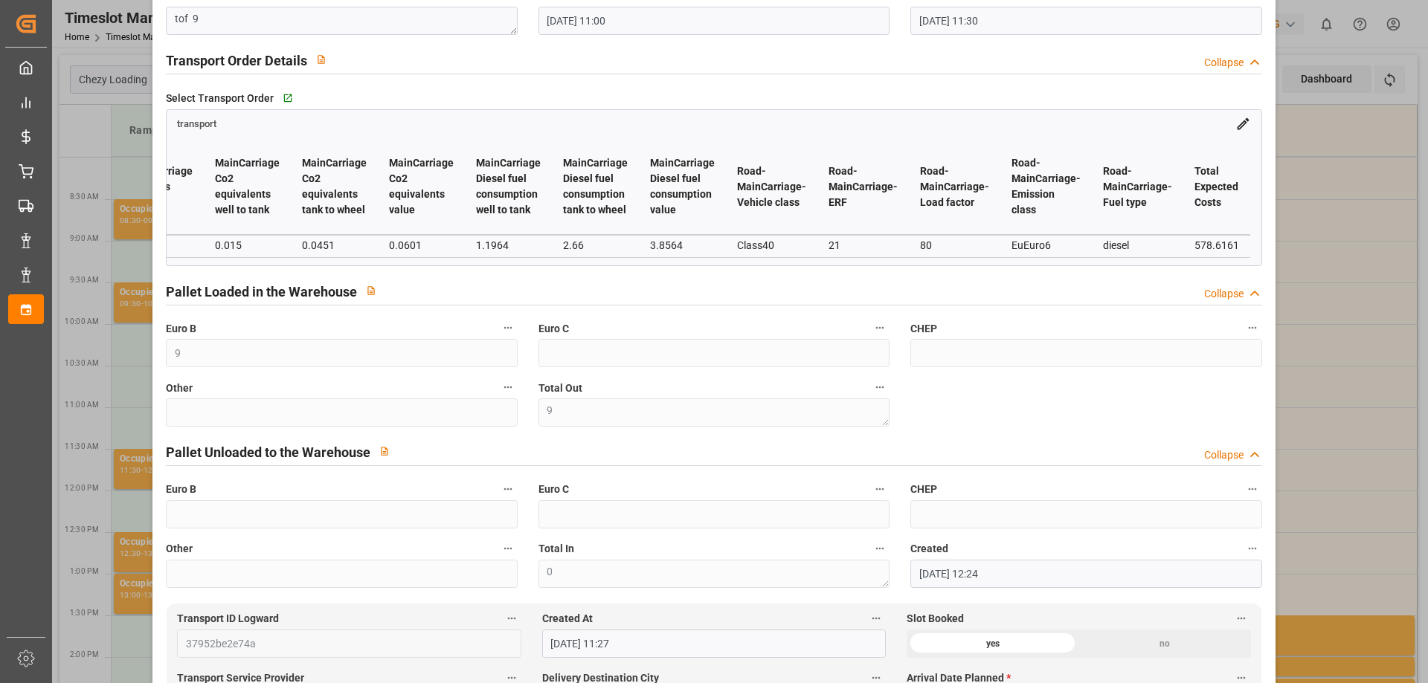
scroll to position [0, 0]
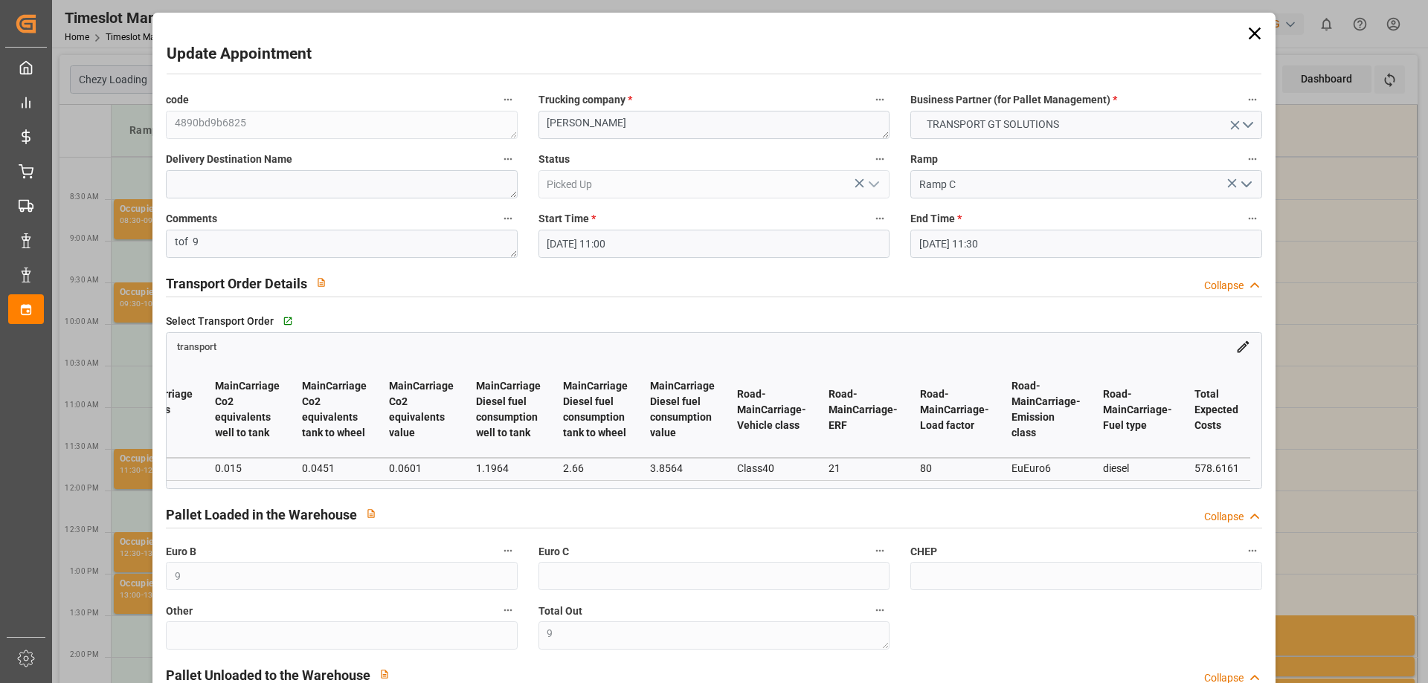
click at [1249, 33] on icon at bounding box center [1254, 34] width 12 height 12
